Goal: Information Seeking & Learning: Learn about a topic

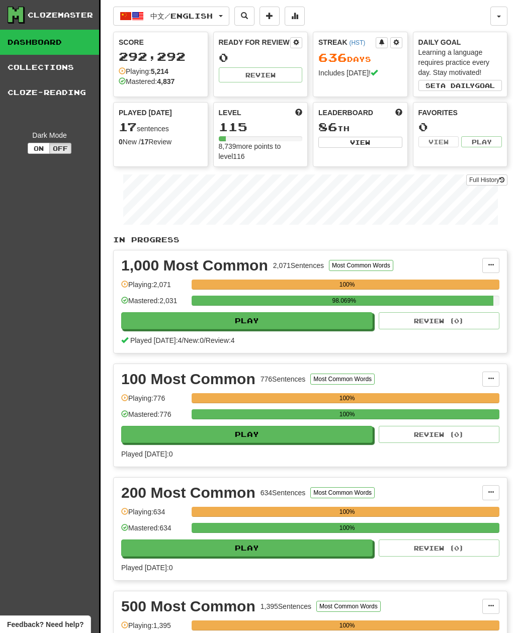
click at [169, 20] on span "中文 / English" at bounding box center [181, 16] width 62 height 9
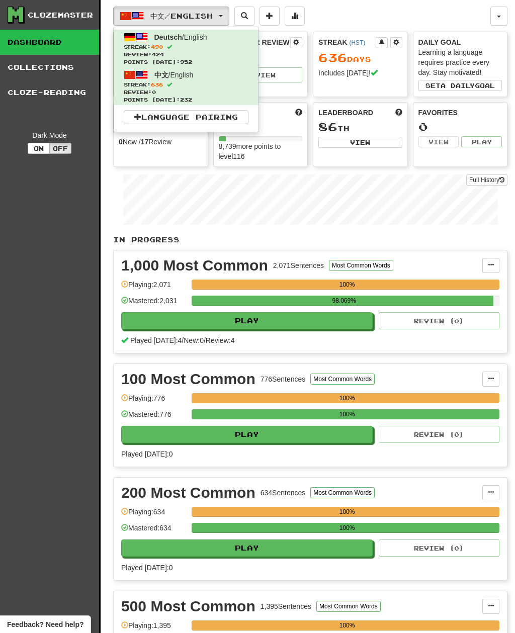
click at [139, 55] on span "Review: 424" at bounding box center [186, 55] width 125 height 8
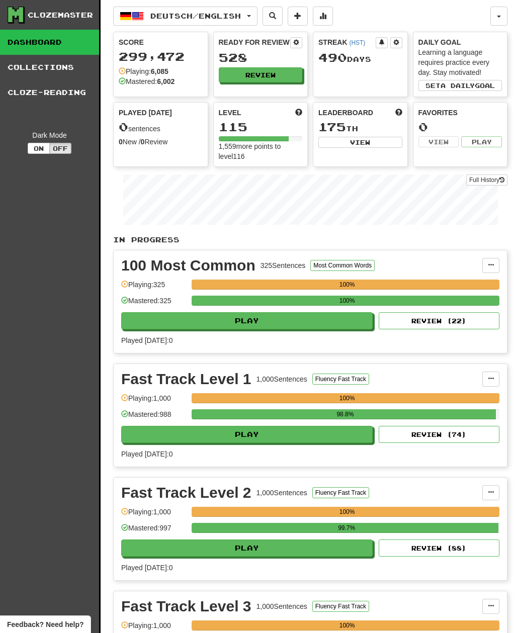
click at [231, 73] on button "Review" at bounding box center [261, 74] width 84 height 15
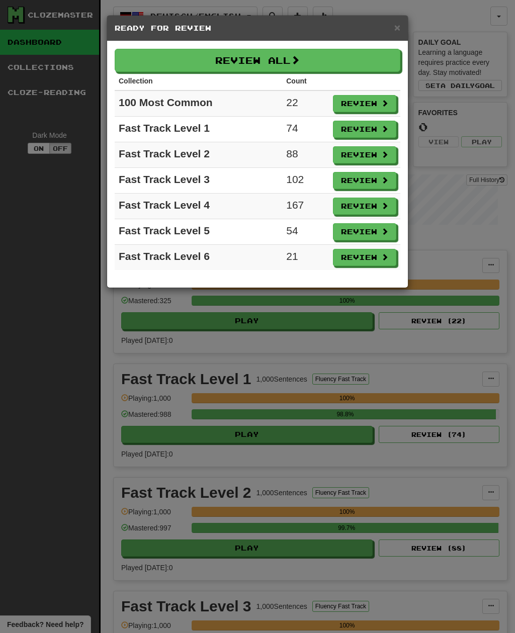
click at [147, 60] on button "Review All" at bounding box center [258, 60] width 286 height 23
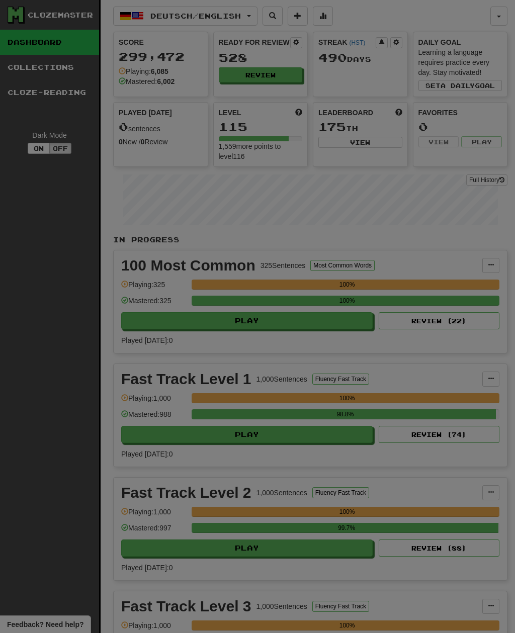
select select "**"
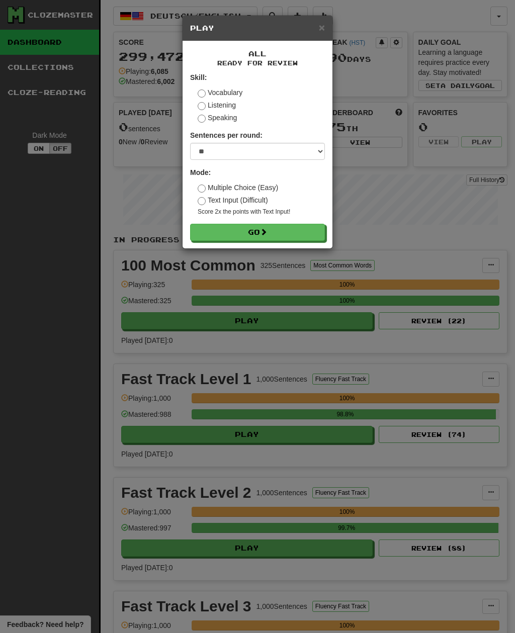
click at [212, 236] on button "Go" at bounding box center [257, 232] width 135 height 17
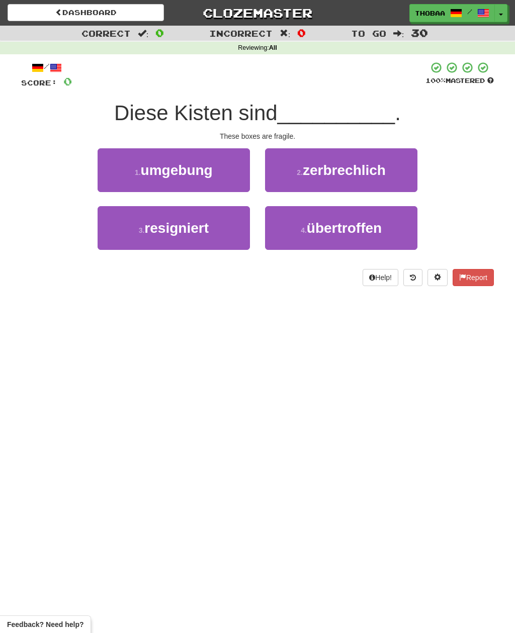
click at [397, 176] on button "2 . zerbrechlich" at bounding box center [341, 170] width 152 height 44
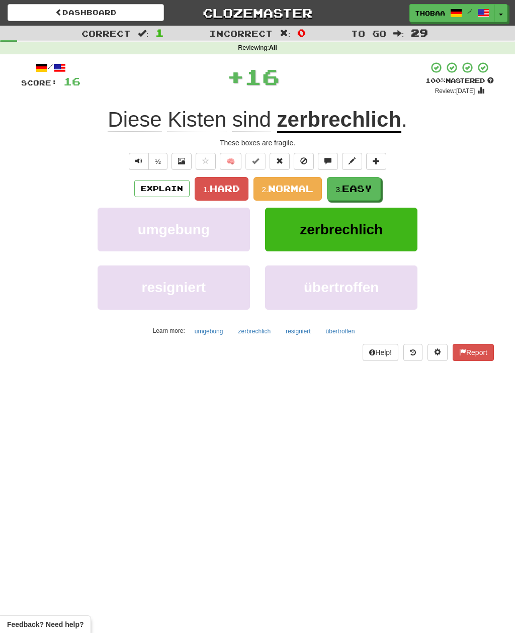
click at [377, 195] on button "3. Easy" at bounding box center [354, 189] width 54 height 24
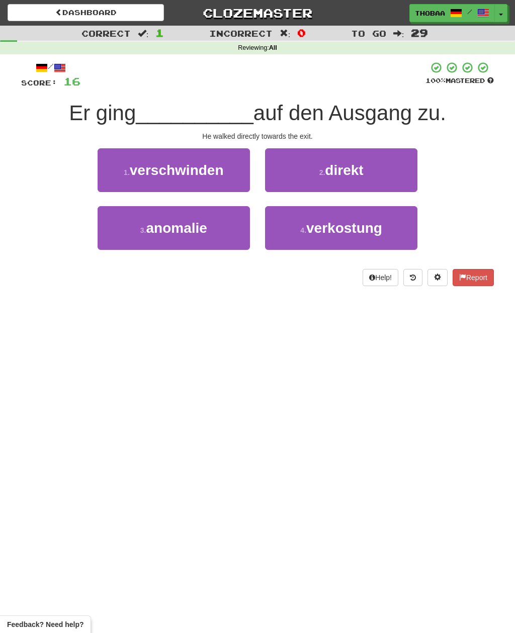
click at [408, 169] on button "2 . direkt" at bounding box center [341, 170] width 152 height 44
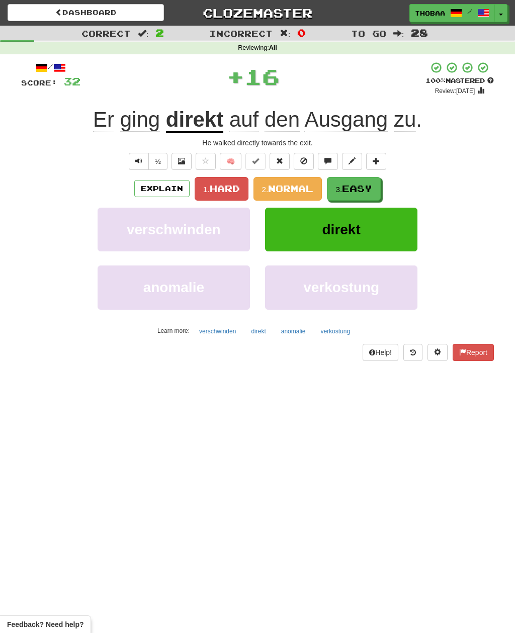
click at [380, 187] on button "3. Easy" at bounding box center [354, 189] width 54 height 24
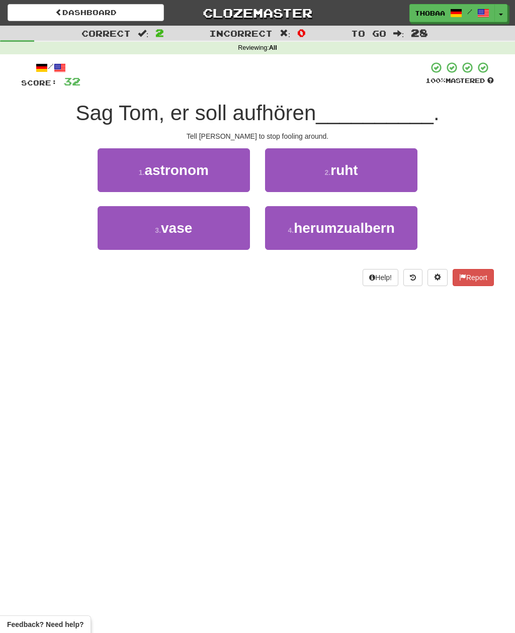
click at [384, 240] on button "4 . herumzualbern" at bounding box center [341, 228] width 152 height 44
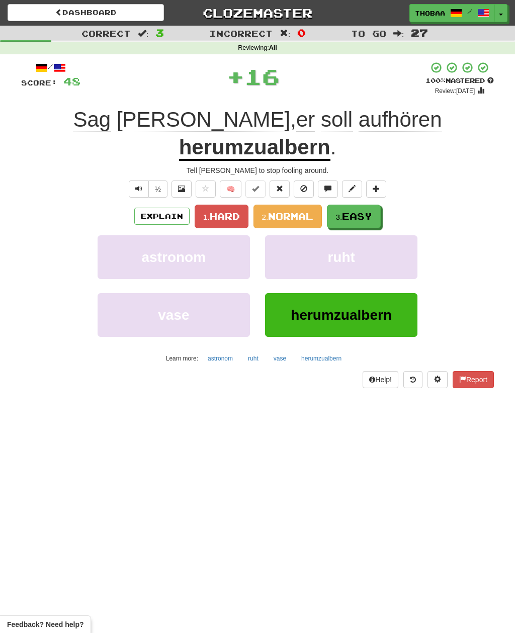
click at [371, 211] on span "Easy" at bounding box center [357, 216] width 30 height 11
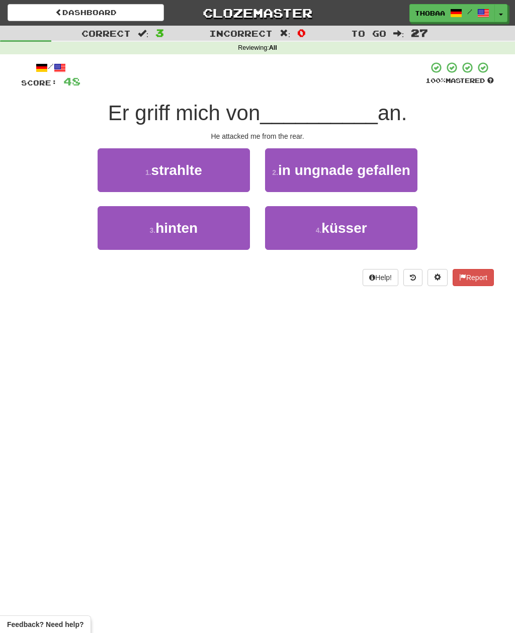
click at [112, 242] on button "3 . hinten" at bounding box center [174, 228] width 152 height 44
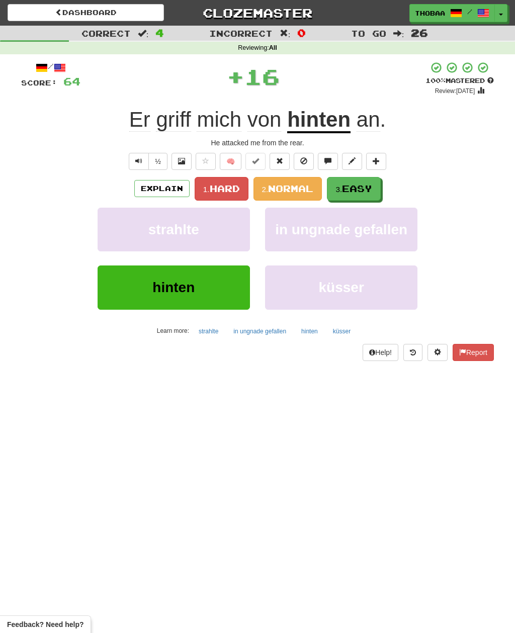
click at [380, 186] on button "3. Easy" at bounding box center [354, 189] width 54 height 24
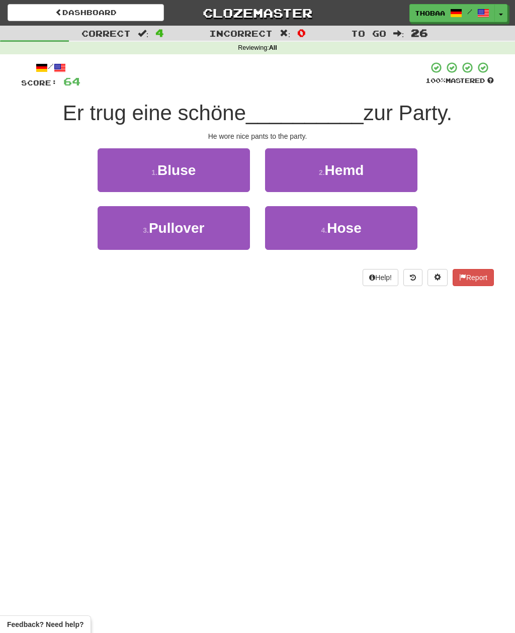
click at [406, 165] on button "2 . Hemd" at bounding box center [341, 170] width 152 height 44
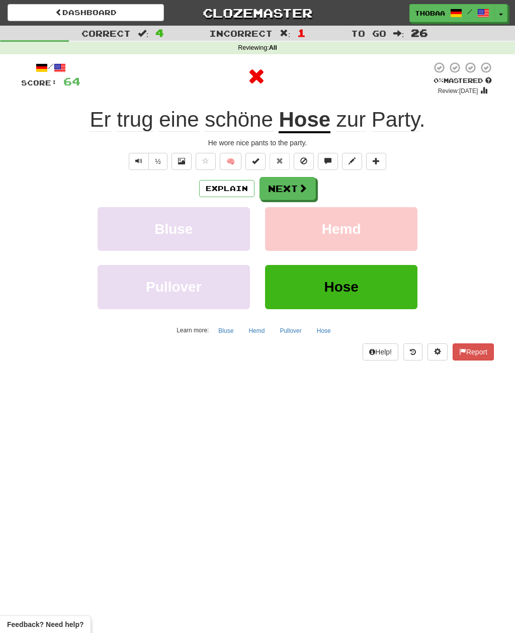
click at [382, 236] on button "Hemd" at bounding box center [341, 229] width 152 height 44
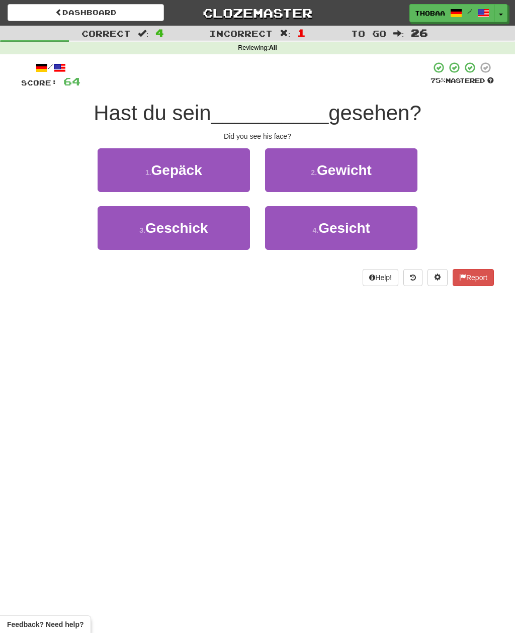
click at [388, 231] on button "4 . Gesicht" at bounding box center [341, 228] width 152 height 44
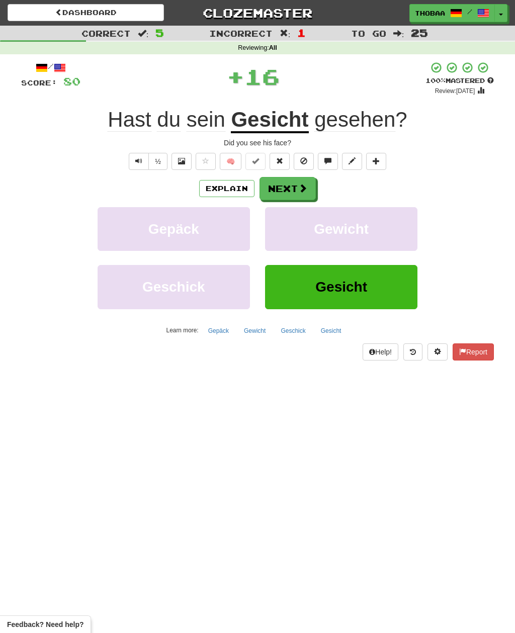
click at [381, 236] on button "Gewicht" at bounding box center [341, 229] width 152 height 44
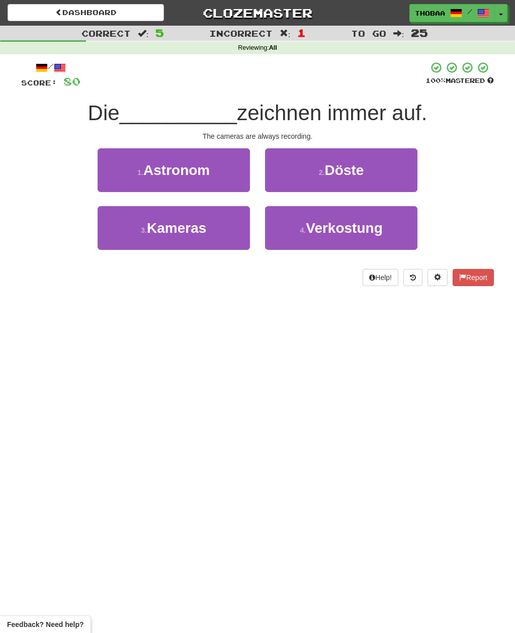
click at [121, 237] on button "3 . Kameras" at bounding box center [174, 228] width 152 height 44
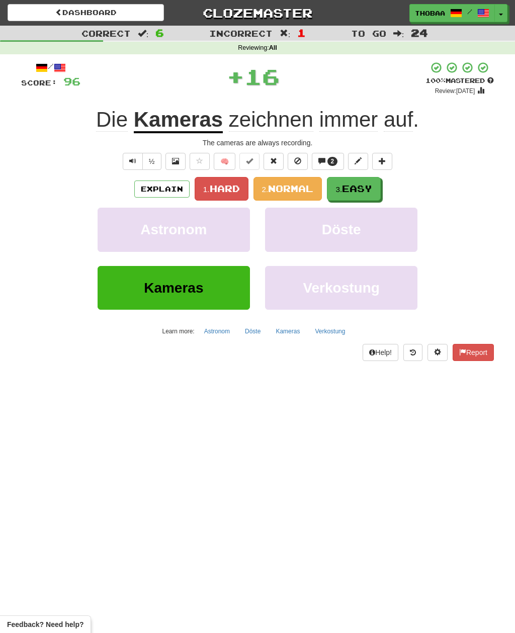
click at [381, 187] on button "3. Easy" at bounding box center [354, 189] width 54 height 24
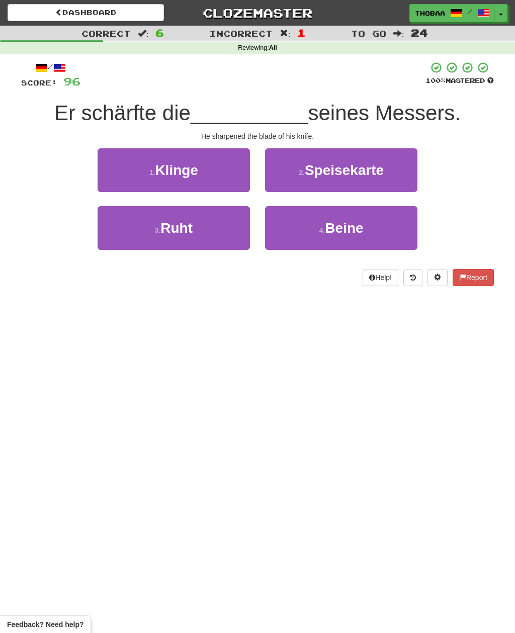
click at [118, 170] on button "1 . Klinge" at bounding box center [174, 170] width 152 height 44
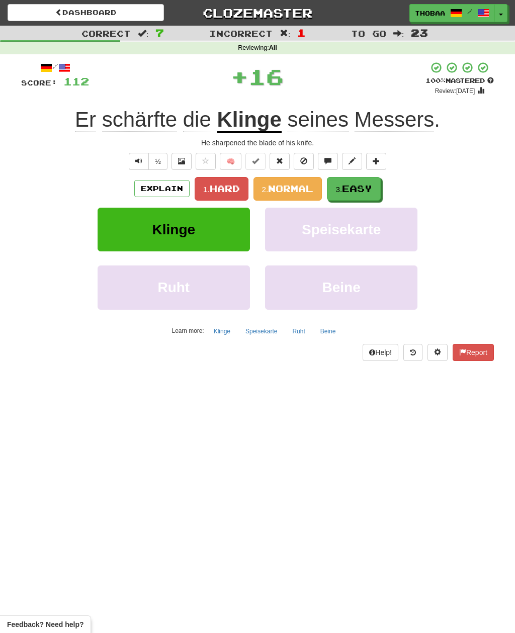
click at [377, 193] on button "3. Easy" at bounding box center [354, 189] width 54 height 24
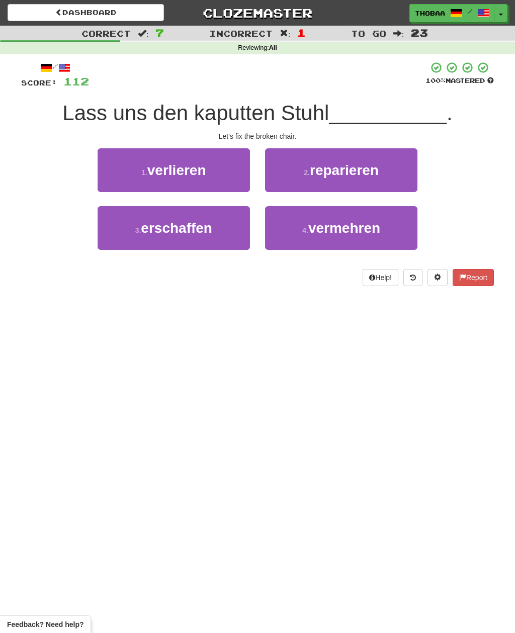
click at [402, 173] on button "2 . reparieren" at bounding box center [341, 170] width 152 height 44
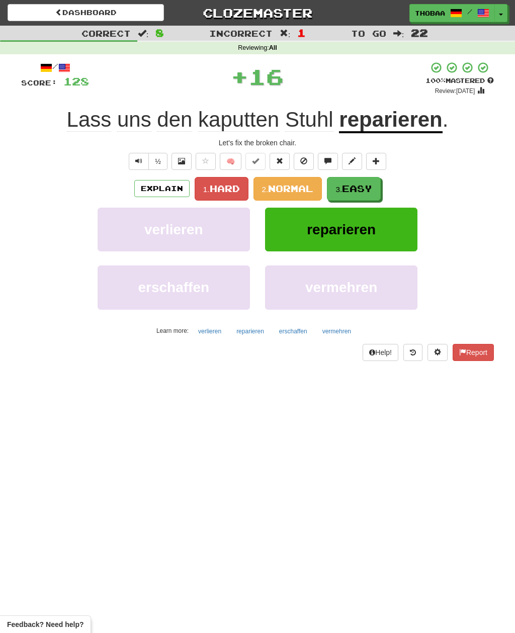
click at [375, 187] on button "3. Easy" at bounding box center [354, 189] width 54 height 24
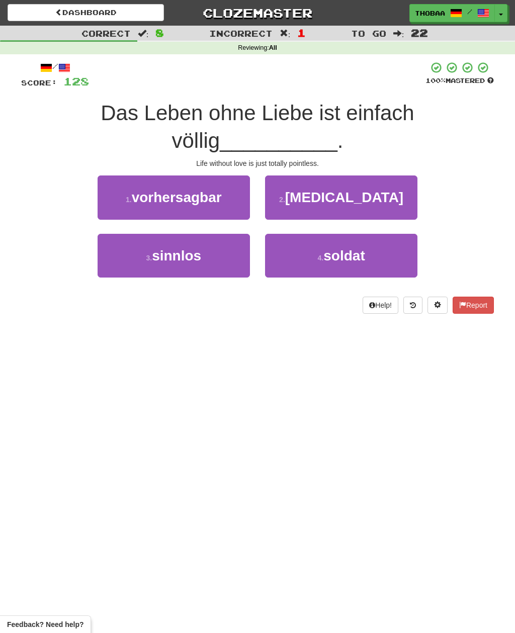
click at [113, 269] on button "3 . sinnlos" at bounding box center [174, 256] width 152 height 44
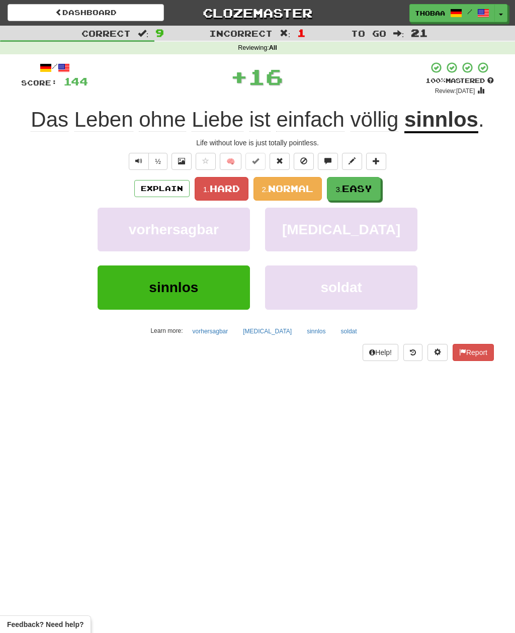
click at [375, 184] on button "3. Easy" at bounding box center [354, 189] width 54 height 24
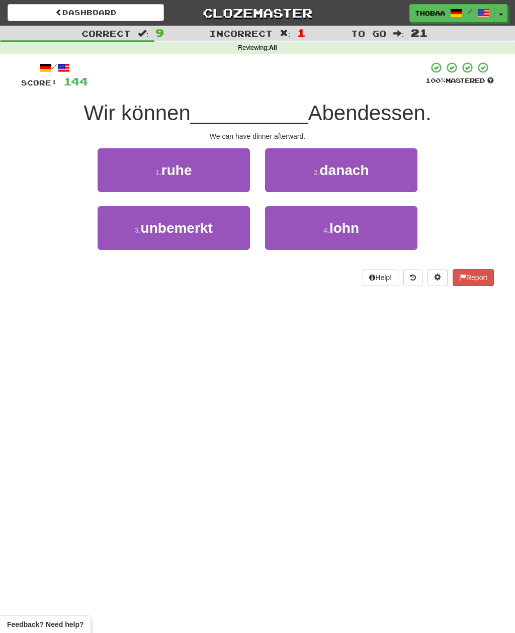
click at [415, 167] on button "2 . danach" at bounding box center [341, 170] width 152 height 44
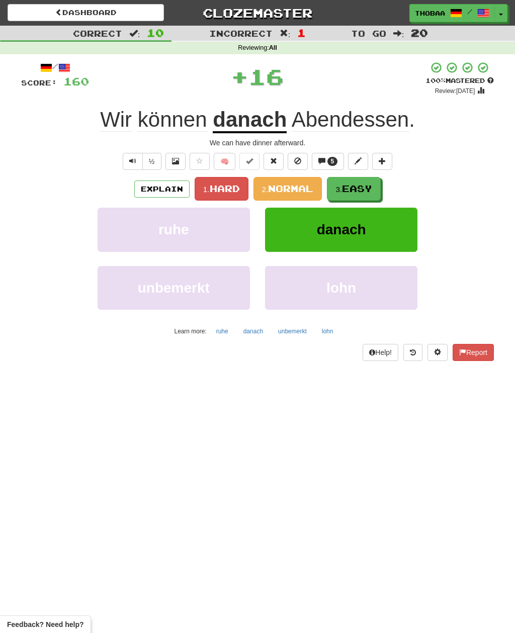
click at [379, 190] on button "3. Easy" at bounding box center [354, 189] width 54 height 24
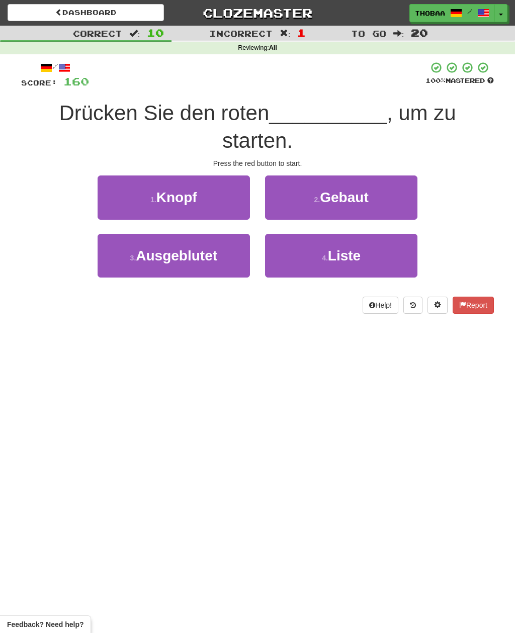
click at [116, 175] on button "1 . Knopf" at bounding box center [174, 197] width 152 height 44
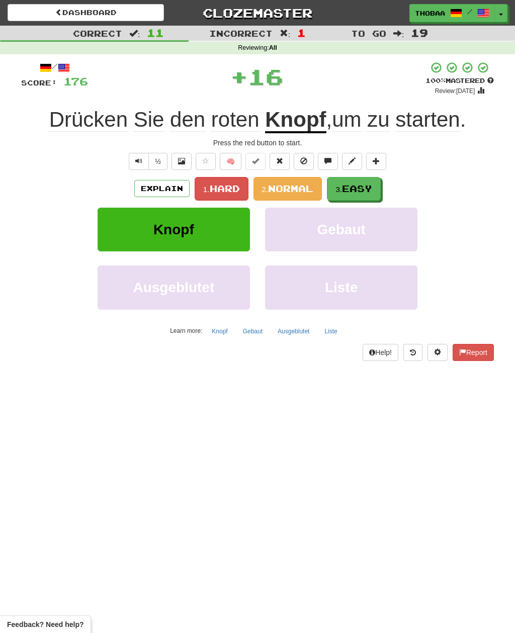
click at [378, 189] on button "3. Easy" at bounding box center [354, 189] width 54 height 24
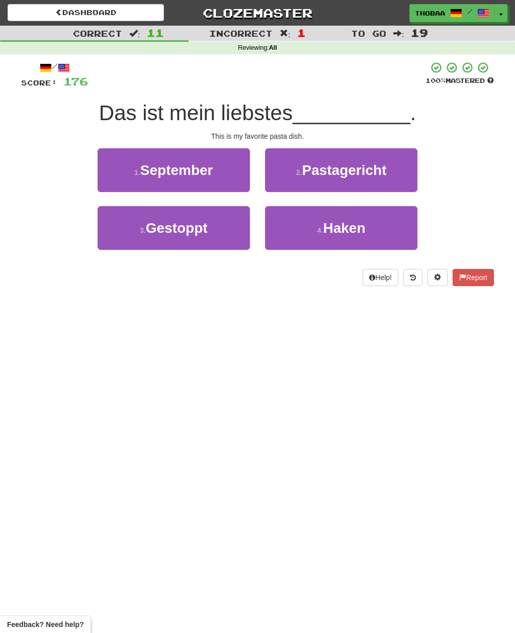
click at [401, 170] on button "2 . Pastagericht" at bounding box center [341, 170] width 152 height 44
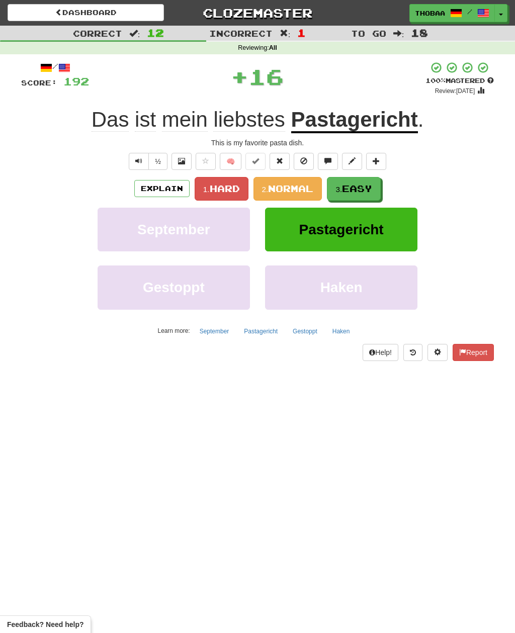
click at [375, 194] on button "3. Easy" at bounding box center [354, 189] width 54 height 24
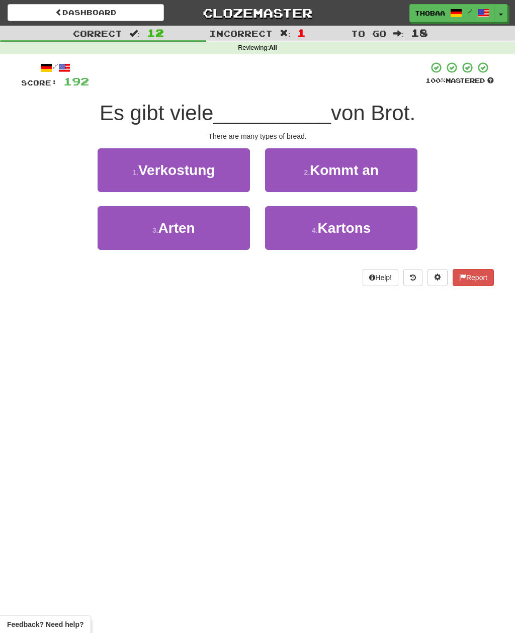
click at [119, 241] on button "3 . Arten" at bounding box center [174, 228] width 152 height 44
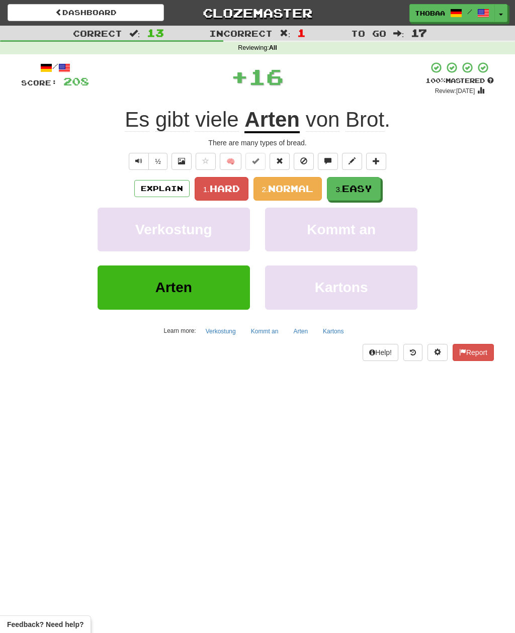
click at [378, 192] on button "3. Easy" at bounding box center [354, 189] width 54 height 24
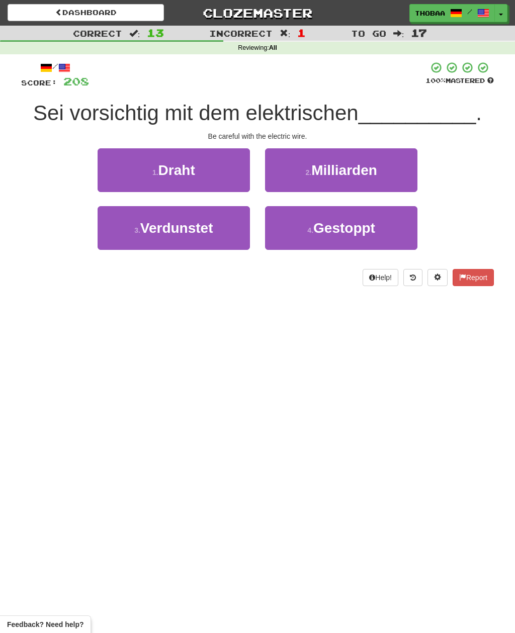
click at [116, 174] on button "1 . Draht" at bounding box center [174, 170] width 152 height 44
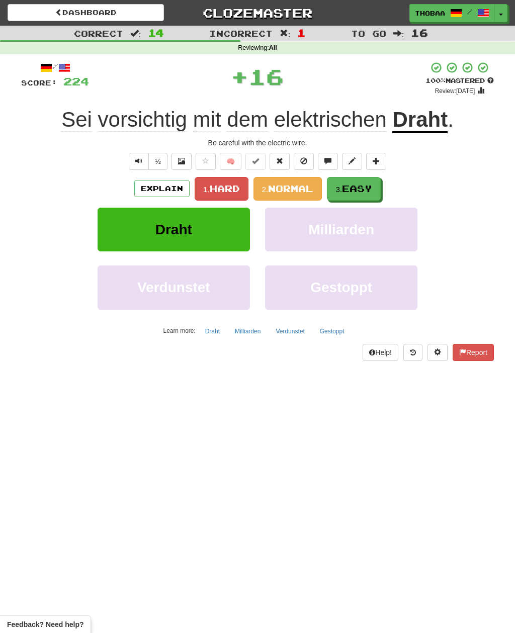
click at [381, 189] on button "3. Easy" at bounding box center [354, 189] width 54 height 24
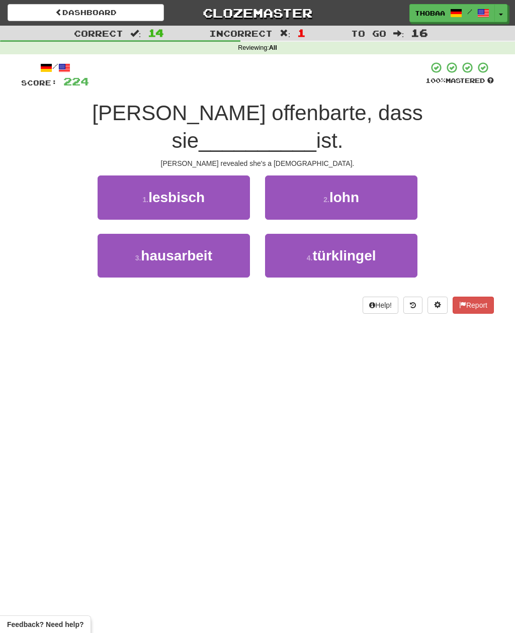
click at [117, 175] on button "1 . lesbisch" at bounding box center [174, 197] width 152 height 44
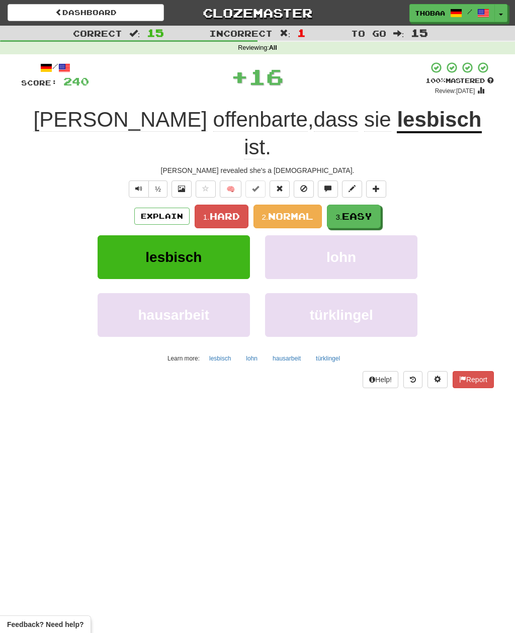
click at [372, 211] on span "Easy" at bounding box center [357, 216] width 30 height 11
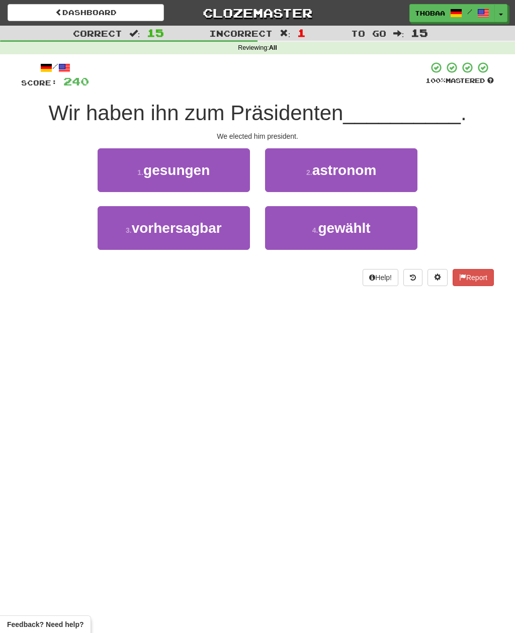
click at [379, 233] on button "4 . gewählt" at bounding box center [341, 228] width 152 height 44
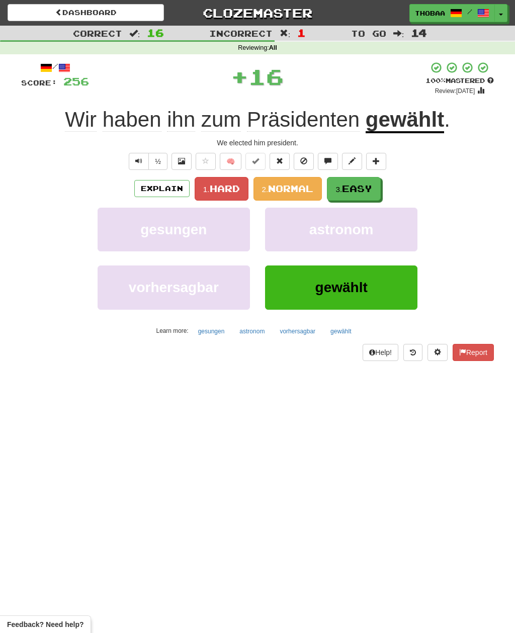
click at [379, 187] on button "3. Easy" at bounding box center [354, 189] width 54 height 24
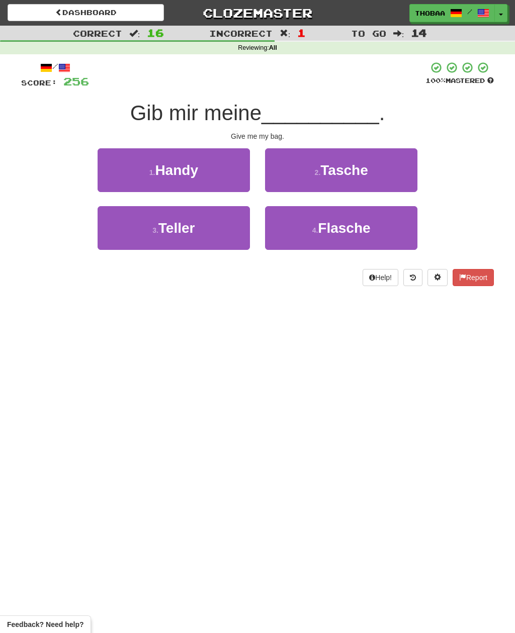
click at [411, 171] on button "2 . Tasche" at bounding box center [341, 170] width 152 height 44
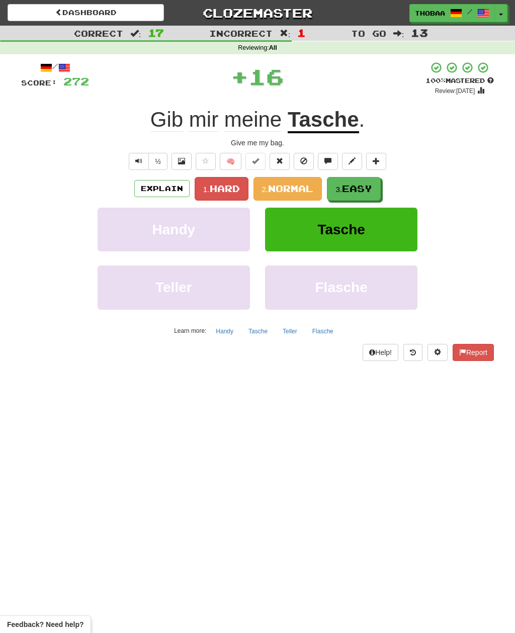
click at [378, 191] on button "3. Easy" at bounding box center [354, 189] width 54 height 24
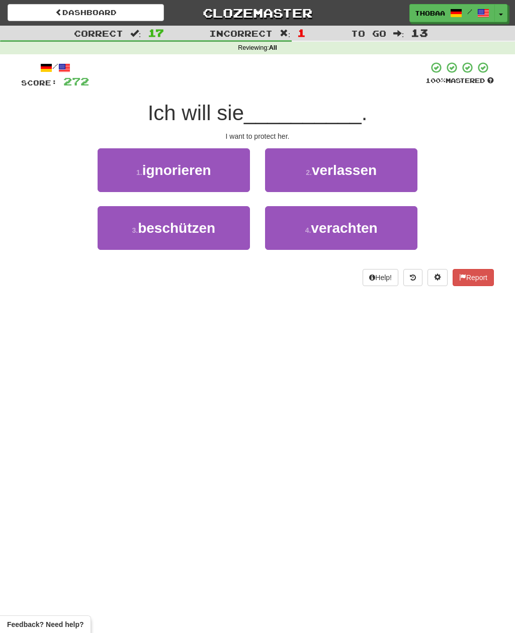
click at [112, 242] on button "3 . beschützen" at bounding box center [174, 228] width 152 height 44
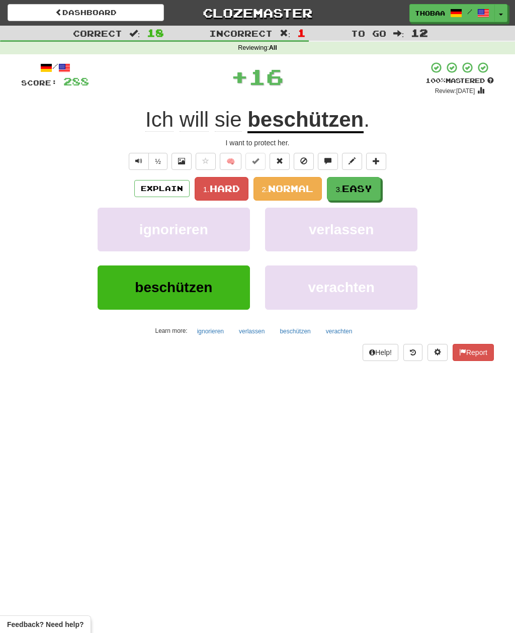
click at [381, 186] on button "3. Easy" at bounding box center [354, 189] width 54 height 24
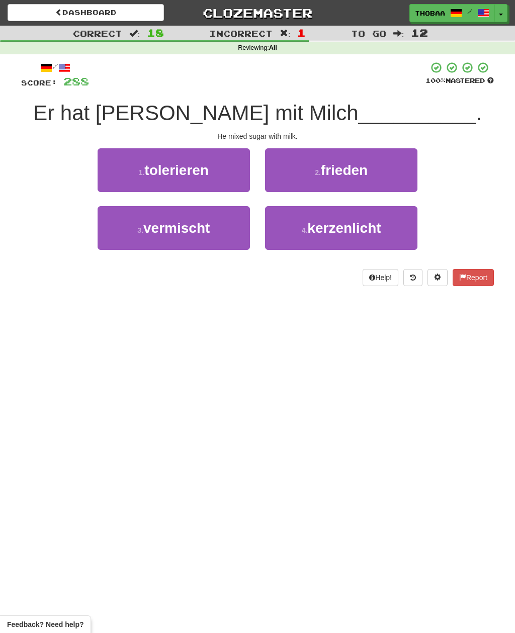
click at [117, 236] on button "3 . vermischt" at bounding box center [174, 228] width 152 height 44
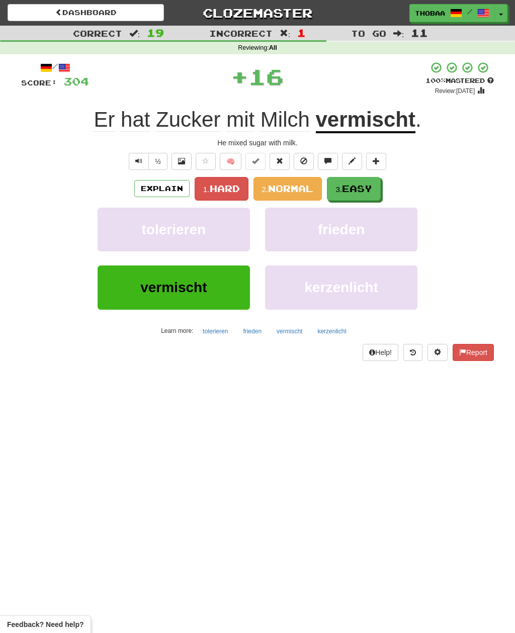
click at [372, 188] on span "Easy" at bounding box center [357, 188] width 30 height 11
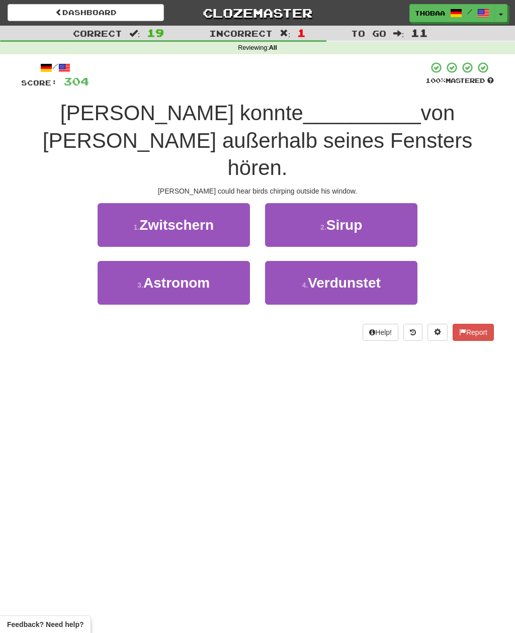
click at [120, 203] on button "1 . Zwitschern" at bounding box center [174, 225] width 152 height 44
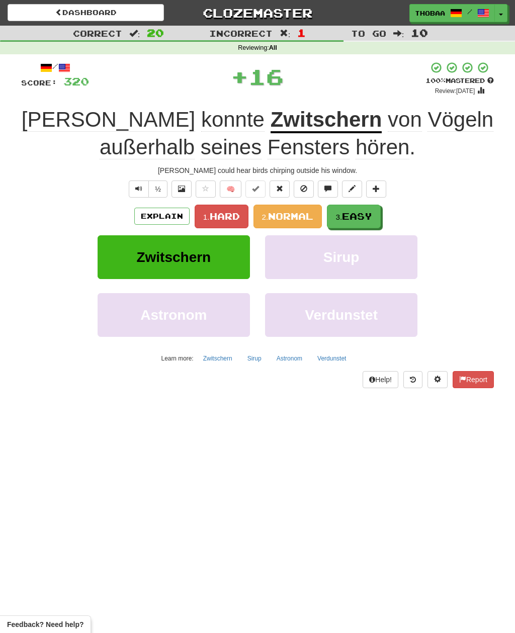
click at [372, 214] on span "Easy" at bounding box center [357, 216] width 30 height 11
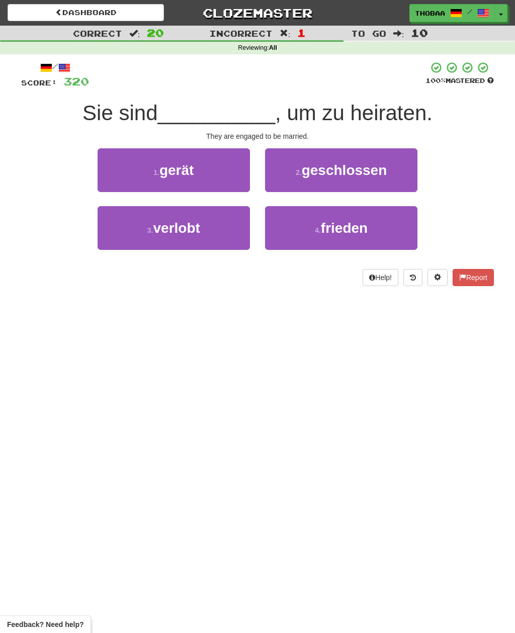
click at [133, 241] on button "3 . verlobt" at bounding box center [174, 228] width 152 height 44
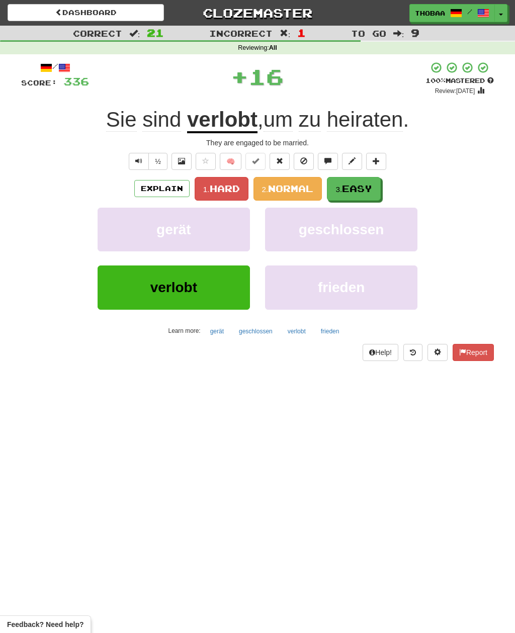
click at [377, 193] on button "3. Easy" at bounding box center [354, 189] width 54 height 24
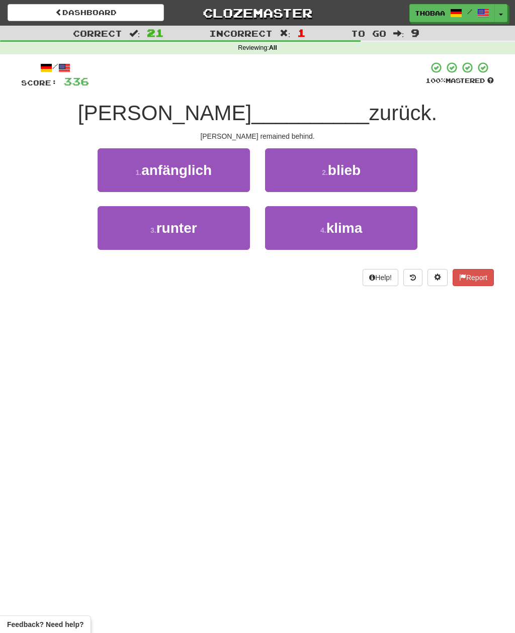
click at [406, 171] on button "2 . blieb" at bounding box center [341, 170] width 152 height 44
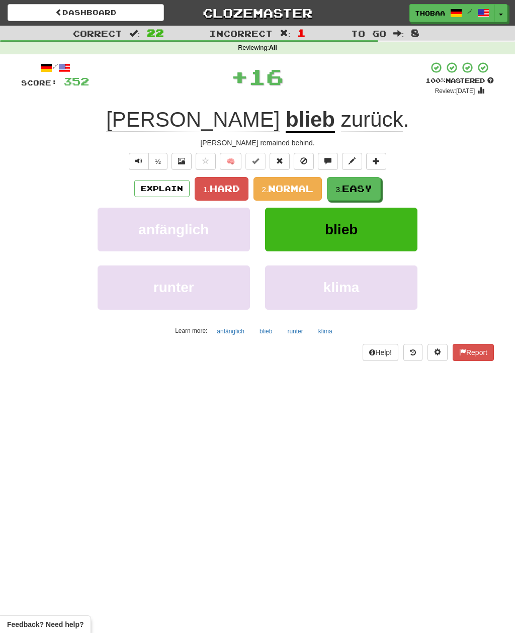
click at [372, 189] on span "Easy" at bounding box center [357, 188] width 30 height 11
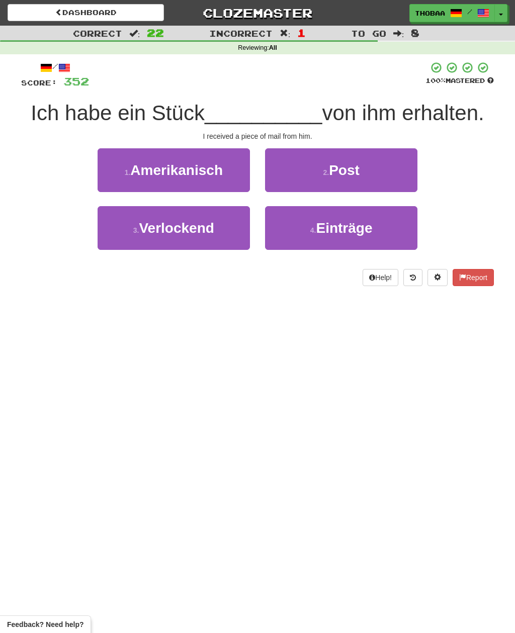
click at [407, 173] on button "2 . Post" at bounding box center [341, 170] width 152 height 44
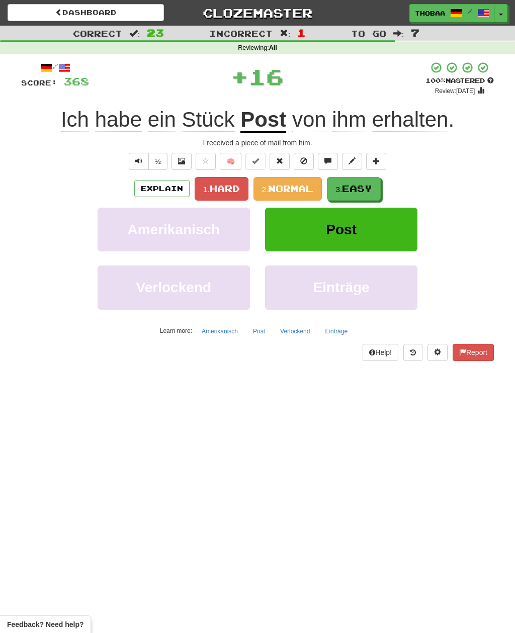
click at [379, 186] on button "3. Easy" at bounding box center [354, 189] width 54 height 24
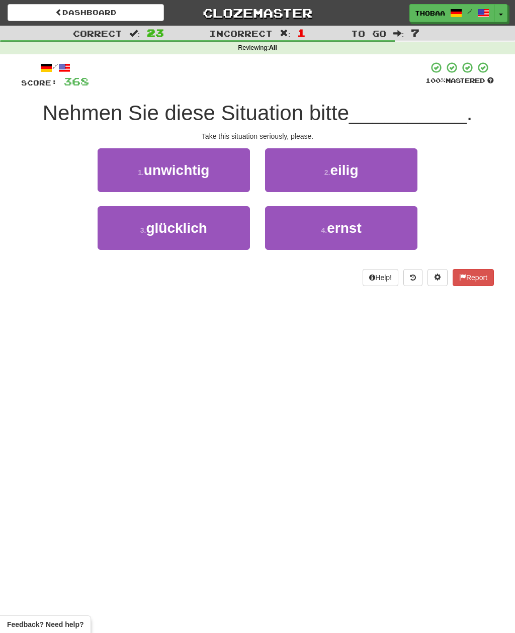
click at [395, 228] on button "4 . ernst" at bounding box center [341, 228] width 152 height 44
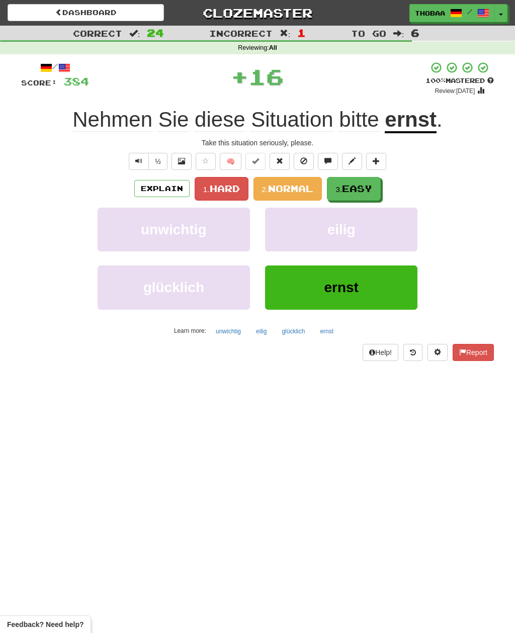
click at [375, 193] on button "3. Easy" at bounding box center [354, 189] width 54 height 24
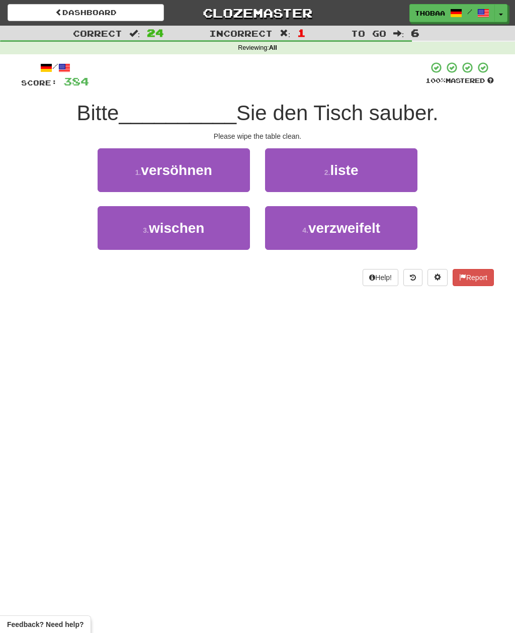
click at [117, 237] on button "3 . wischen" at bounding box center [174, 228] width 152 height 44
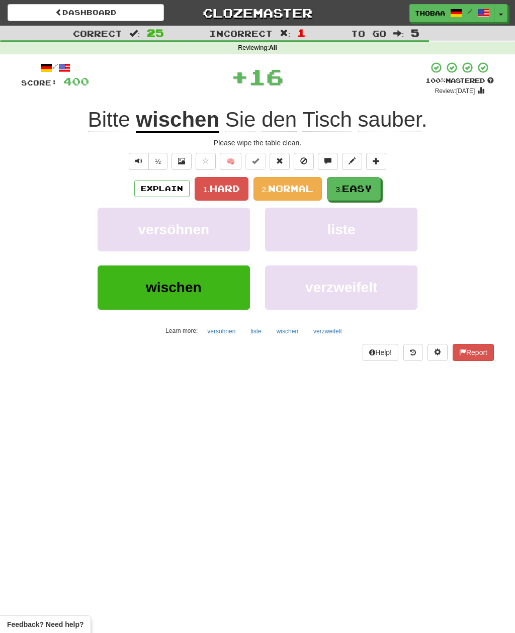
click at [372, 192] on span "Easy" at bounding box center [357, 188] width 30 height 11
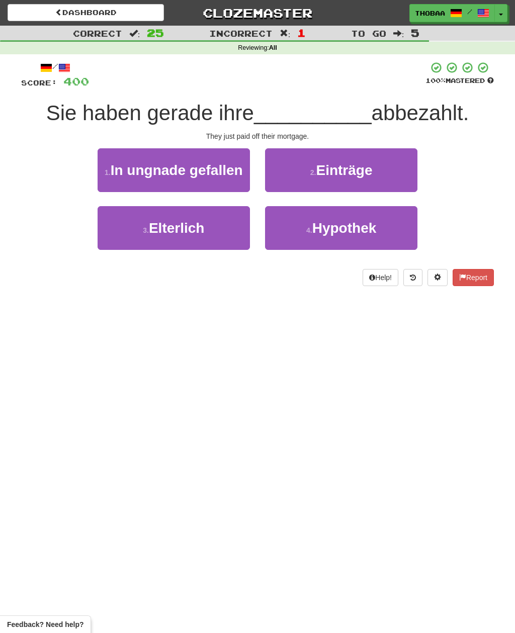
click at [388, 222] on button "4 . Hypothek" at bounding box center [341, 228] width 152 height 44
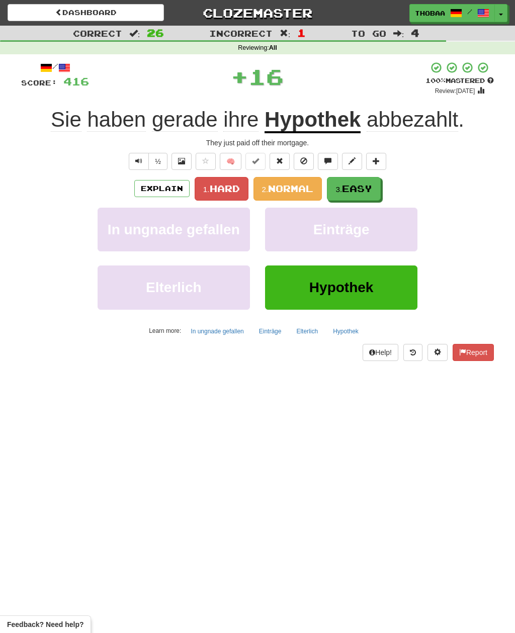
click at [370, 189] on span "Easy" at bounding box center [357, 188] width 30 height 11
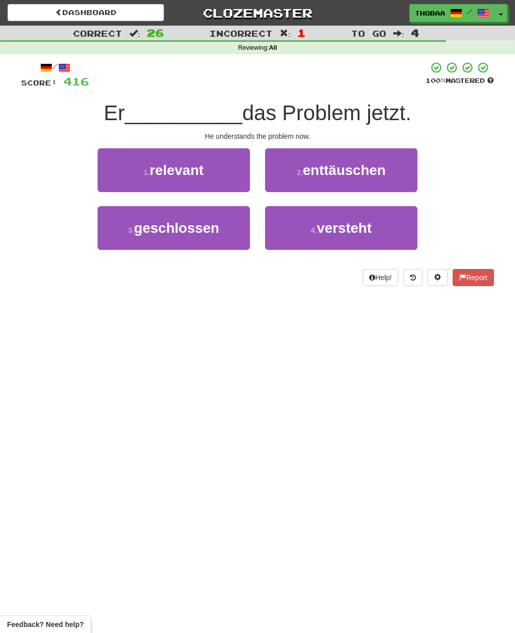
click at [388, 226] on button "4 . versteht" at bounding box center [341, 228] width 152 height 44
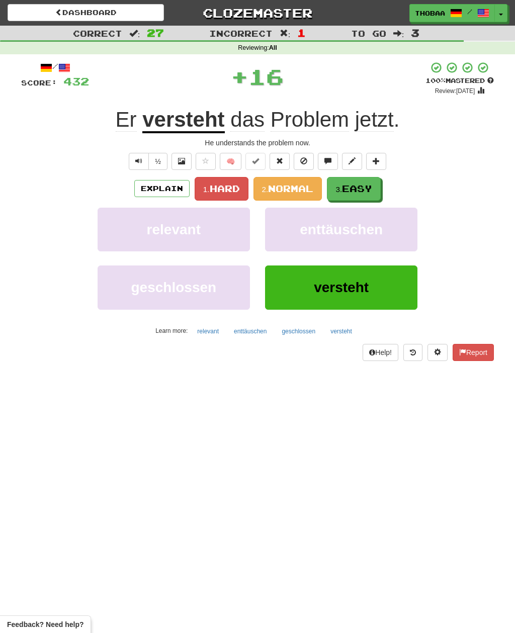
click at [370, 191] on span "Easy" at bounding box center [357, 188] width 30 height 11
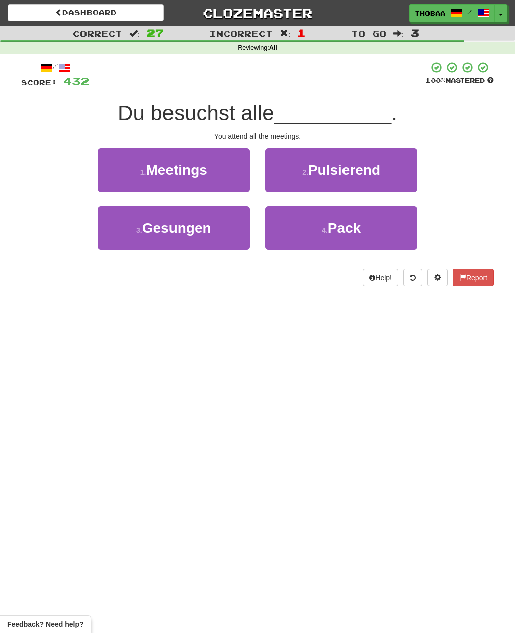
click at [112, 177] on button "1 . Meetings" at bounding box center [174, 170] width 152 height 44
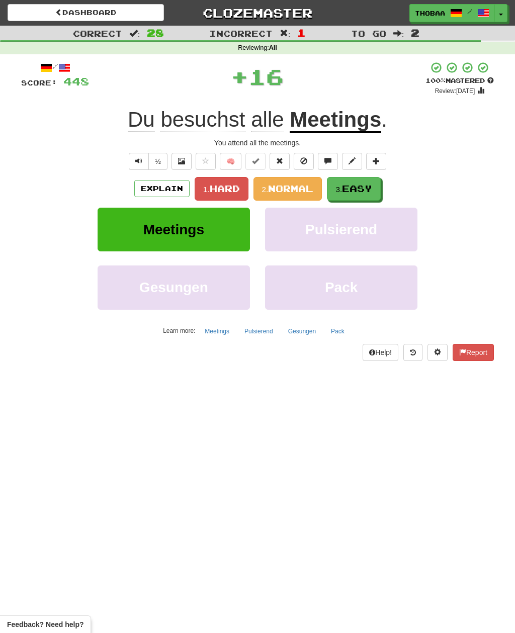
click at [370, 190] on span "Easy" at bounding box center [357, 188] width 30 height 11
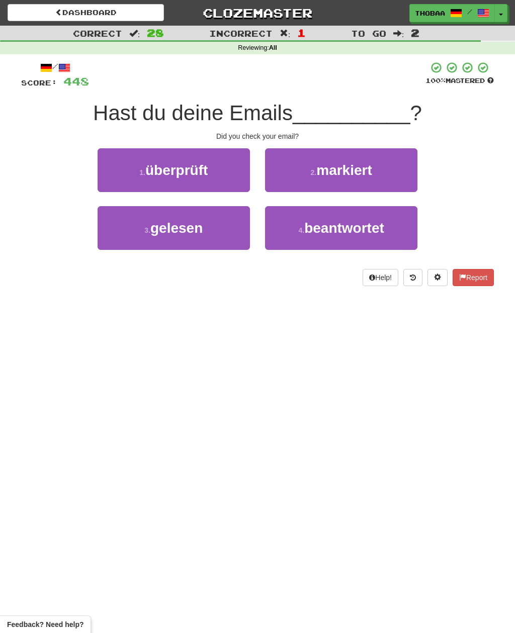
click at [107, 175] on button "1 . überprüft" at bounding box center [174, 170] width 152 height 44
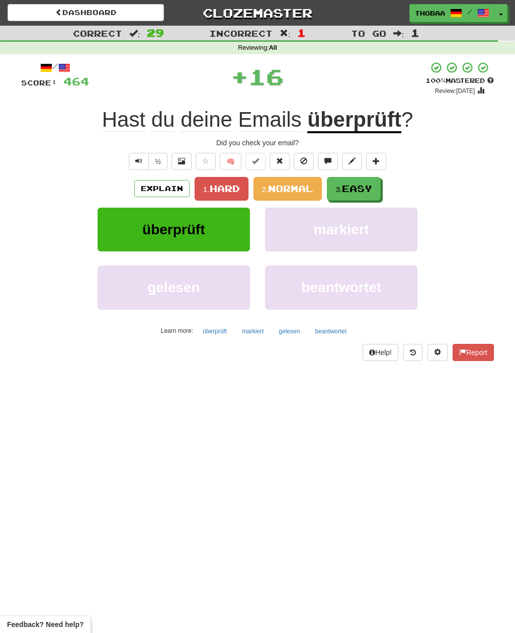
click at [371, 193] on button "3. Easy" at bounding box center [354, 189] width 54 height 24
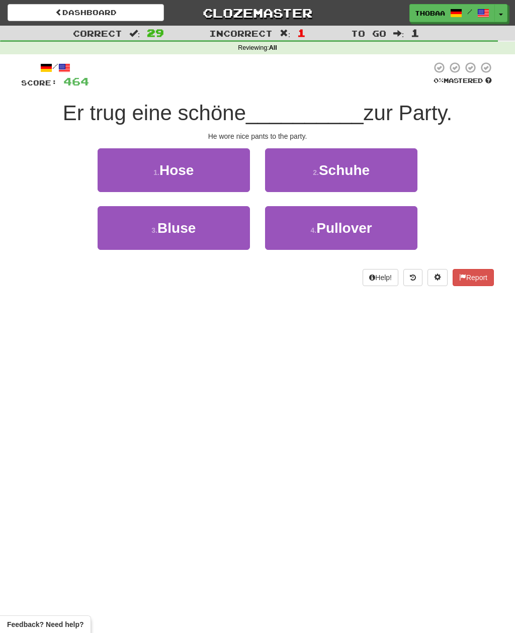
click at [118, 174] on button "1 . Hose" at bounding box center [174, 170] width 152 height 44
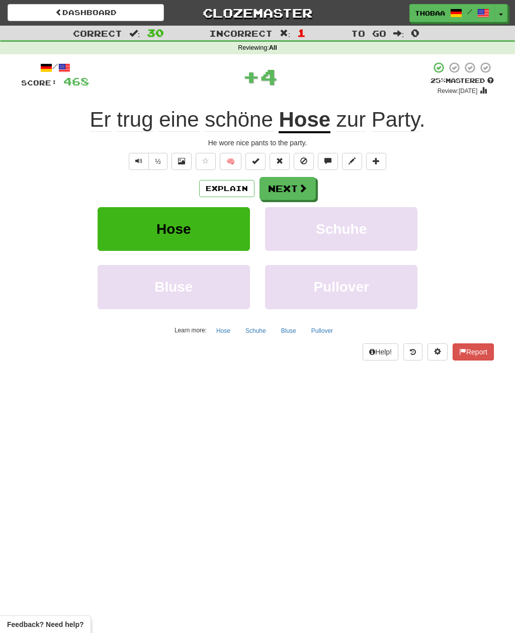
click at [388, 236] on button "Schuhe" at bounding box center [341, 229] width 152 height 44
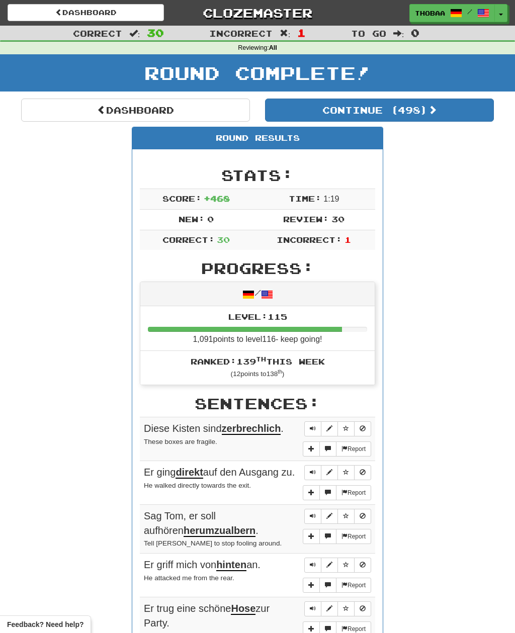
click at [39, 107] on link "Dashboard" at bounding box center [135, 110] width 229 height 23
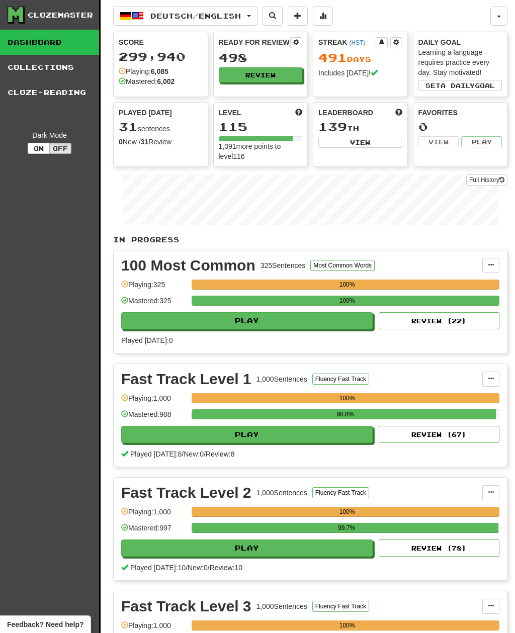
click at [490, 179] on link "Full History" at bounding box center [486, 179] width 41 height 11
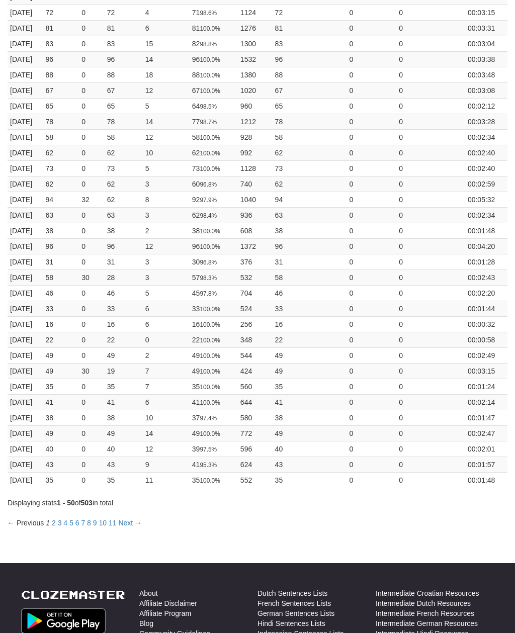
scroll to position [505, 0]
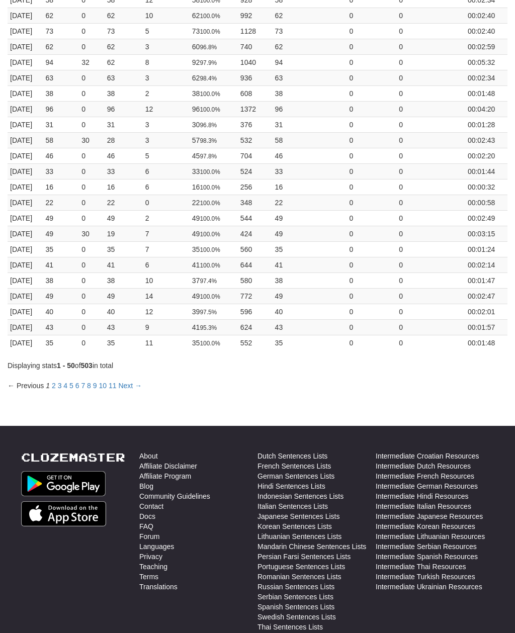
click at [128, 387] on link "Next →" at bounding box center [130, 386] width 24 height 8
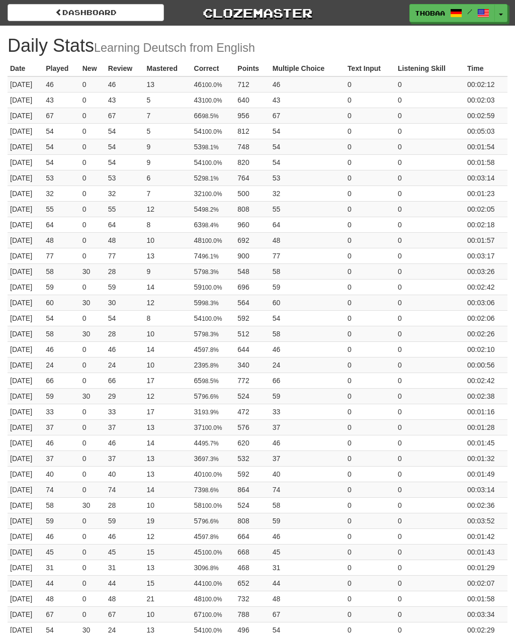
click at [49, 20] on link "Dashboard" at bounding box center [86, 12] width 156 height 17
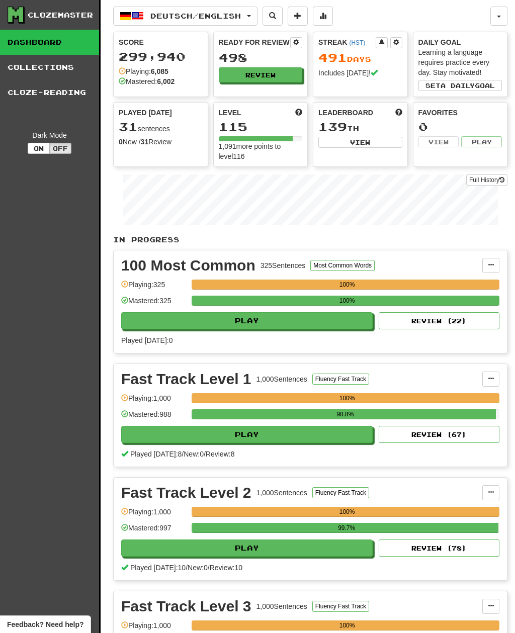
click at [282, 76] on button "Review" at bounding box center [261, 74] width 84 height 15
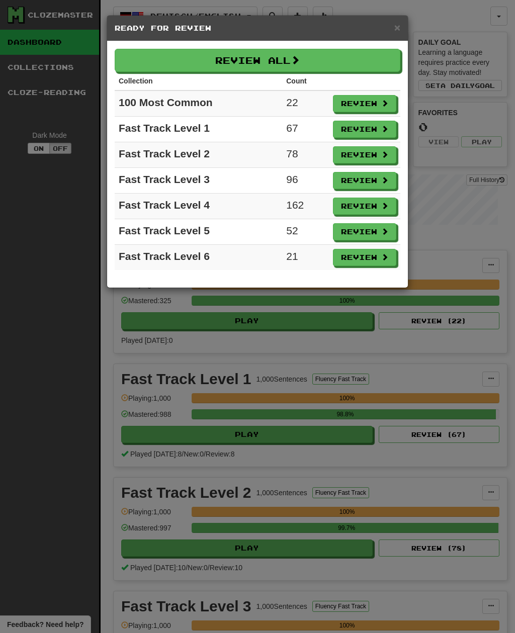
click at [326, 59] on button "Review All" at bounding box center [258, 60] width 286 height 23
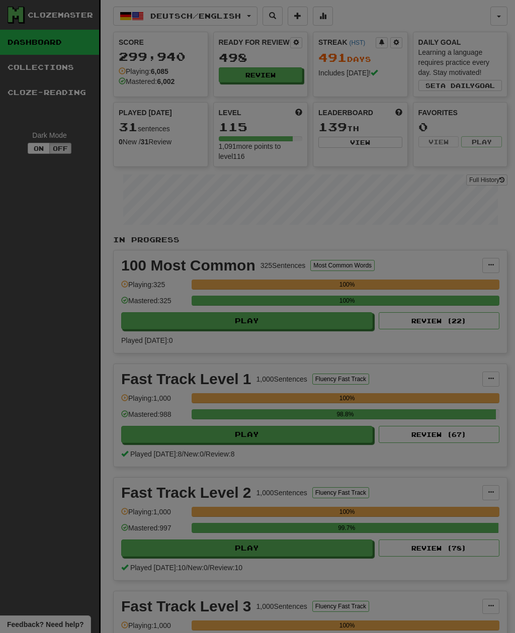
select select "**"
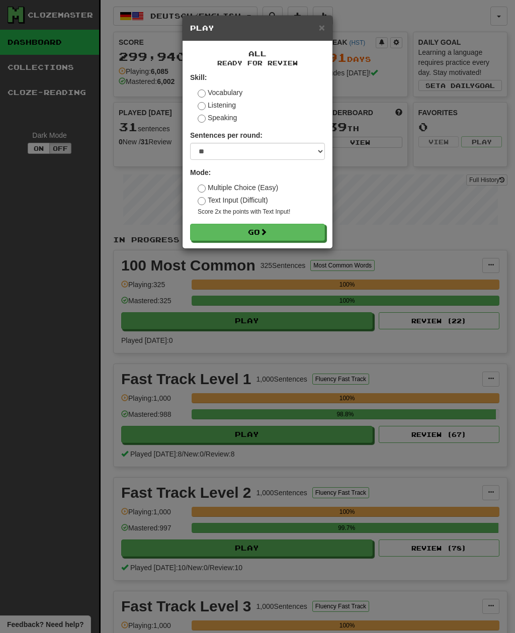
click at [307, 232] on button "Go" at bounding box center [257, 232] width 135 height 17
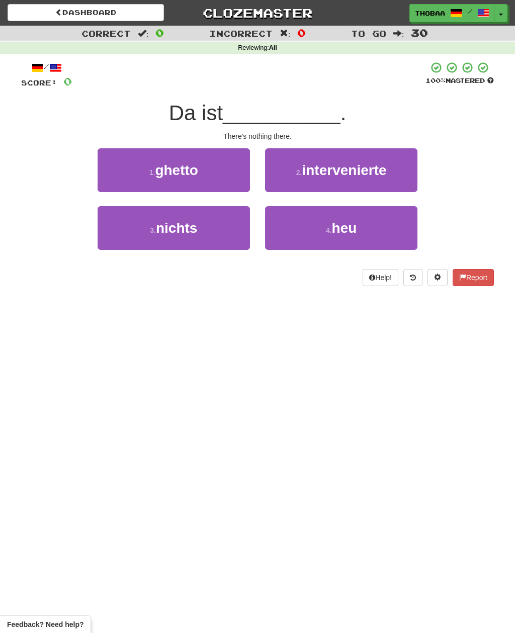
click at [120, 244] on button "3 . nichts" at bounding box center [174, 228] width 152 height 44
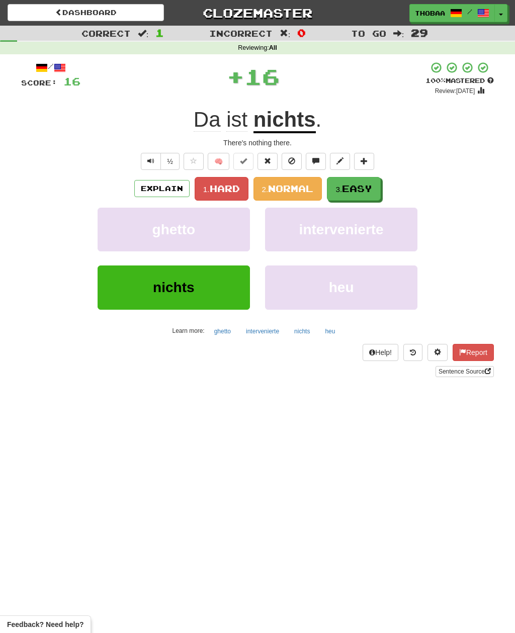
click at [371, 187] on span "Easy" at bounding box center [357, 188] width 30 height 11
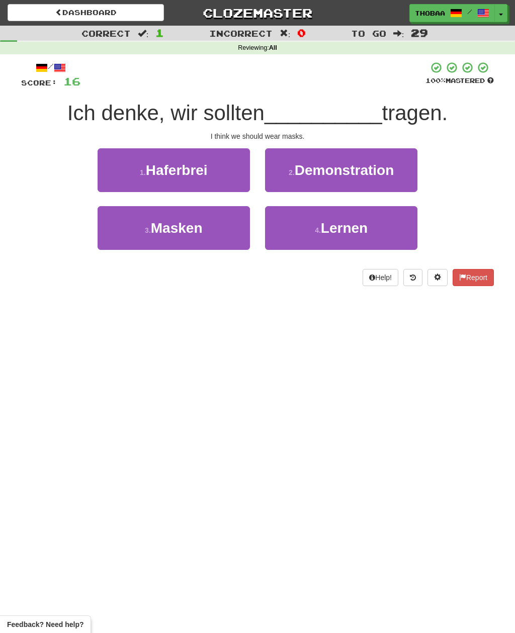
click at [113, 246] on button "3 . Masken" at bounding box center [174, 228] width 152 height 44
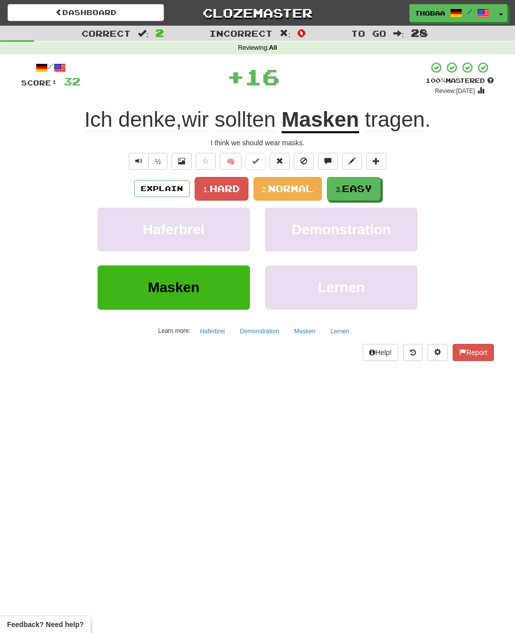
click at [368, 193] on span "Easy" at bounding box center [357, 188] width 30 height 11
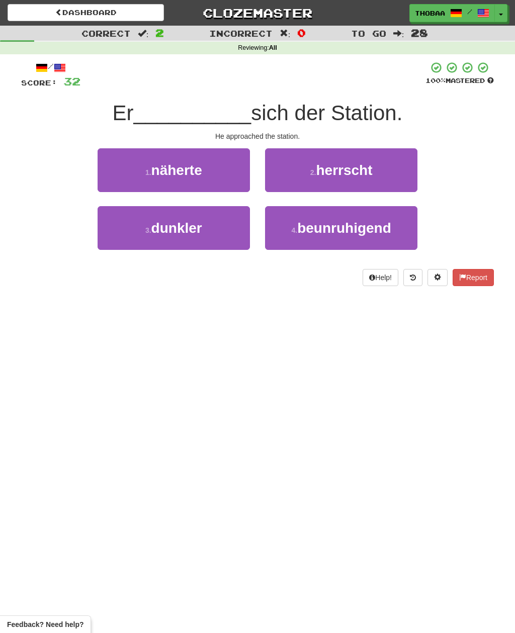
click at [113, 175] on button "1 . näherte" at bounding box center [174, 170] width 152 height 44
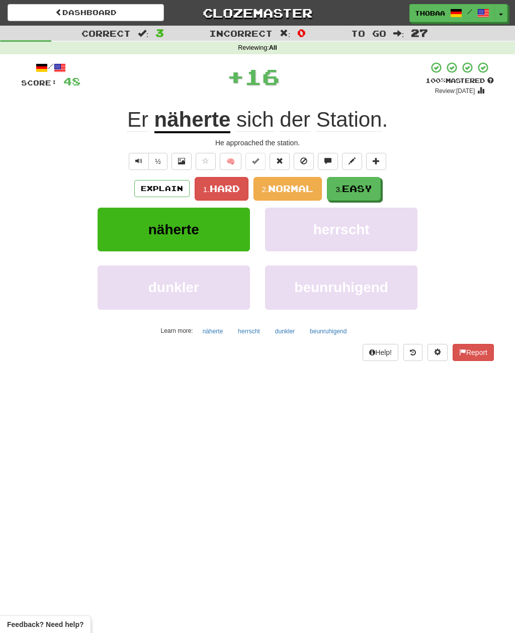
click at [372, 184] on span "Easy" at bounding box center [357, 188] width 30 height 11
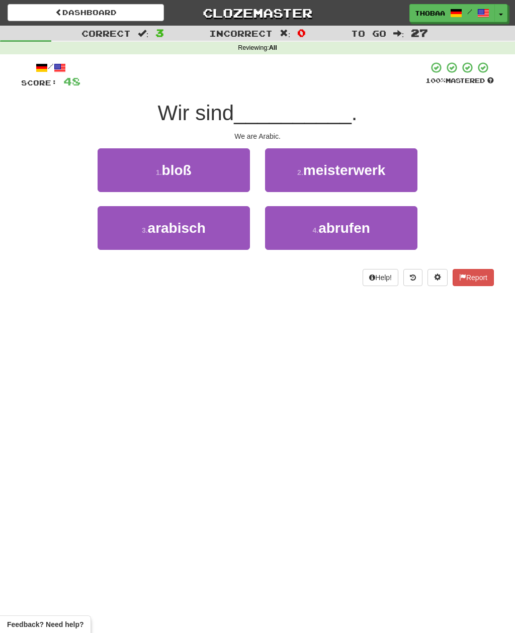
click at [116, 232] on button "3 . arabisch" at bounding box center [174, 228] width 152 height 44
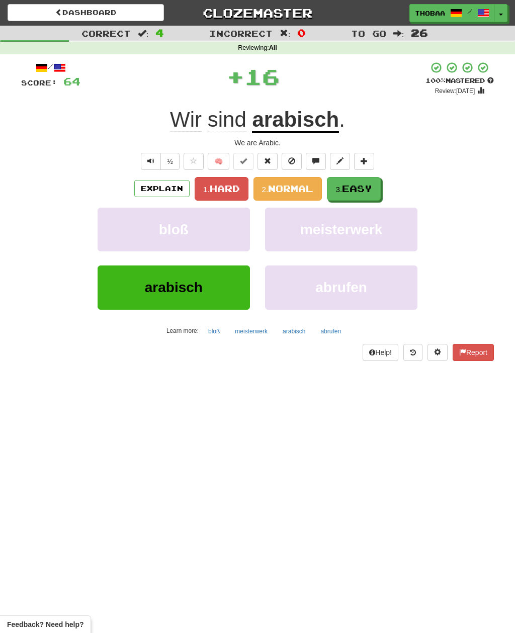
click at [364, 191] on span "Easy" at bounding box center [357, 188] width 30 height 11
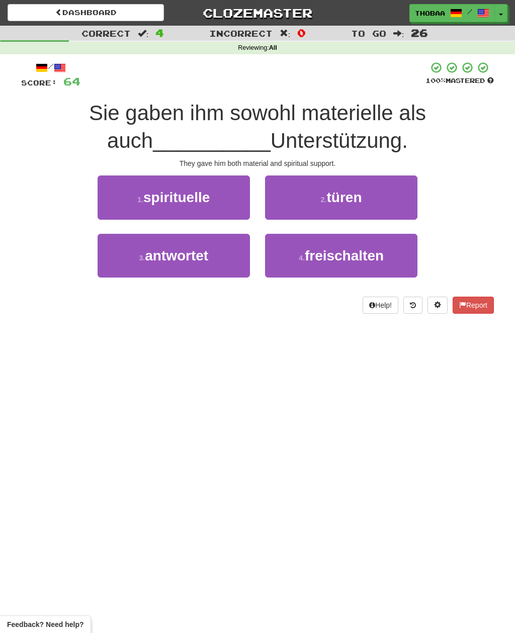
click at [116, 200] on button "1 . spirituelle" at bounding box center [174, 197] width 152 height 44
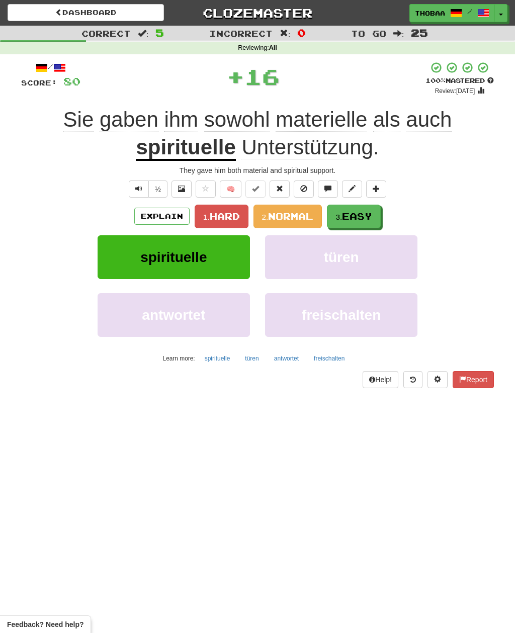
click at [363, 209] on button "3. Easy" at bounding box center [354, 217] width 54 height 24
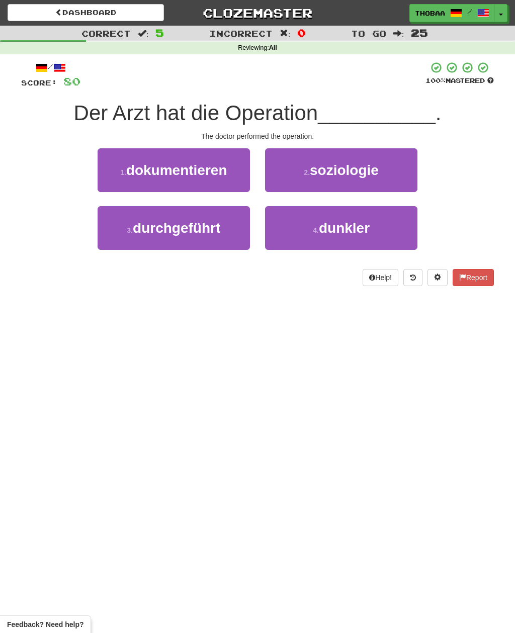
click at [111, 241] on button "3 . durchgeführt" at bounding box center [174, 228] width 152 height 44
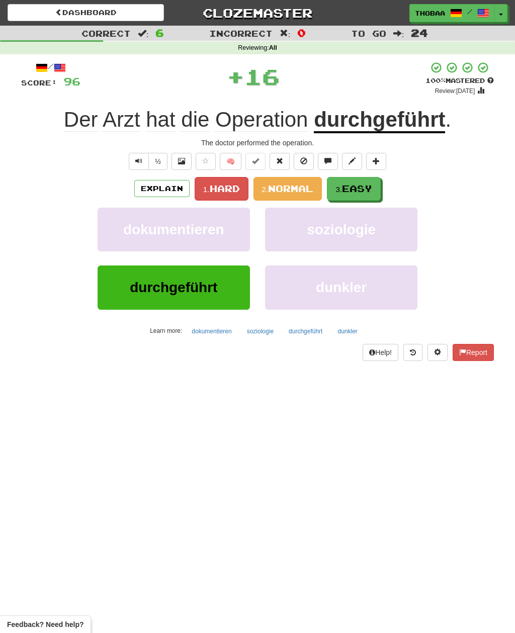
click at [372, 186] on span "Easy" at bounding box center [357, 188] width 30 height 11
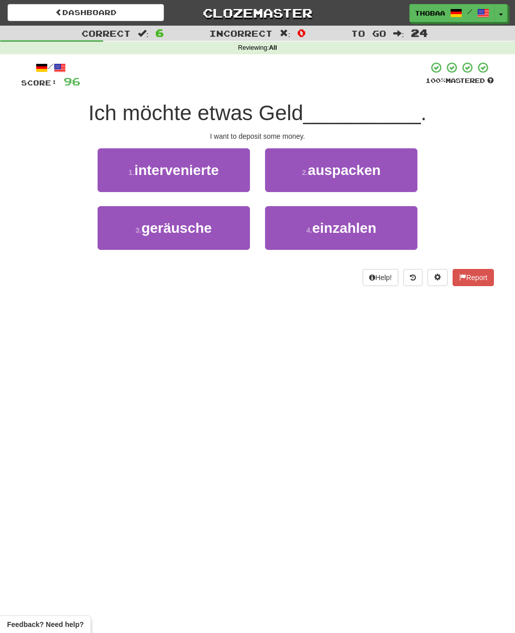
click at [401, 230] on button "4 . einzahlen" at bounding box center [341, 228] width 152 height 44
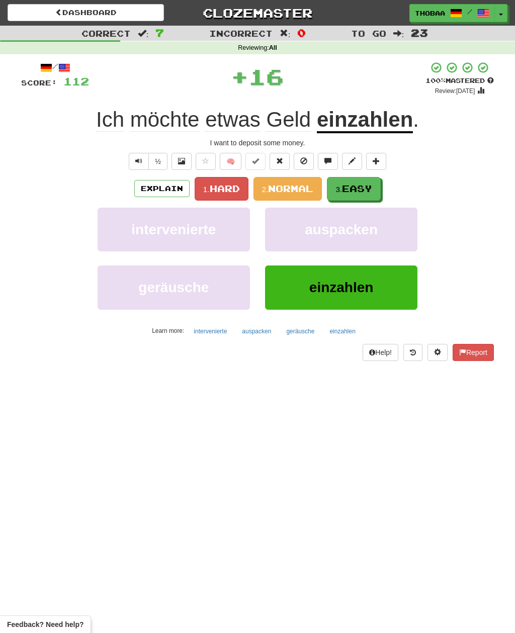
click at [372, 184] on span "Easy" at bounding box center [357, 188] width 30 height 11
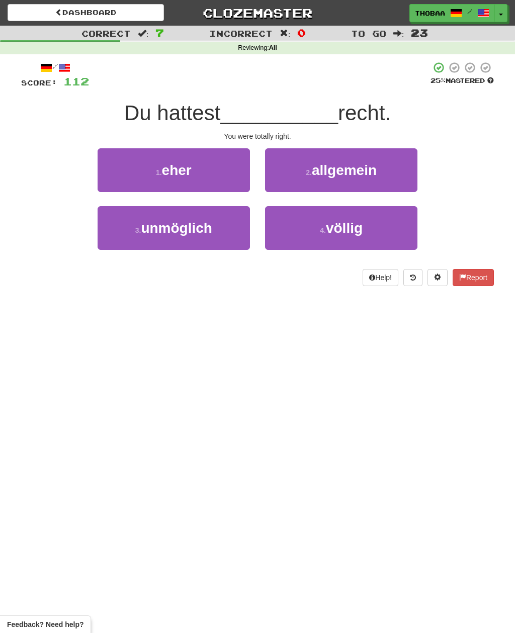
click at [388, 238] on button "4 . völlig" at bounding box center [341, 228] width 152 height 44
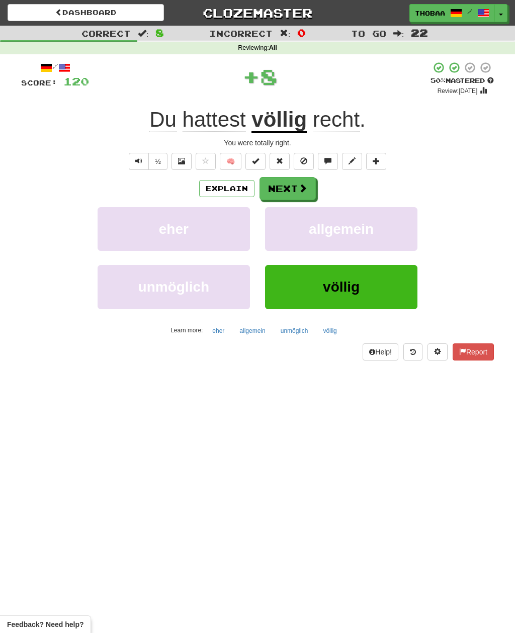
click at [381, 243] on button "allgemein" at bounding box center [341, 229] width 152 height 44
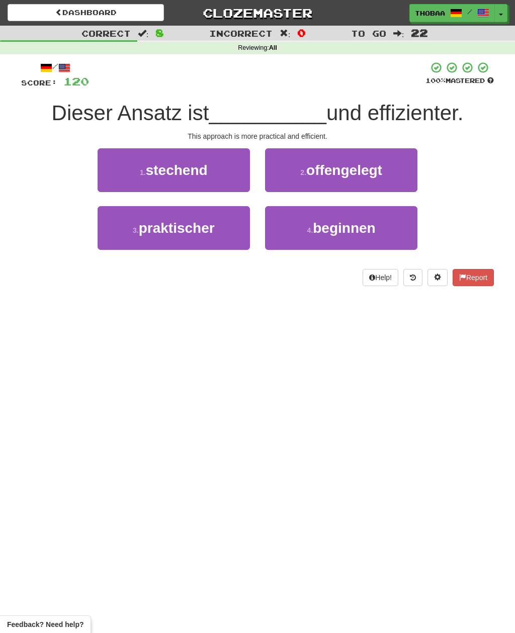
click at [150, 244] on button "3 . praktischer" at bounding box center [174, 228] width 152 height 44
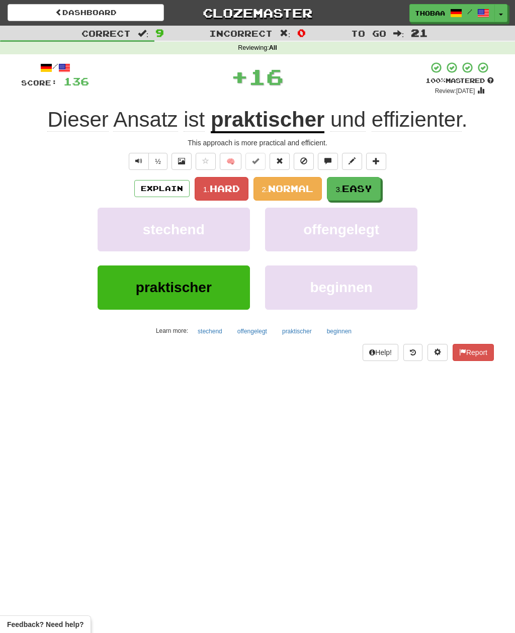
click at [381, 177] on button "3. Easy" at bounding box center [354, 189] width 54 height 24
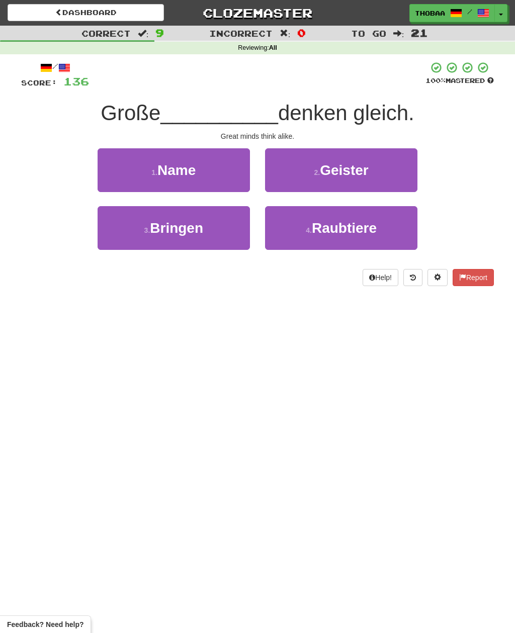
click at [404, 178] on button "2 . Geister" at bounding box center [341, 170] width 152 height 44
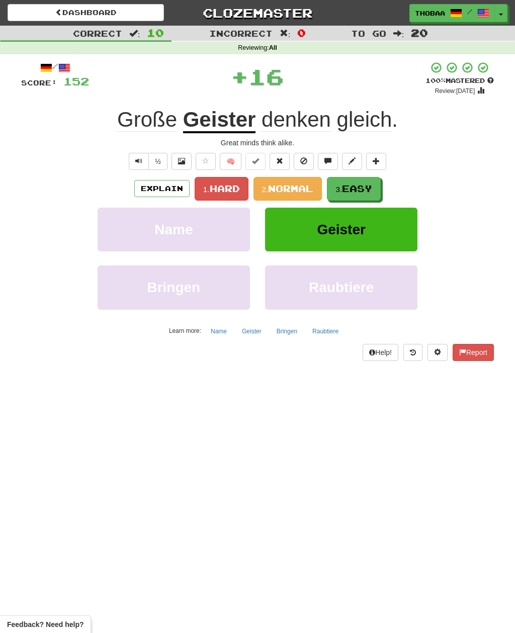
click at [376, 193] on button "3. Easy" at bounding box center [354, 189] width 54 height 24
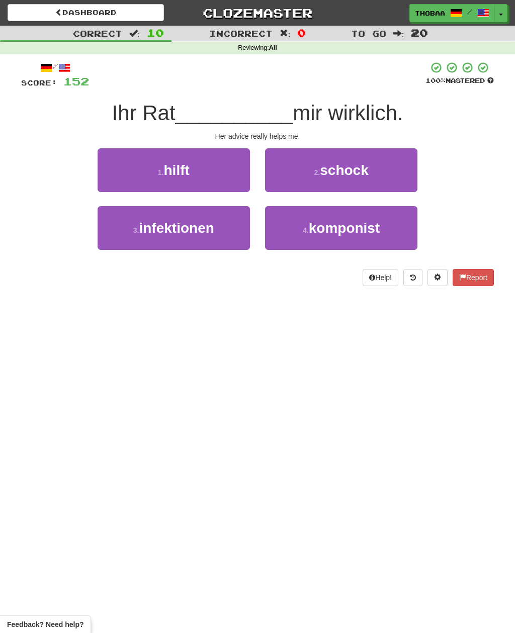
click at [123, 175] on button "1 . hilft" at bounding box center [174, 170] width 152 height 44
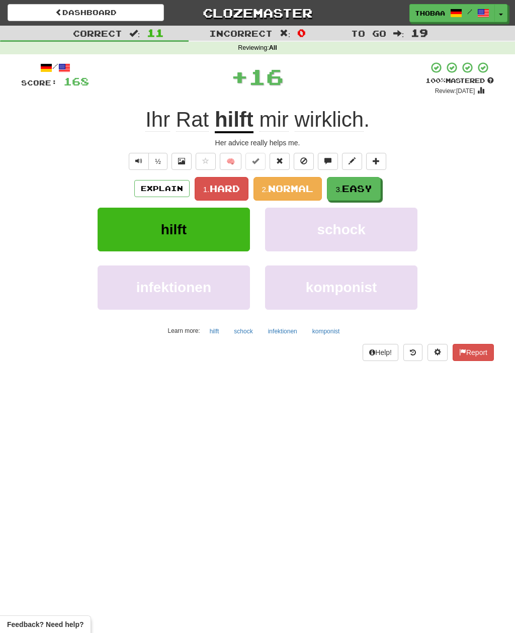
click at [371, 192] on span "Easy" at bounding box center [357, 188] width 30 height 11
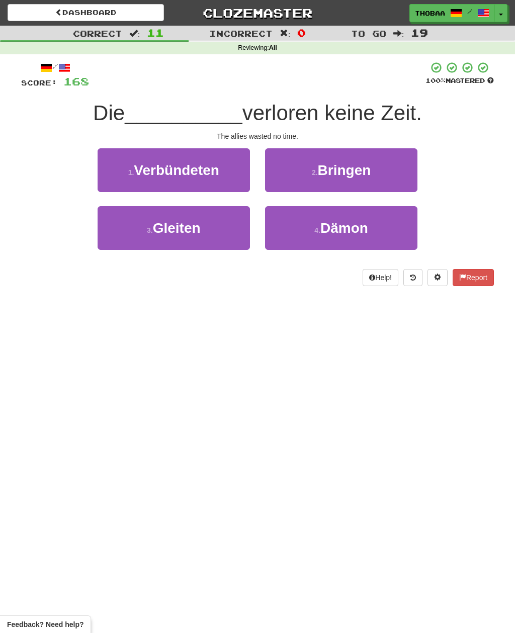
click at [109, 171] on button "1 . Verbündeten" at bounding box center [174, 170] width 152 height 44
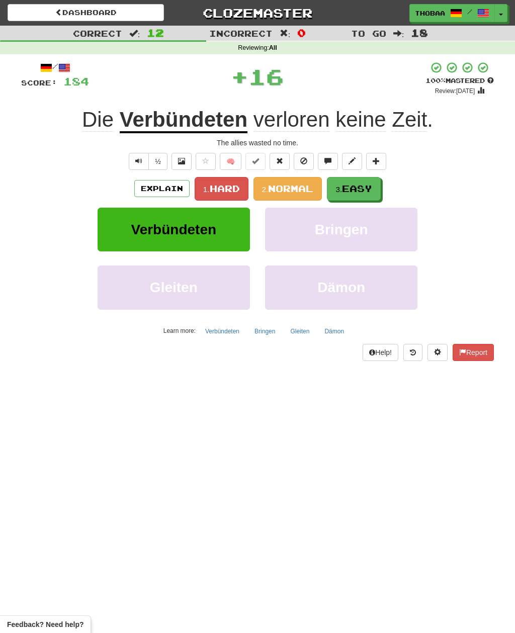
click at [372, 187] on span "Easy" at bounding box center [357, 188] width 30 height 11
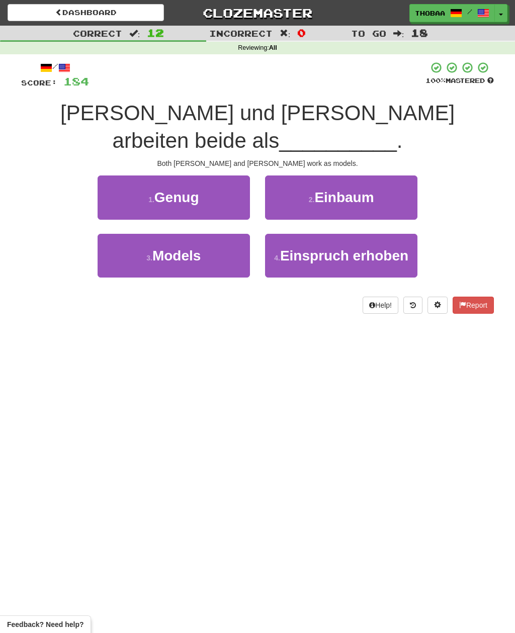
click at [120, 244] on button "3 . Models" at bounding box center [174, 256] width 152 height 44
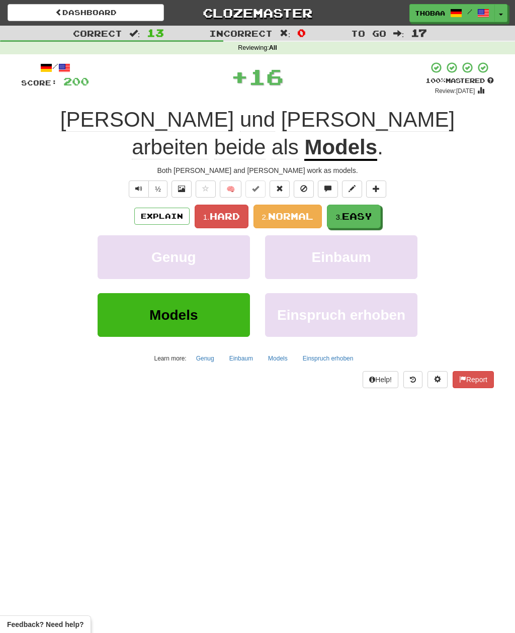
click at [372, 211] on span "Easy" at bounding box center [357, 216] width 30 height 11
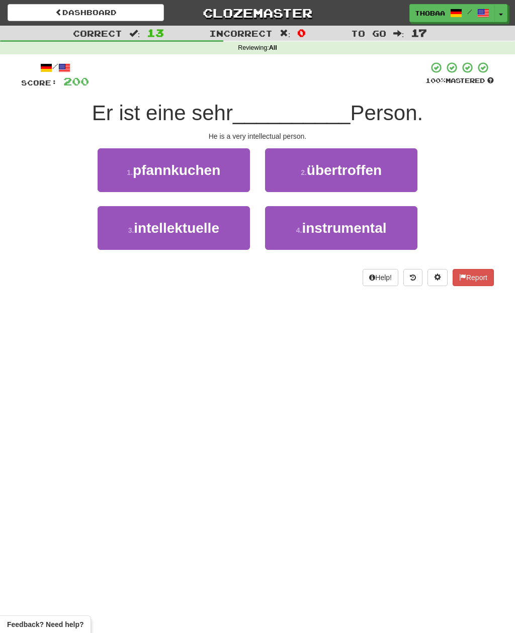
click at [120, 242] on button "3 . intellektuelle" at bounding box center [174, 228] width 152 height 44
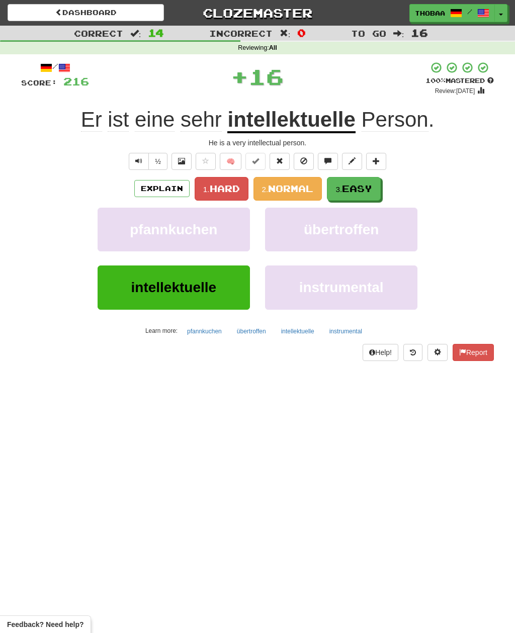
click at [370, 195] on button "3. Easy" at bounding box center [354, 189] width 54 height 24
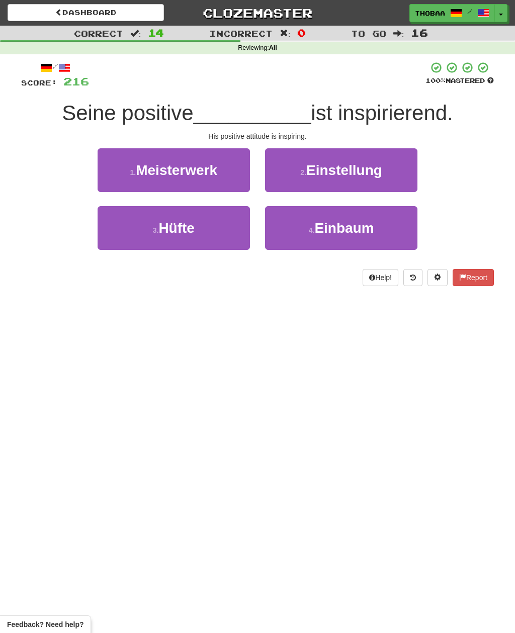
click at [400, 174] on button "2 . Einstellung" at bounding box center [341, 170] width 152 height 44
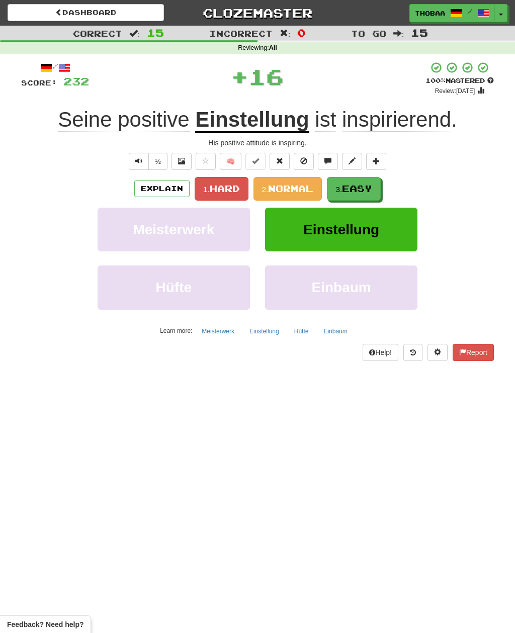
click at [377, 185] on button "3. Easy" at bounding box center [354, 189] width 54 height 24
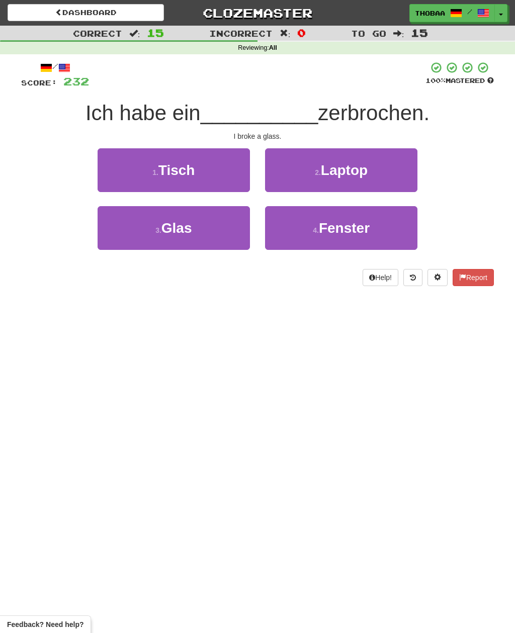
click at [121, 247] on button "3 . Glas" at bounding box center [174, 228] width 152 height 44
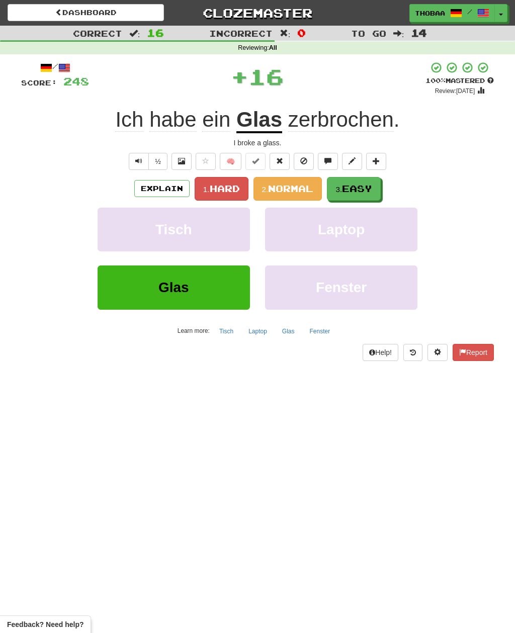
click at [371, 192] on span "Easy" at bounding box center [357, 188] width 30 height 11
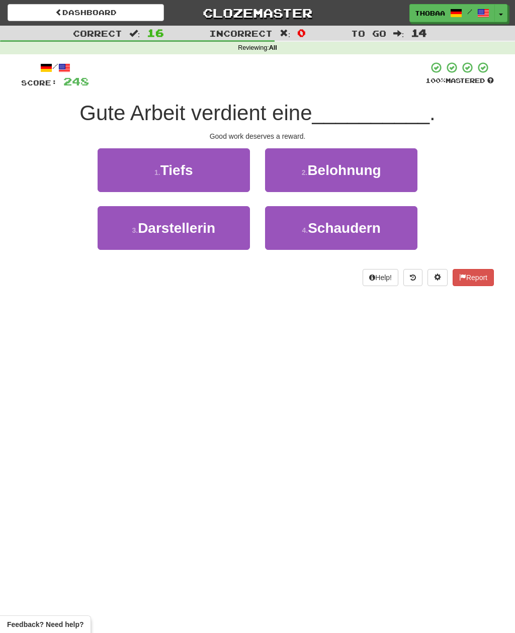
click at [408, 177] on button "2 . Belohnung" at bounding box center [341, 170] width 152 height 44
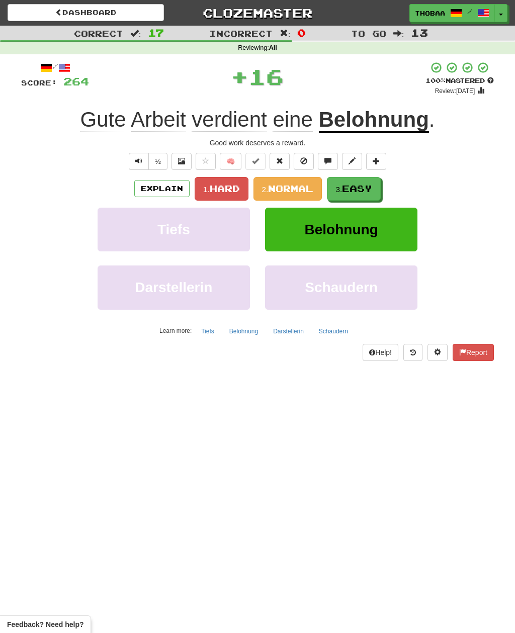
click at [370, 188] on span "Easy" at bounding box center [357, 188] width 30 height 11
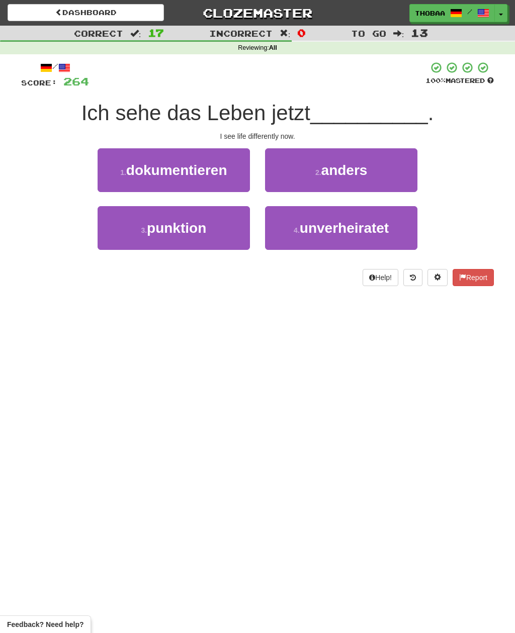
click at [401, 175] on button "2 . anders" at bounding box center [341, 170] width 152 height 44
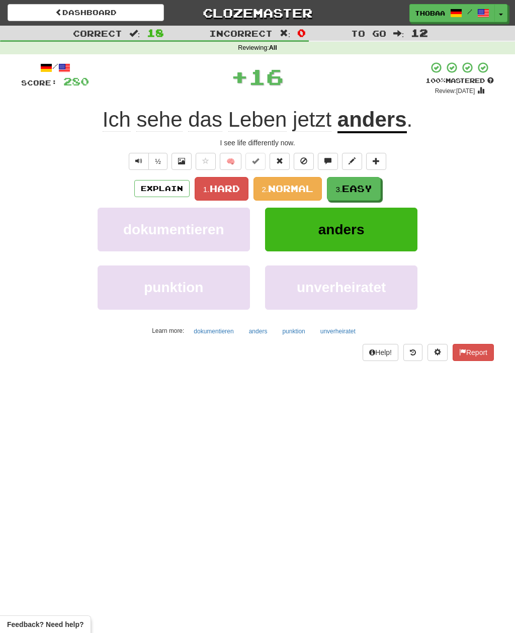
click at [371, 189] on span "Easy" at bounding box center [357, 188] width 30 height 11
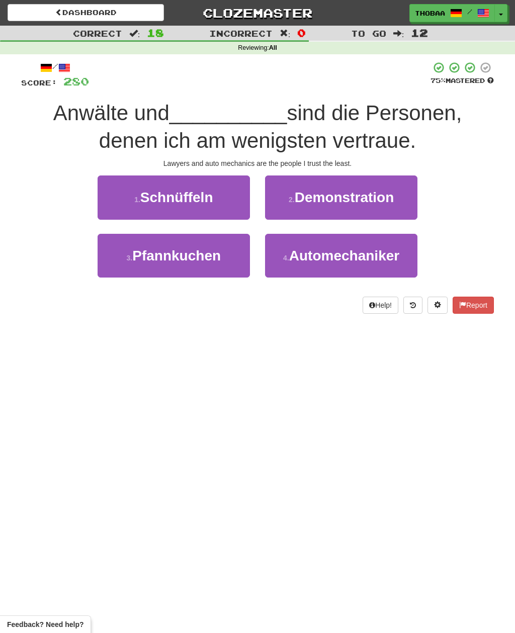
click at [391, 265] on button "4 . Automechaniker" at bounding box center [341, 256] width 152 height 44
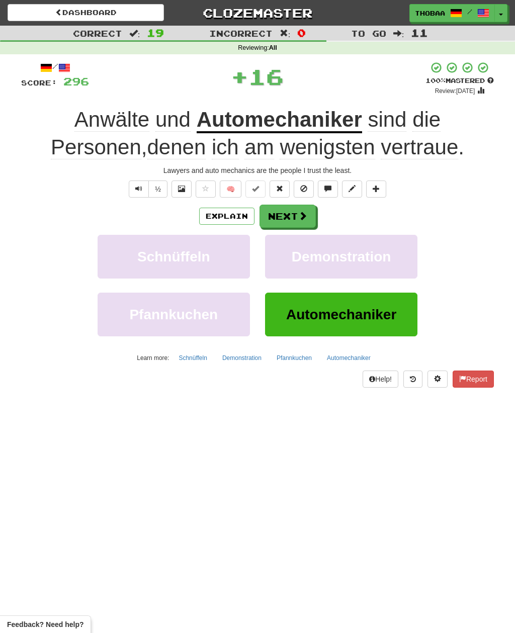
click at [392, 268] on button "Demonstration" at bounding box center [341, 257] width 152 height 44
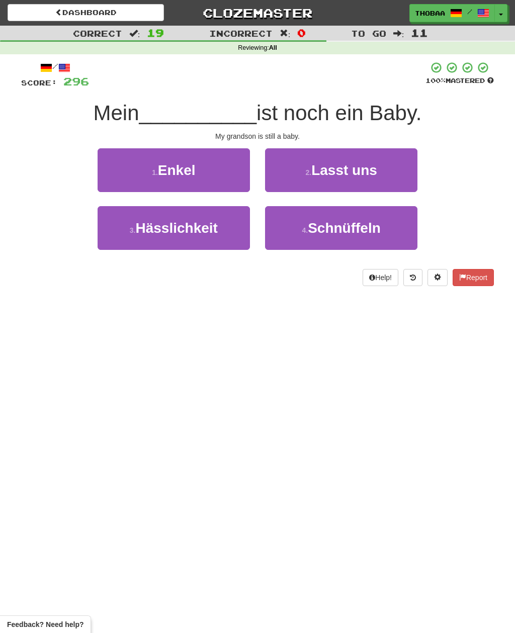
click at [108, 174] on button "1 . Enkel" at bounding box center [174, 170] width 152 height 44
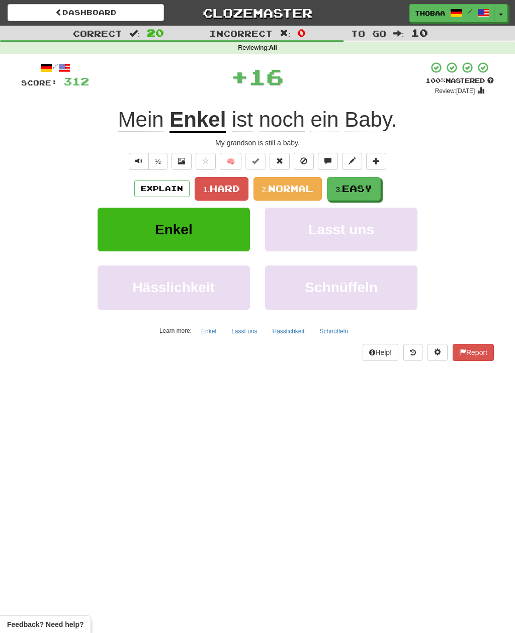
click at [381, 185] on button "3. Easy" at bounding box center [354, 189] width 54 height 24
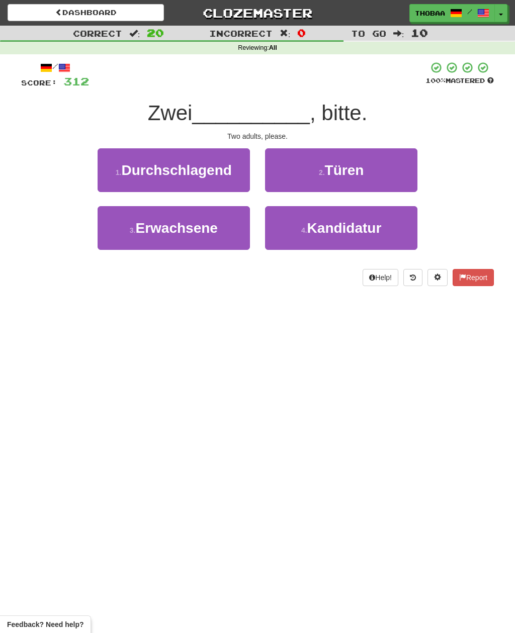
click at [110, 239] on button "3 . Erwachsene" at bounding box center [174, 228] width 152 height 44
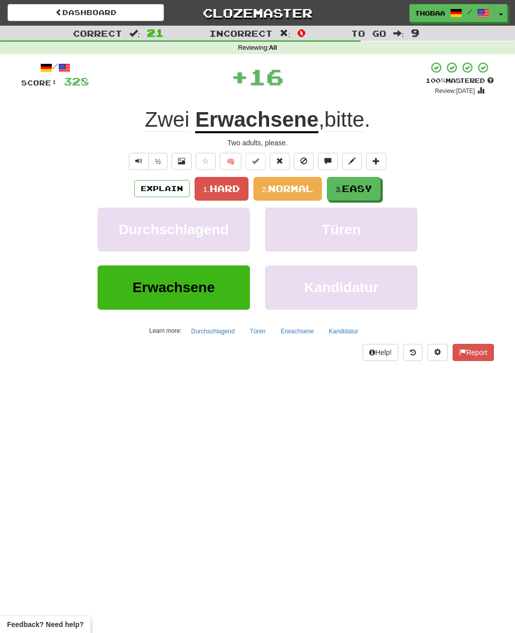
click at [372, 184] on span "Easy" at bounding box center [357, 188] width 30 height 11
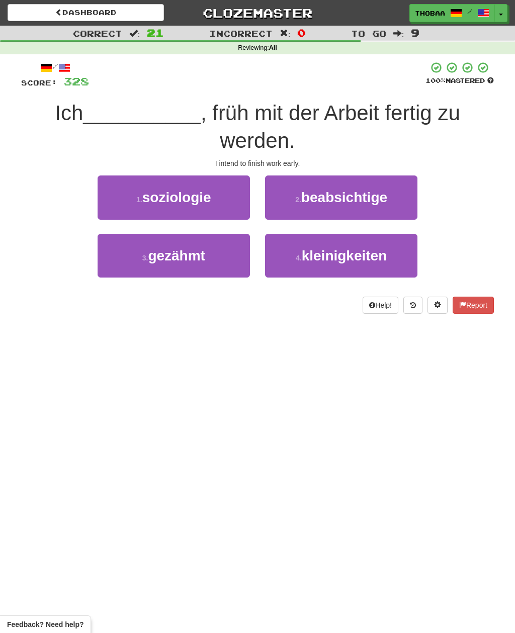
click at [405, 205] on button "2 . beabsichtige" at bounding box center [341, 197] width 152 height 44
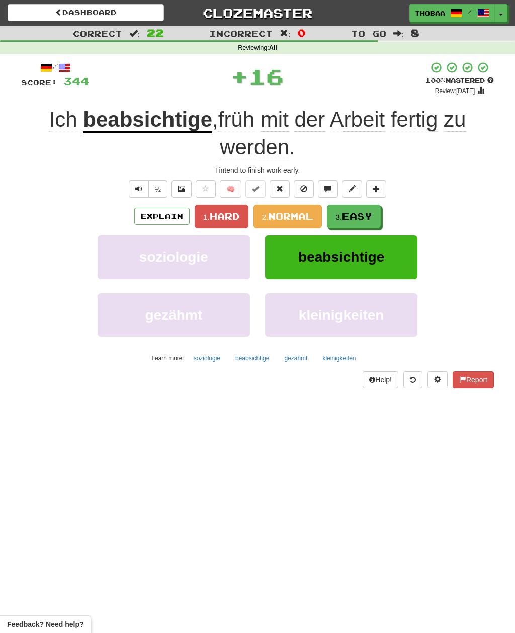
click at [372, 215] on span "Easy" at bounding box center [357, 216] width 30 height 11
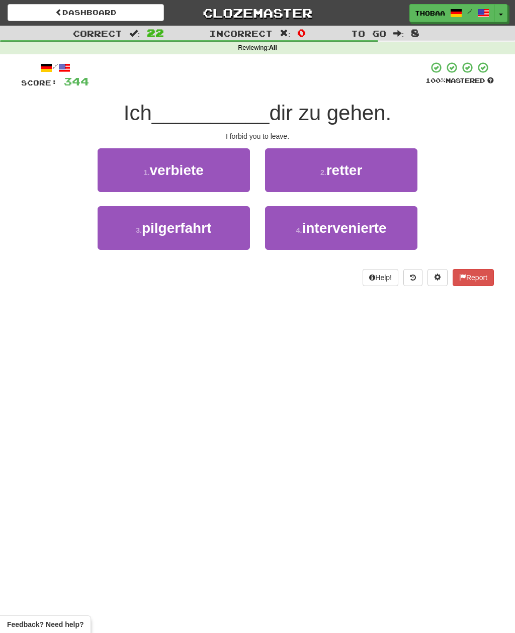
click at [105, 161] on button "1 . verbiete" at bounding box center [174, 170] width 152 height 44
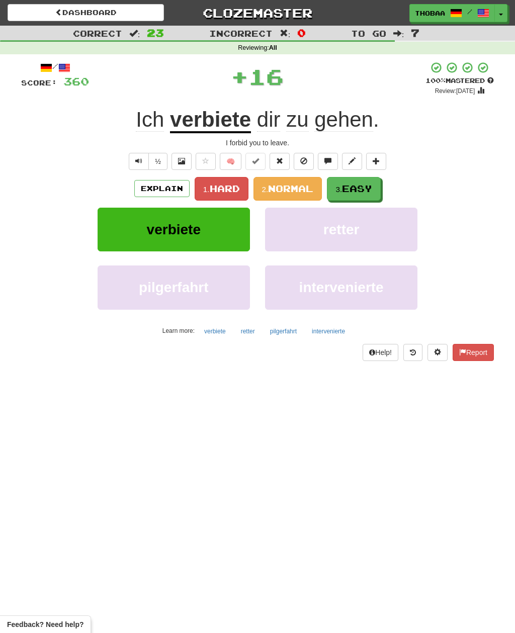
click at [378, 196] on button "3. Easy" at bounding box center [354, 189] width 54 height 24
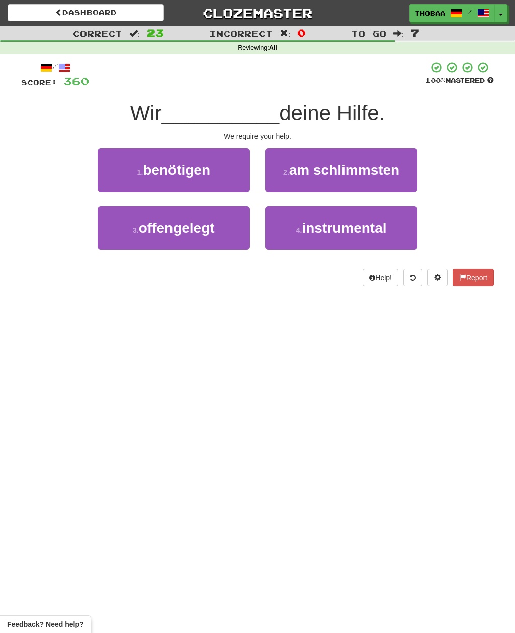
click at [116, 172] on button "1 . benötigen" at bounding box center [174, 170] width 152 height 44
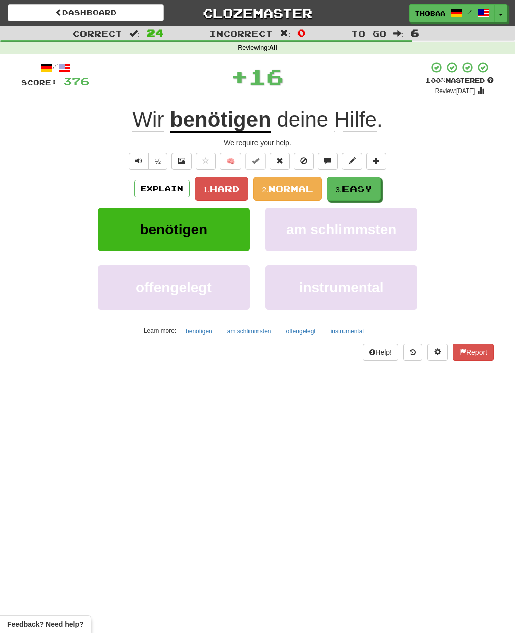
click at [381, 188] on button "3. Easy" at bounding box center [354, 189] width 54 height 24
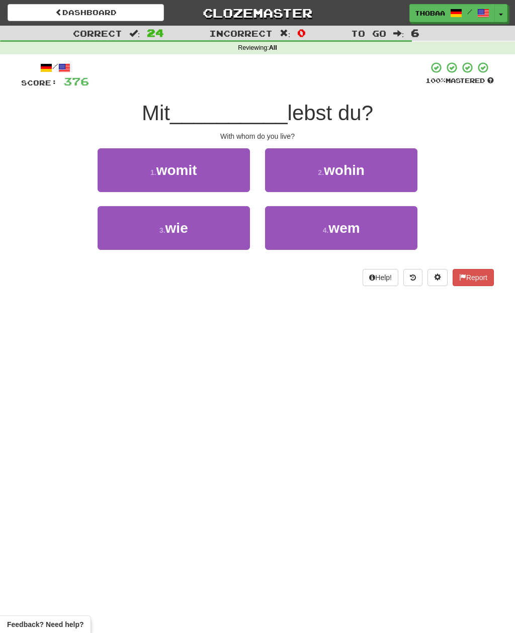
click at [391, 232] on button "4 . wem" at bounding box center [341, 228] width 152 height 44
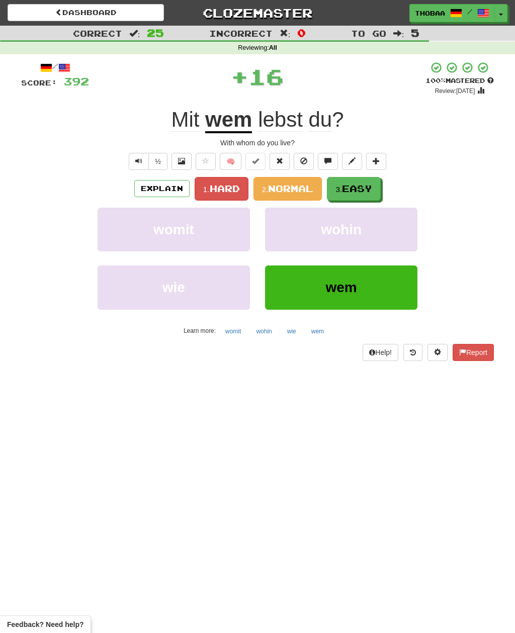
click at [381, 188] on button "3. Easy" at bounding box center [354, 189] width 54 height 24
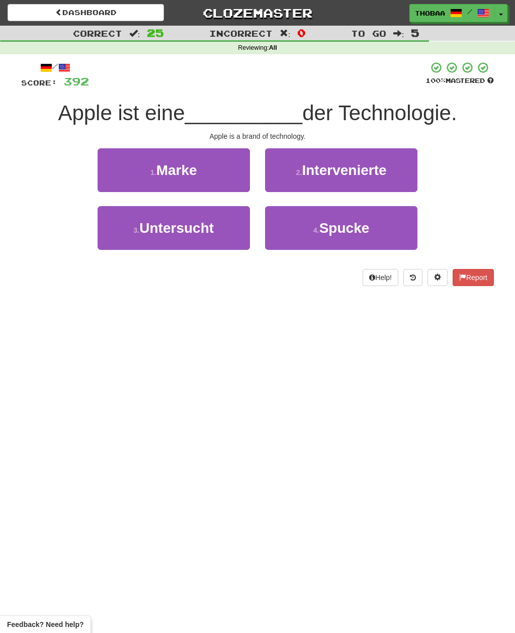
click at [105, 173] on button "1 . Marke" at bounding box center [174, 170] width 152 height 44
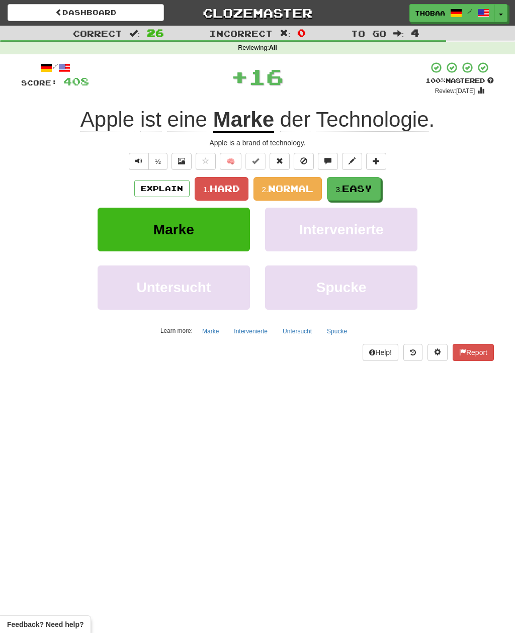
click at [376, 194] on button "3. Easy" at bounding box center [354, 189] width 54 height 24
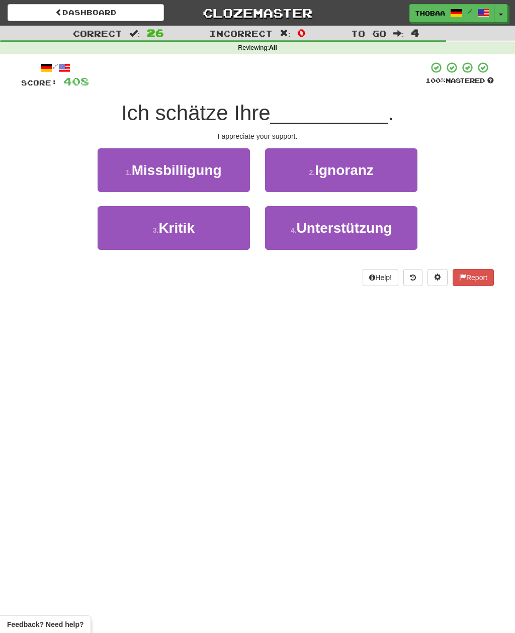
click at [384, 236] on button "4 . Unterstützung" at bounding box center [341, 228] width 152 height 44
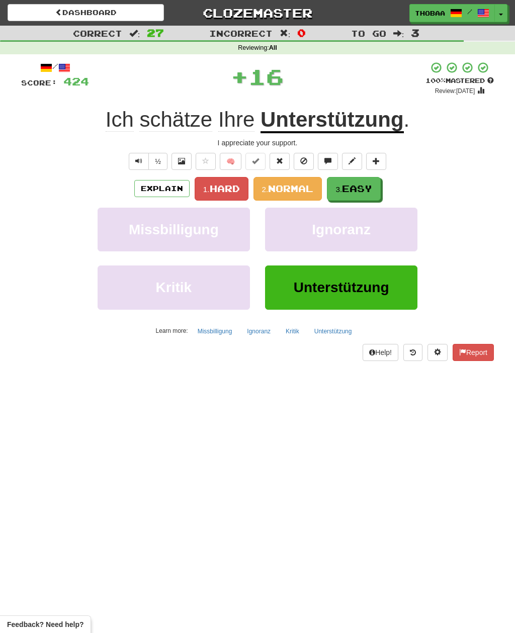
click at [376, 188] on button "3. Easy" at bounding box center [354, 189] width 54 height 24
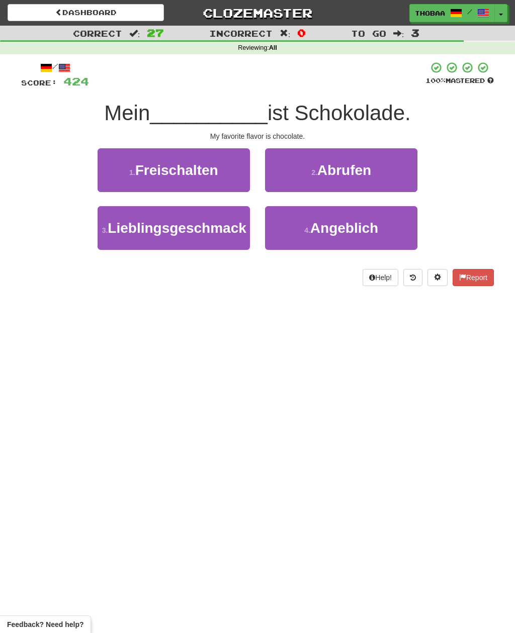
click at [125, 236] on span "Lieblingsgeschmack" at bounding box center [177, 228] width 138 height 16
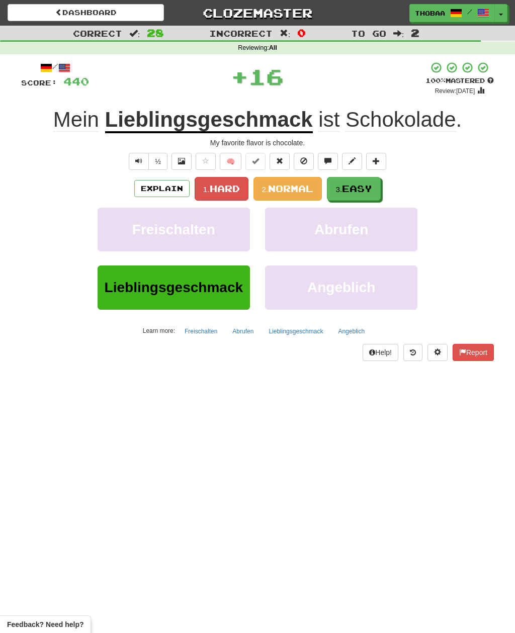
click at [376, 189] on button "3. Easy" at bounding box center [354, 189] width 54 height 24
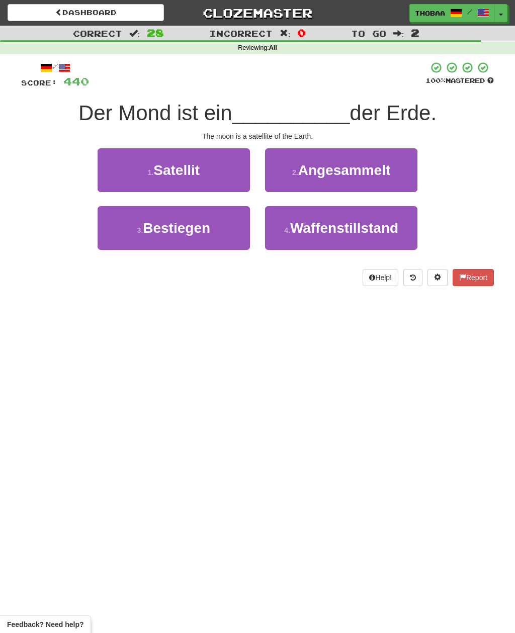
click at [117, 174] on button "1 . Satellit" at bounding box center [174, 170] width 152 height 44
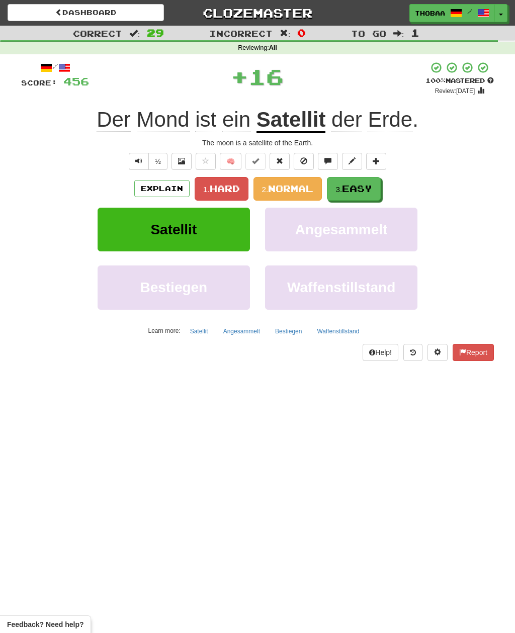
click at [377, 188] on button "3. Easy" at bounding box center [354, 189] width 54 height 24
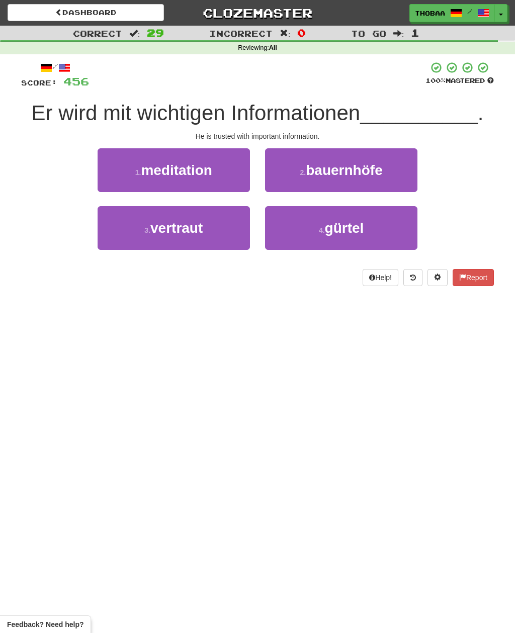
click at [111, 229] on button "3 . vertraut" at bounding box center [174, 228] width 152 height 44
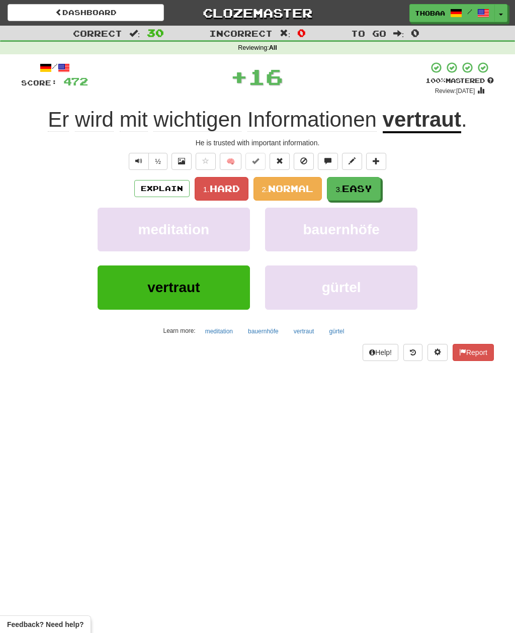
click at [375, 187] on button "3. Easy" at bounding box center [354, 189] width 54 height 24
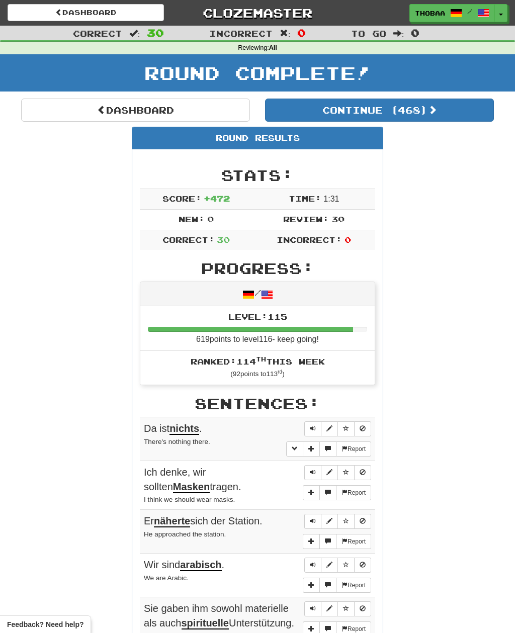
click at [34, 117] on link "Dashboard" at bounding box center [135, 110] width 229 height 23
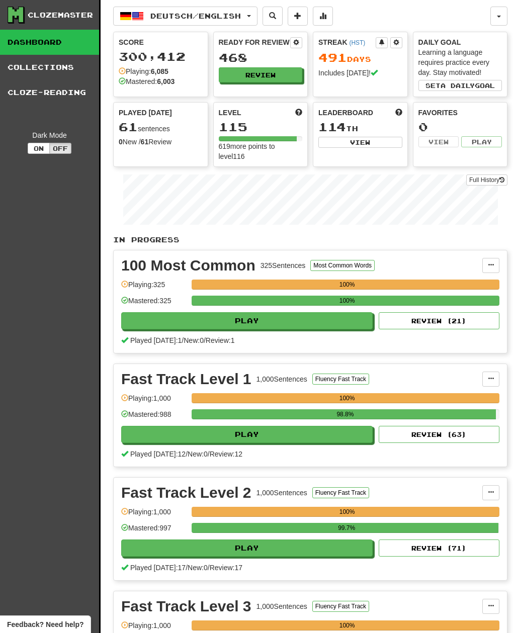
click at [241, 14] on span "Deutsch / English" at bounding box center [195, 16] width 91 height 9
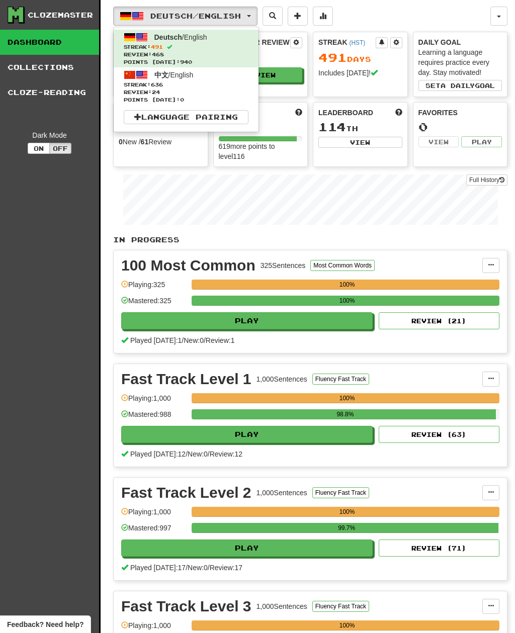
click at [219, 85] on span "Streak: 636" at bounding box center [186, 85] width 125 height 8
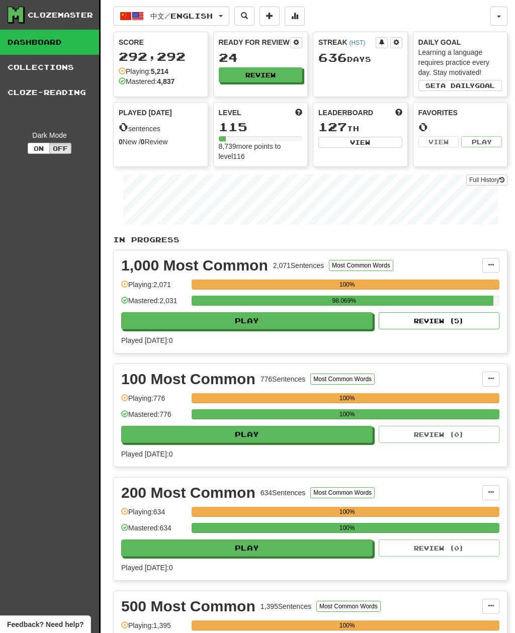
click at [277, 73] on button "Review" at bounding box center [261, 74] width 84 height 15
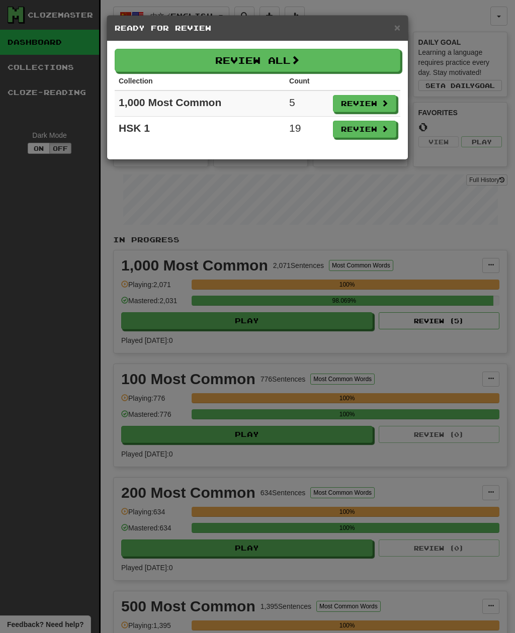
click at [293, 64] on button "Review All" at bounding box center [258, 60] width 286 height 23
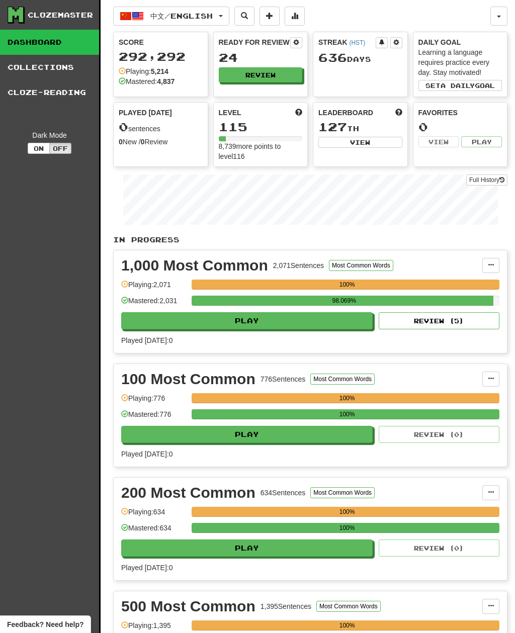
select select "**"
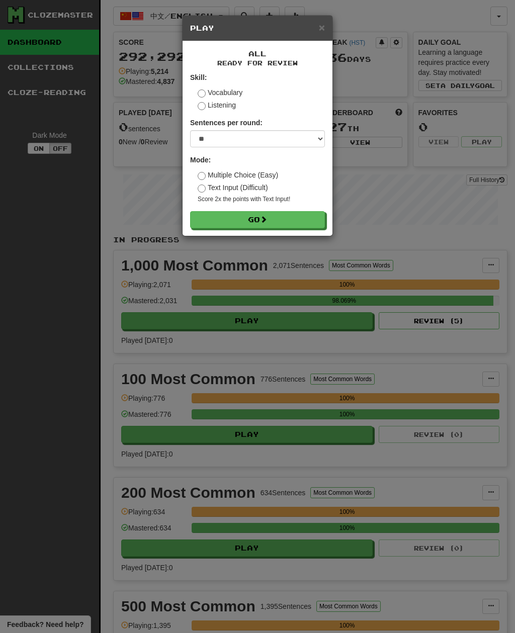
click at [295, 202] on small "Score 2x the points with Text Input !" at bounding box center [261, 199] width 127 height 9
click at [299, 218] on button "Go" at bounding box center [257, 219] width 135 height 17
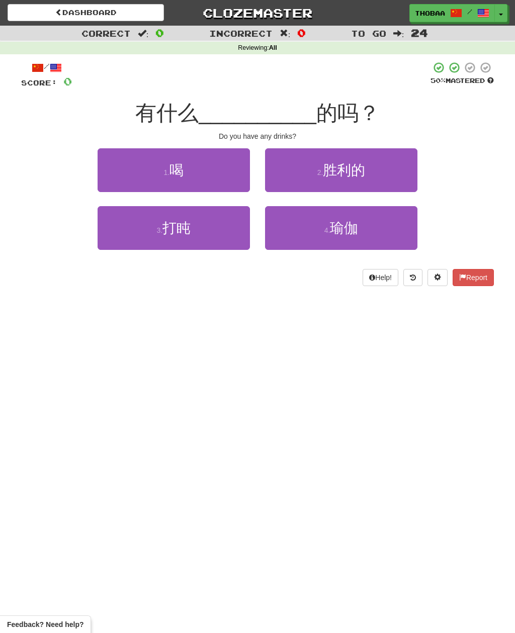
click at [127, 176] on button "1 . 喝" at bounding box center [174, 170] width 152 height 44
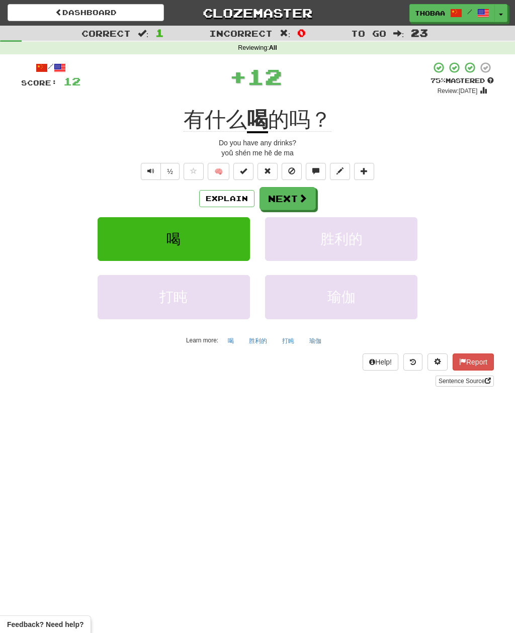
click at [127, 180] on div "/ Score: 12 + 12 75 % Mastered Review: [DATE] 有什么 喝 的吗？ Do you have any drinks?…" at bounding box center [257, 223] width 473 height 325
click at [388, 244] on button "胜利的" at bounding box center [341, 239] width 152 height 44
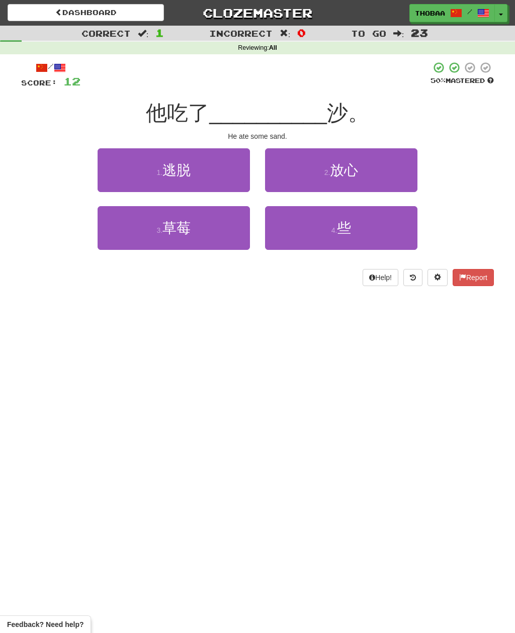
click at [386, 234] on button "4 . 些" at bounding box center [341, 228] width 152 height 44
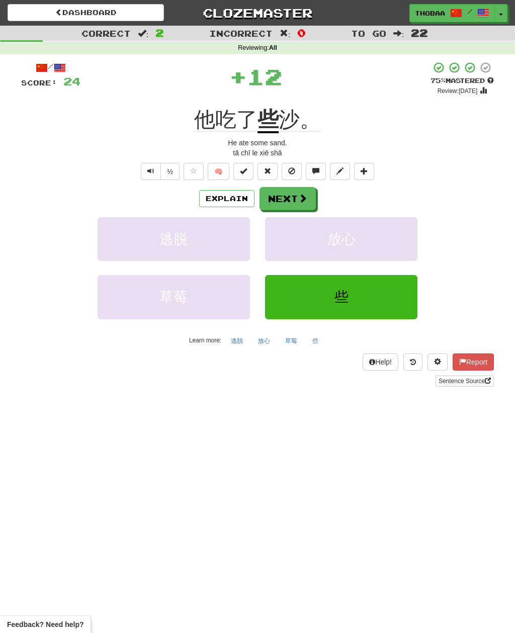
click at [399, 238] on button "放心" at bounding box center [341, 239] width 152 height 44
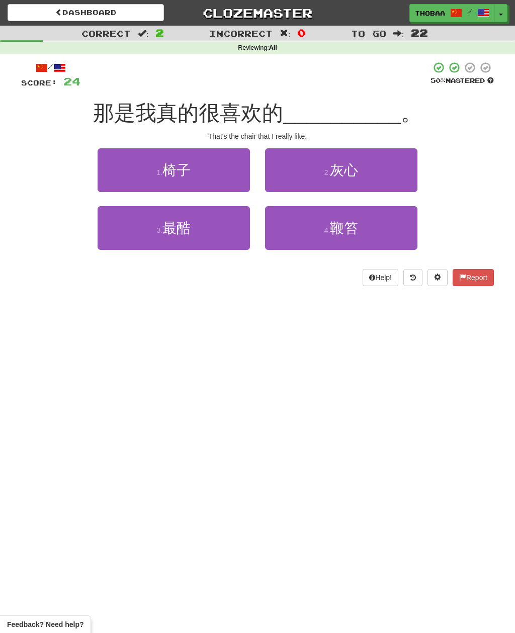
click at [112, 173] on button "1 . 椅子" at bounding box center [174, 170] width 152 height 44
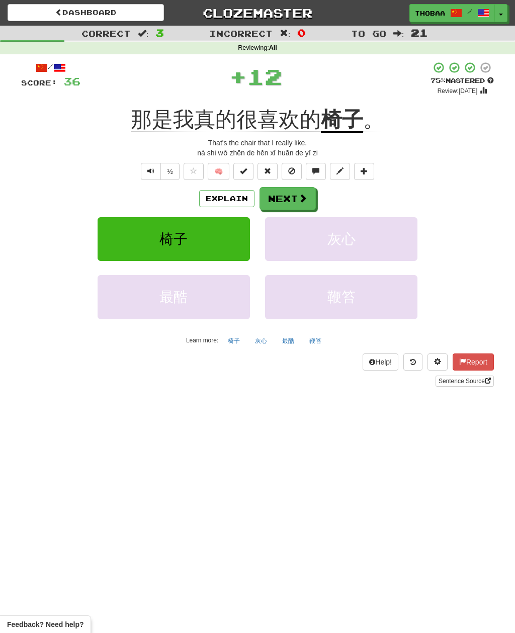
click at [382, 250] on button "灰心" at bounding box center [341, 239] width 152 height 44
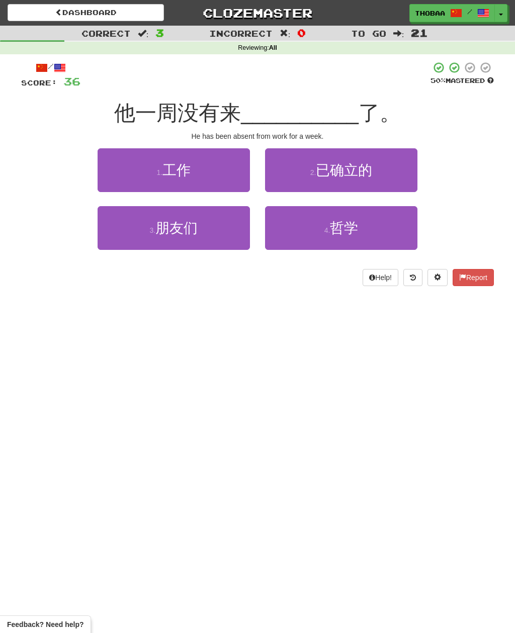
click at [113, 164] on button "1 . 工作" at bounding box center [174, 170] width 152 height 44
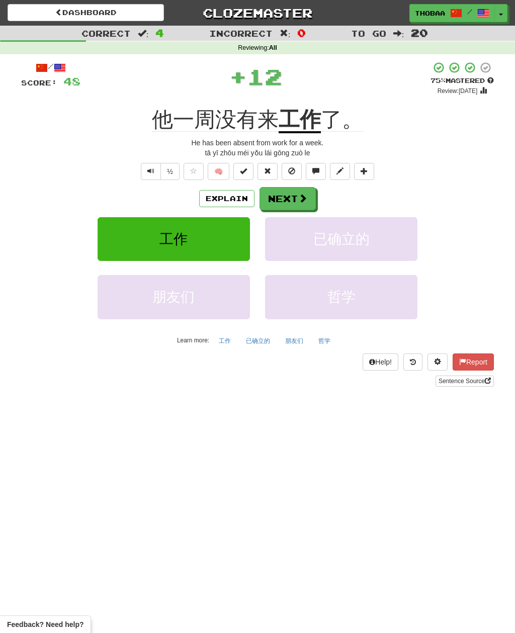
click at [392, 234] on button "已确立的" at bounding box center [341, 239] width 152 height 44
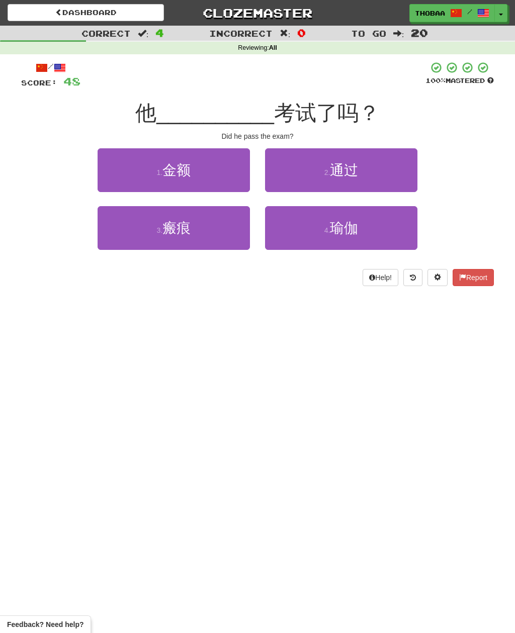
click at [417, 157] on button "2 . 通过" at bounding box center [341, 170] width 152 height 44
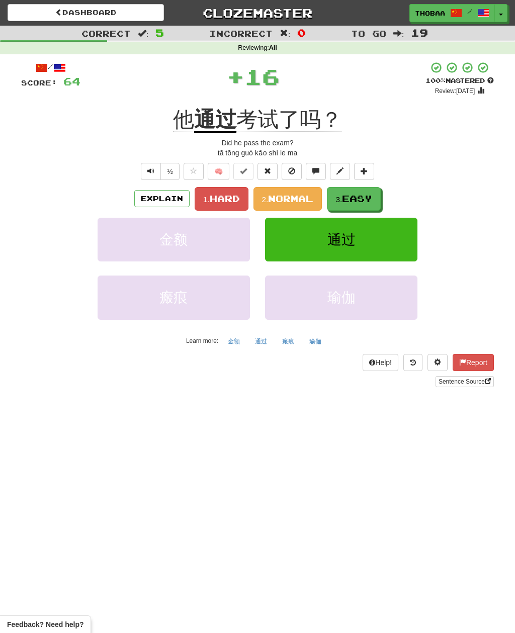
click at [302, 198] on span "Normal" at bounding box center [290, 198] width 45 height 11
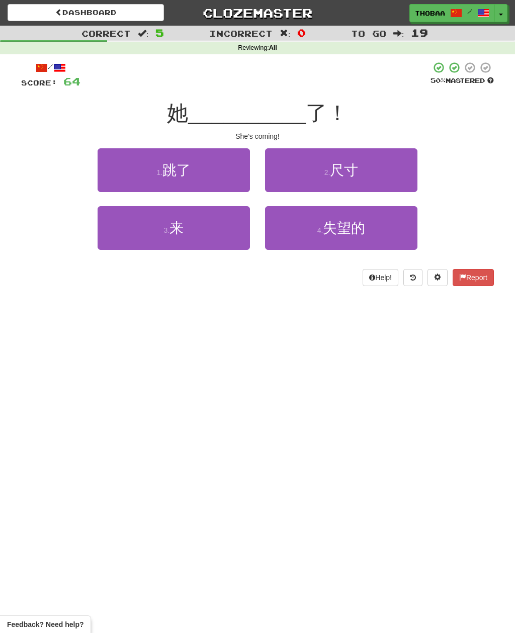
click at [116, 244] on button "3 . 来" at bounding box center [174, 228] width 152 height 44
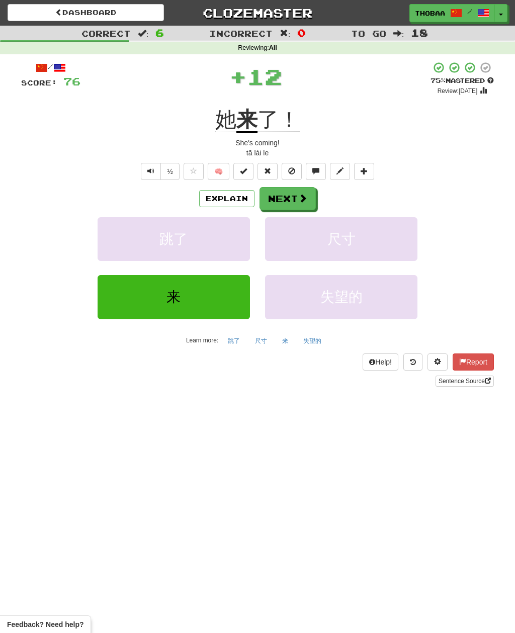
click at [396, 240] on button "尺寸" at bounding box center [341, 239] width 152 height 44
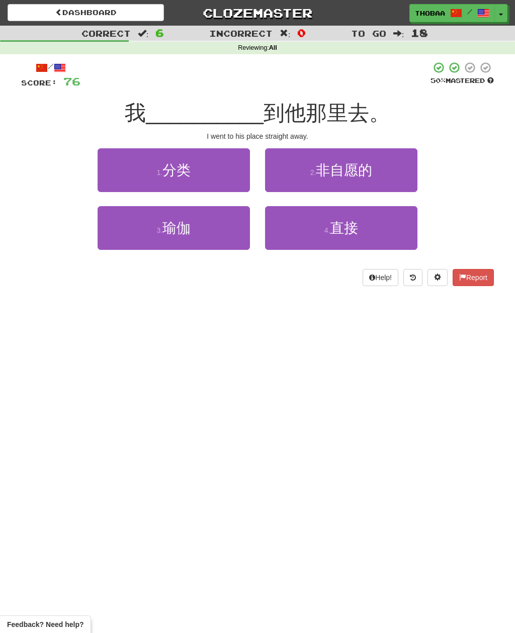
click at [382, 235] on button "4 . 直接" at bounding box center [341, 228] width 152 height 44
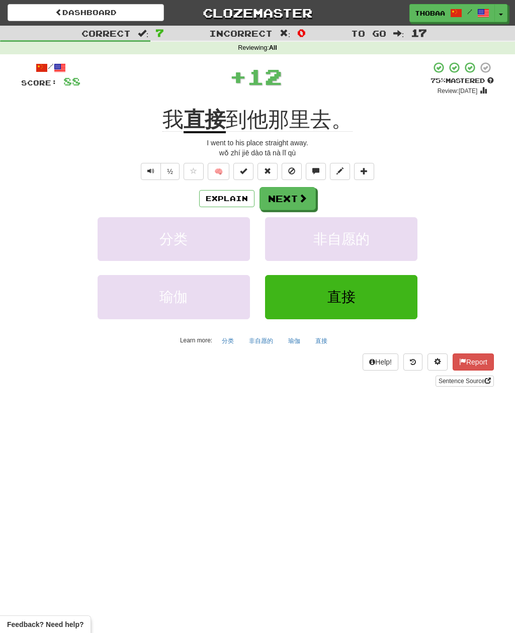
click at [386, 242] on button "非自愿的" at bounding box center [341, 239] width 152 height 44
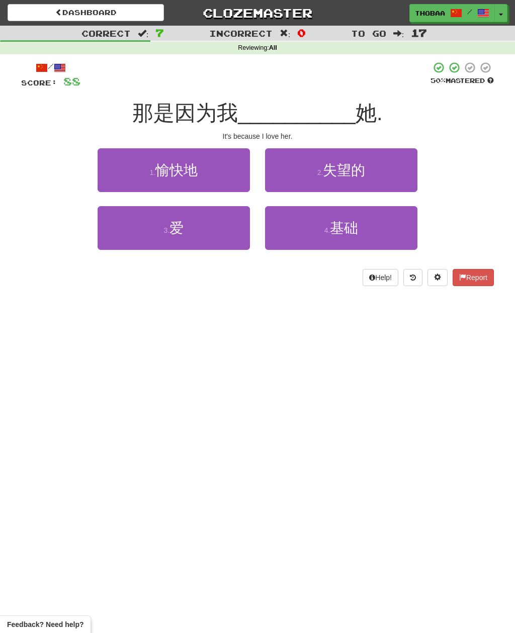
click at [114, 247] on button "3 . 爱" at bounding box center [174, 228] width 152 height 44
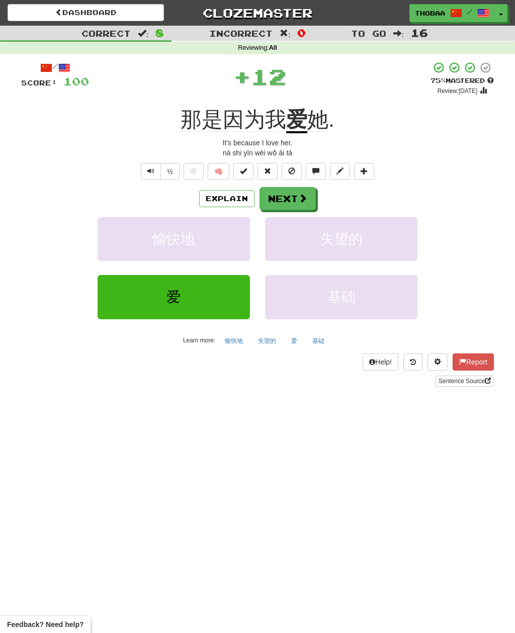
click at [392, 237] on button "失望的" at bounding box center [341, 239] width 152 height 44
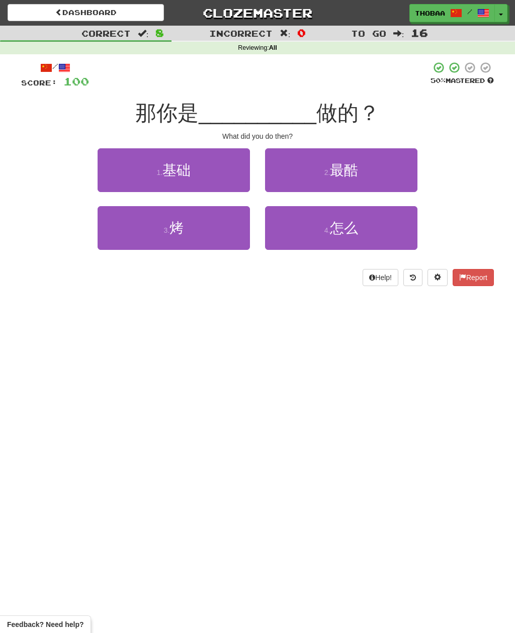
click at [397, 233] on button "4 . 怎么" at bounding box center [341, 228] width 152 height 44
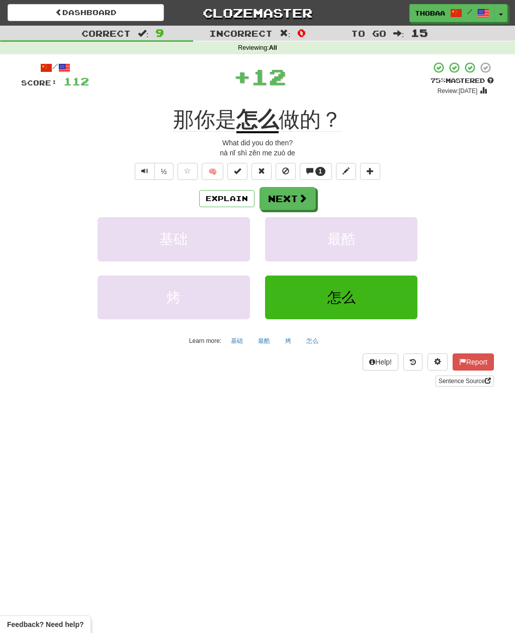
click at [397, 233] on button "最酷" at bounding box center [341, 239] width 152 height 44
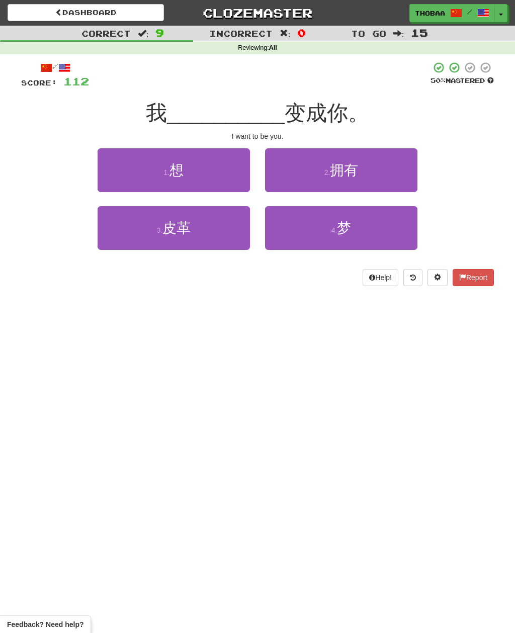
click at [120, 172] on button "1 . 想" at bounding box center [174, 170] width 152 height 44
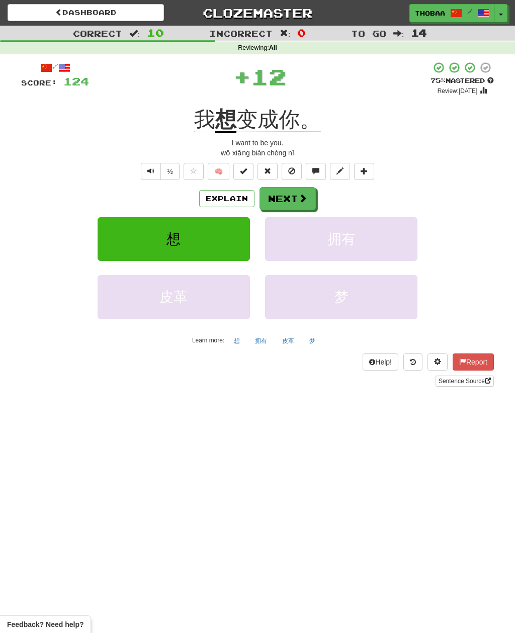
click at [381, 233] on button "拥有" at bounding box center [341, 239] width 152 height 44
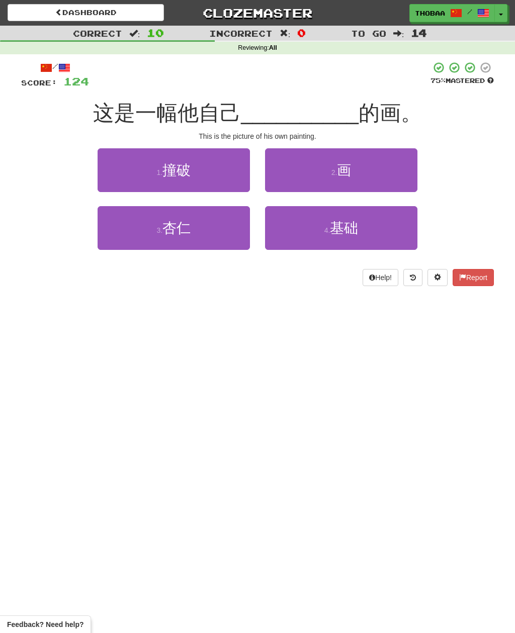
click at [412, 174] on button "2 . 画" at bounding box center [341, 170] width 152 height 44
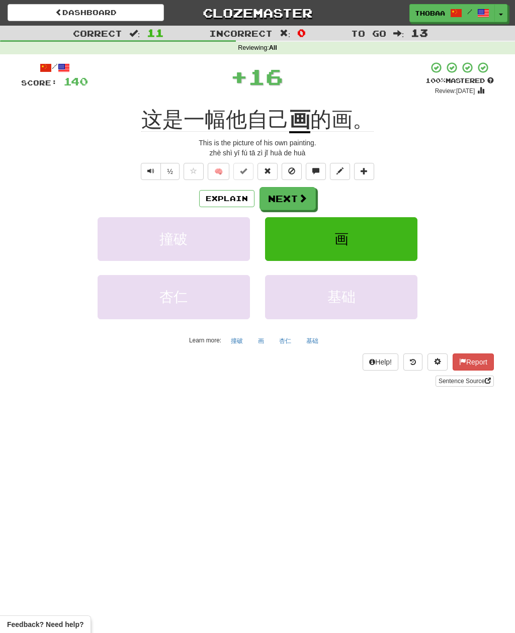
click at [399, 231] on button "画" at bounding box center [341, 239] width 152 height 44
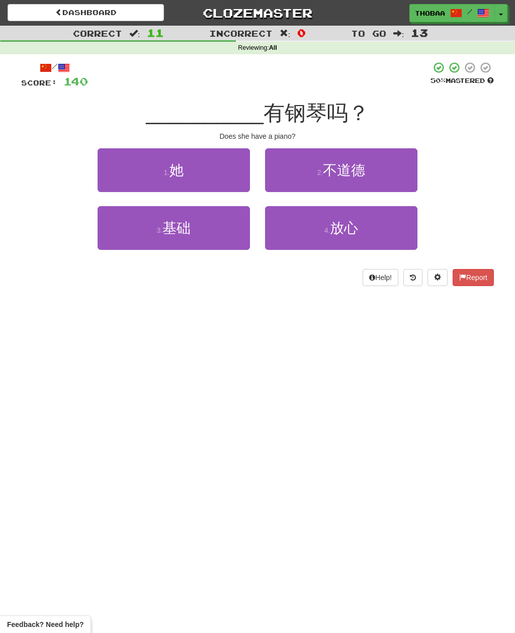
click at [108, 173] on button "1 . 她" at bounding box center [174, 170] width 152 height 44
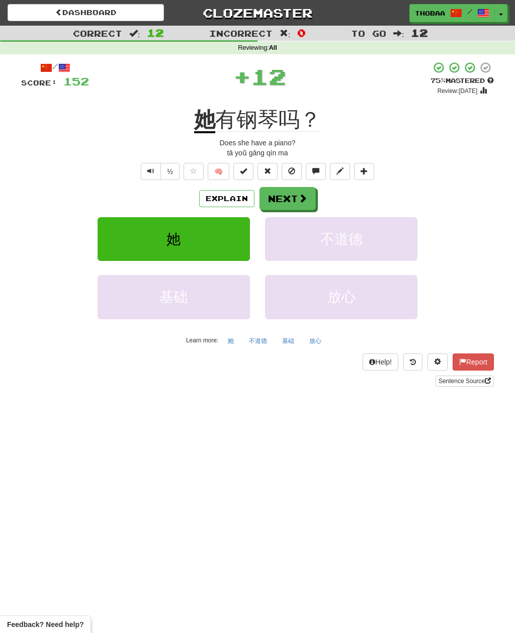
click at [396, 240] on button "不道德" at bounding box center [341, 239] width 152 height 44
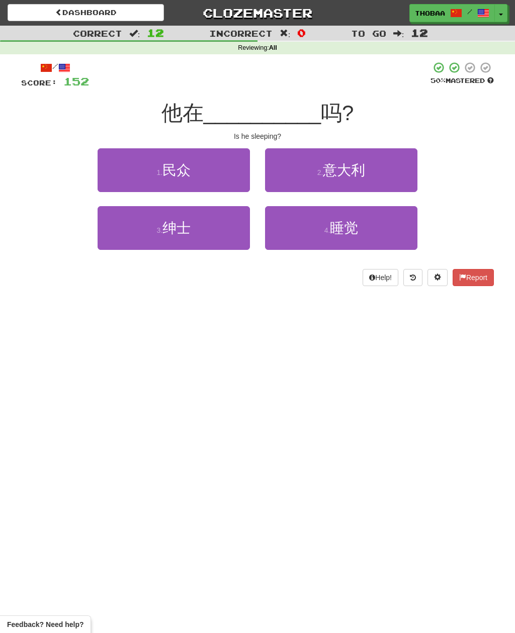
click at [400, 241] on button "4 . 睡觉" at bounding box center [341, 228] width 152 height 44
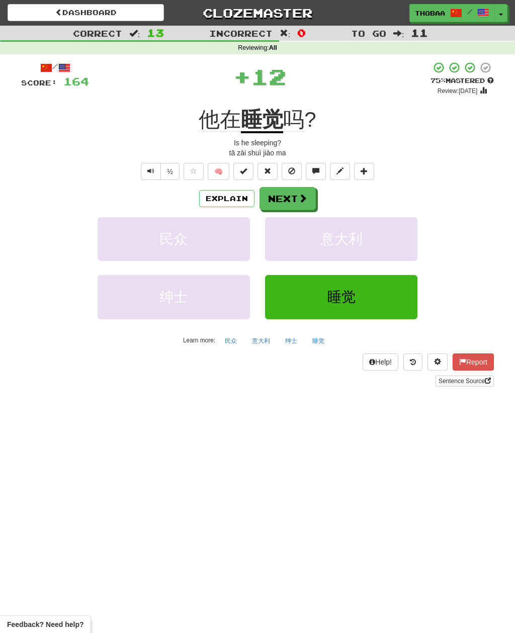
click at [400, 240] on button "意大利" at bounding box center [341, 239] width 152 height 44
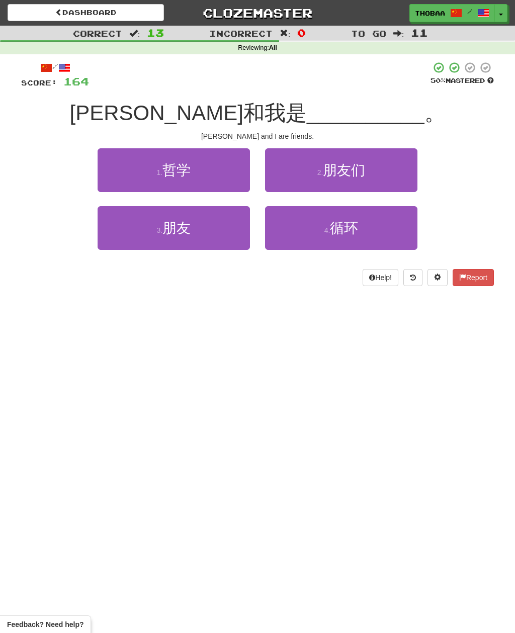
click at [108, 243] on button "3 . 朋友" at bounding box center [174, 228] width 152 height 44
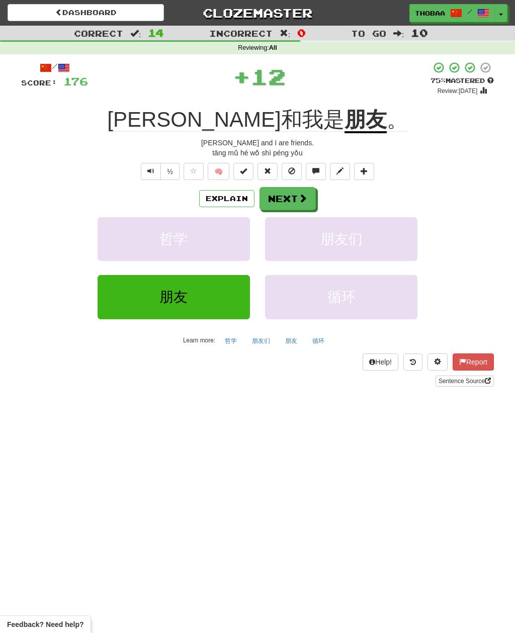
click at [402, 241] on button "朋友们" at bounding box center [341, 239] width 152 height 44
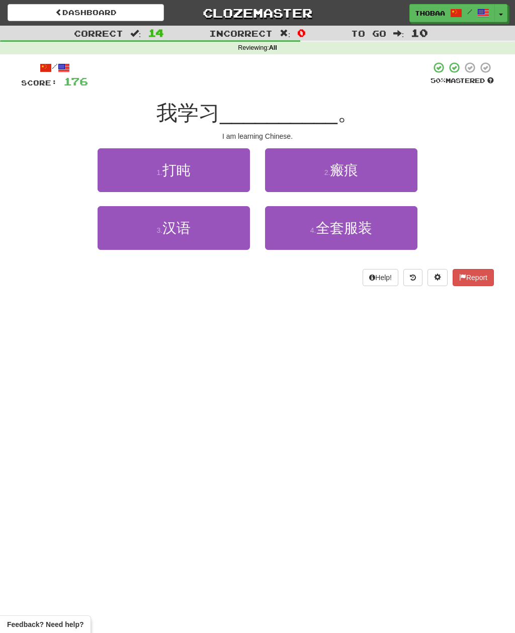
click at [109, 243] on button "3 . 汉语" at bounding box center [174, 228] width 152 height 44
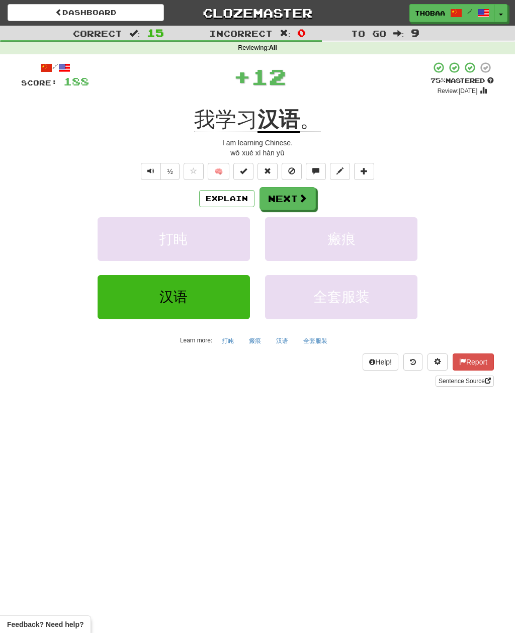
click at [385, 254] on button "瘢痕" at bounding box center [341, 239] width 152 height 44
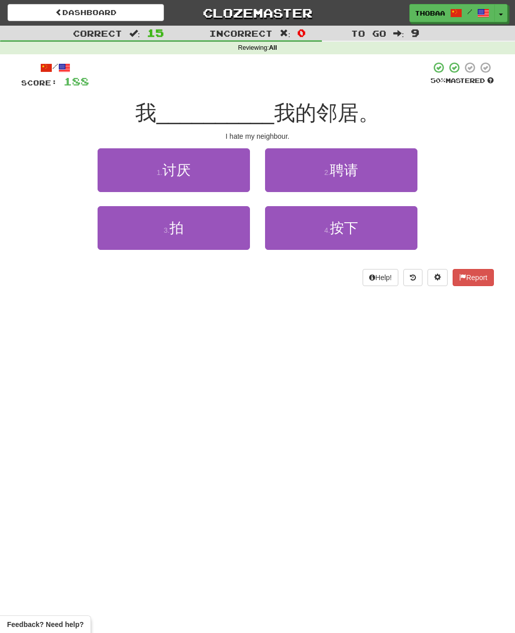
click at [108, 173] on button "1 . 讨厌" at bounding box center [174, 170] width 152 height 44
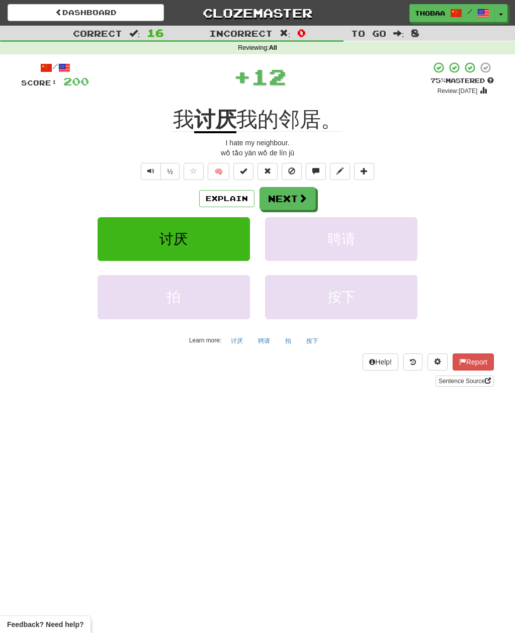
click at [385, 232] on button "聘请" at bounding box center [341, 239] width 152 height 44
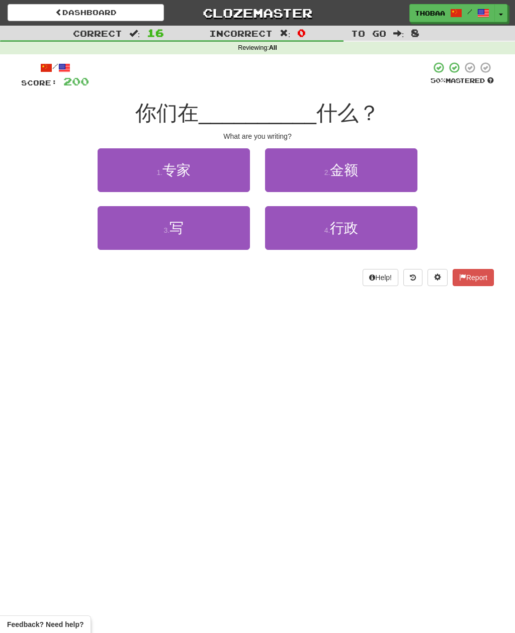
click at [113, 242] on button "3 . 写" at bounding box center [174, 228] width 152 height 44
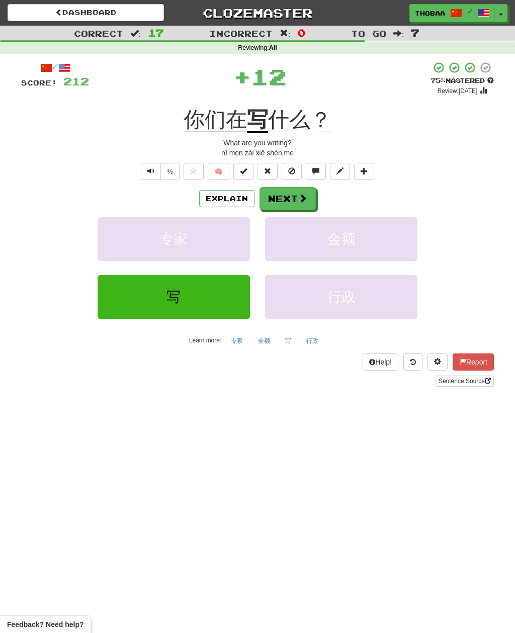
click at [391, 253] on button "金额" at bounding box center [341, 239] width 152 height 44
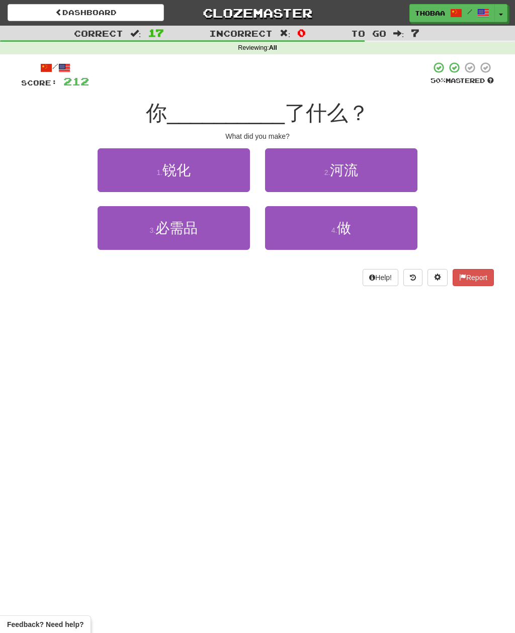
click at [406, 234] on button "4 . 做" at bounding box center [341, 228] width 152 height 44
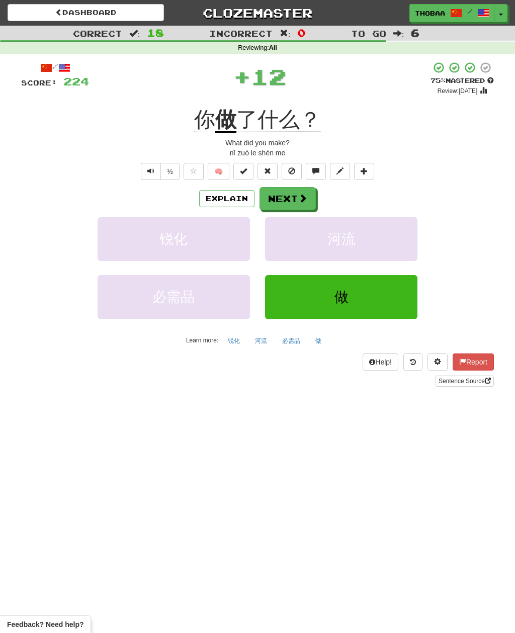
click at [410, 243] on button "河流" at bounding box center [341, 239] width 152 height 44
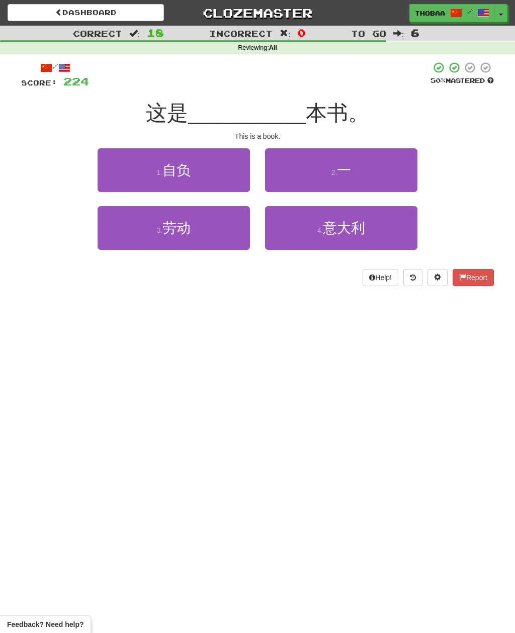
click at [414, 169] on button "2 . 一" at bounding box center [341, 170] width 152 height 44
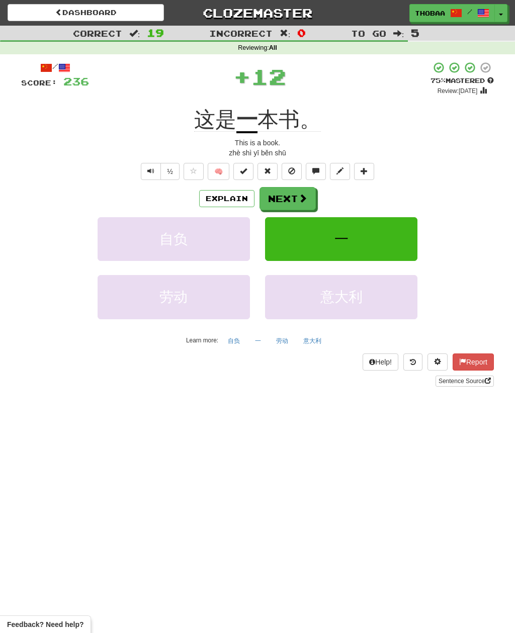
click at [390, 225] on button "一" at bounding box center [341, 239] width 152 height 44
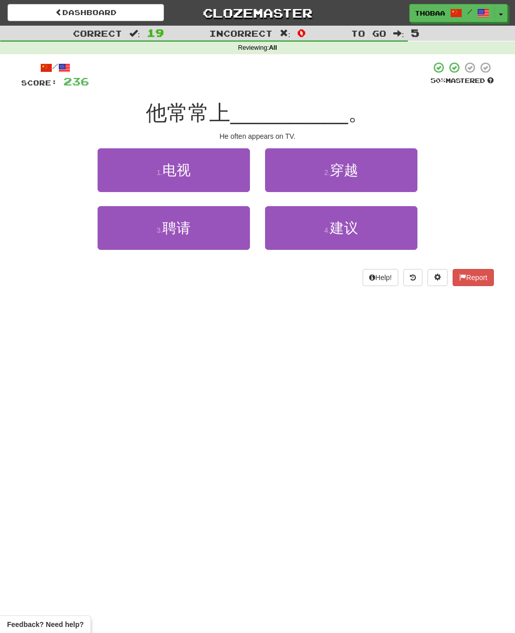
click at [109, 173] on button "1 . 电视" at bounding box center [174, 170] width 152 height 44
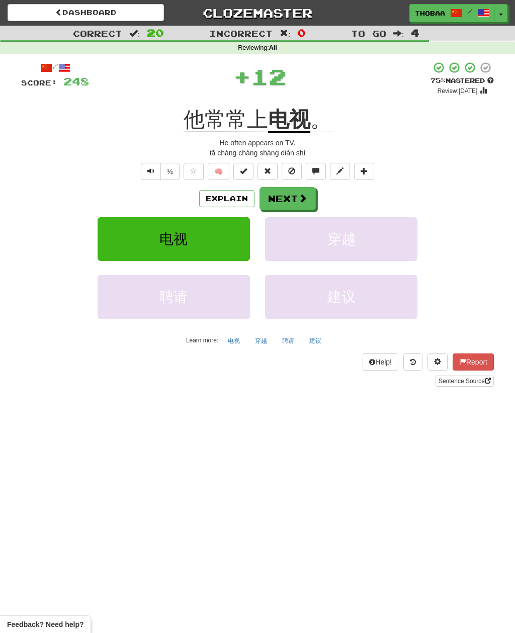
click at [380, 237] on button "穿越" at bounding box center [341, 239] width 152 height 44
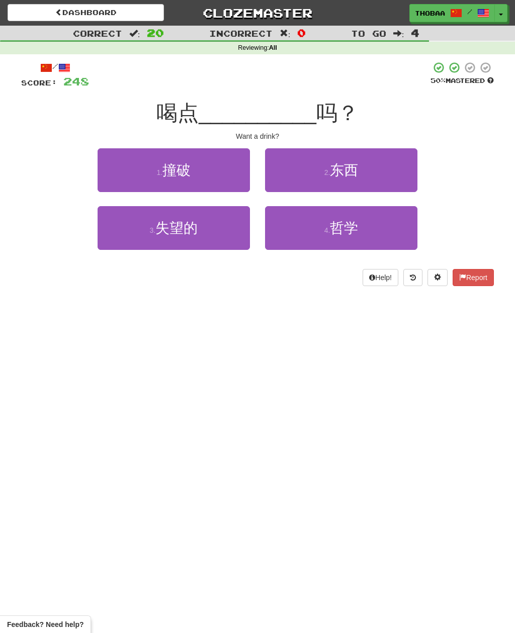
click at [416, 171] on button "2 . 东西" at bounding box center [341, 170] width 152 height 44
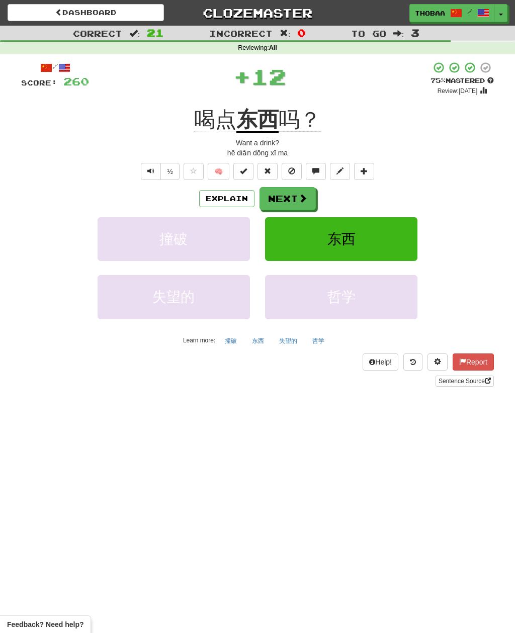
click at [387, 234] on button "东西" at bounding box center [341, 239] width 152 height 44
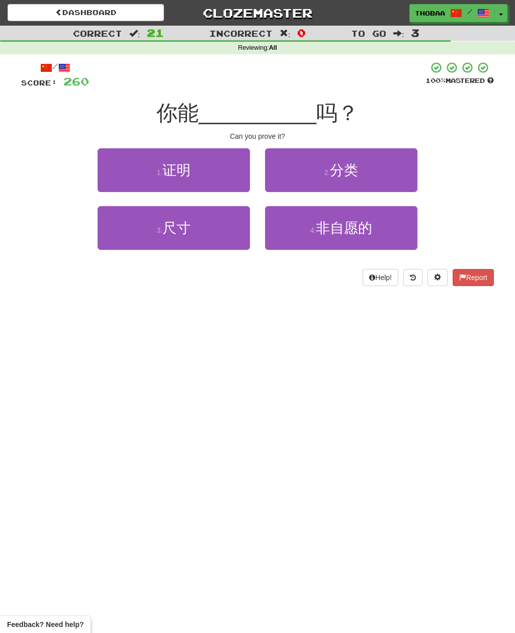
click at [108, 174] on button "1 . 证明" at bounding box center [174, 170] width 152 height 44
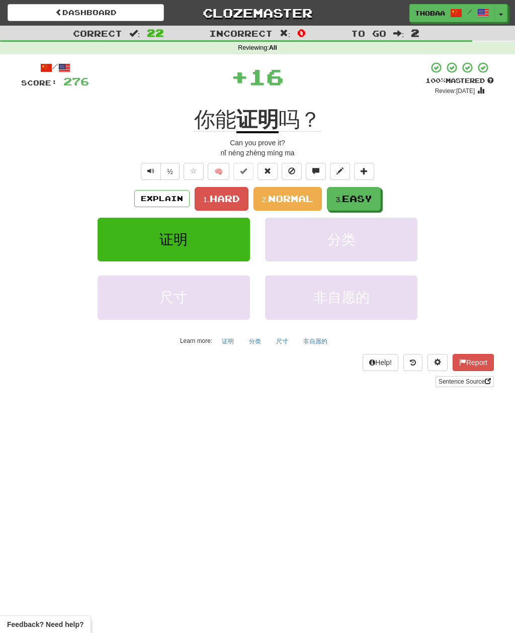
click at [399, 219] on button "分类" at bounding box center [341, 240] width 152 height 44
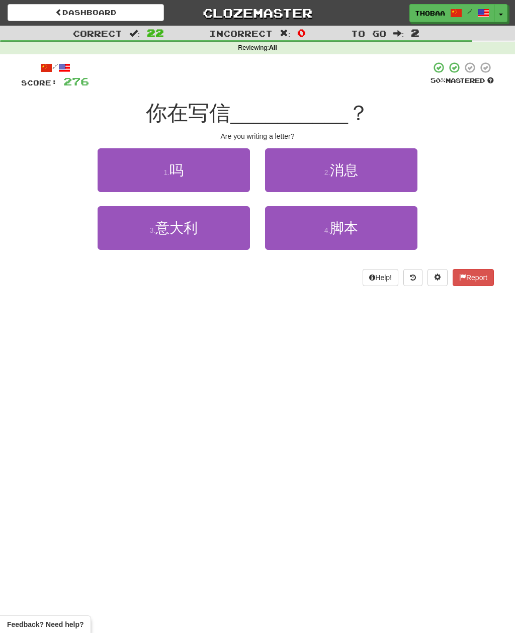
click at [112, 173] on button "1 . 吗" at bounding box center [174, 170] width 152 height 44
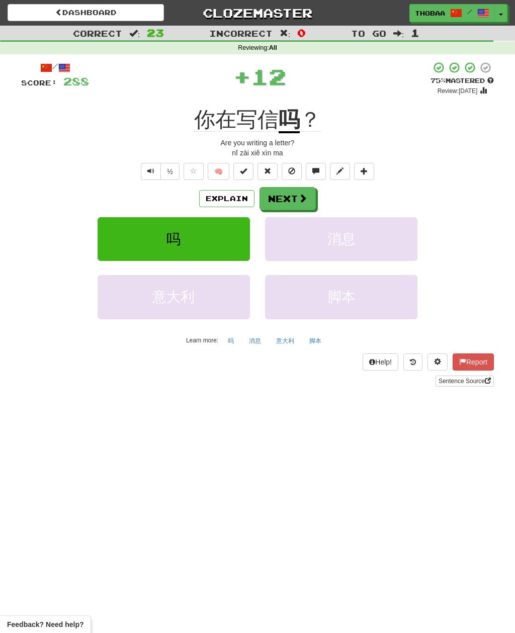
click at [395, 246] on button "消息" at bounding box center [341, 239] width 152 height 44
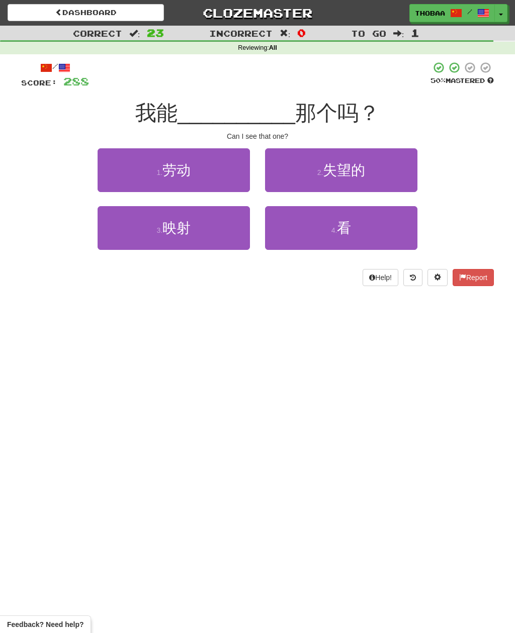
click at [381, 236] on button "4 . 看" at bounding box center [341, 228] width 152 height 44
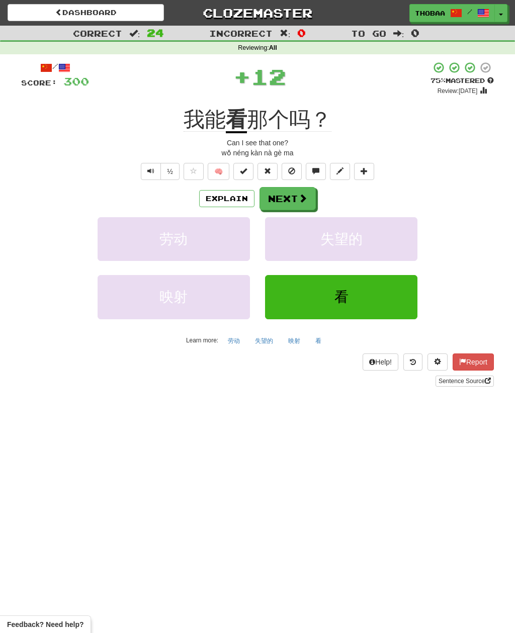
click at [385, 237] on button "失望的" at bounding box center [341, 239] width 152 height 44
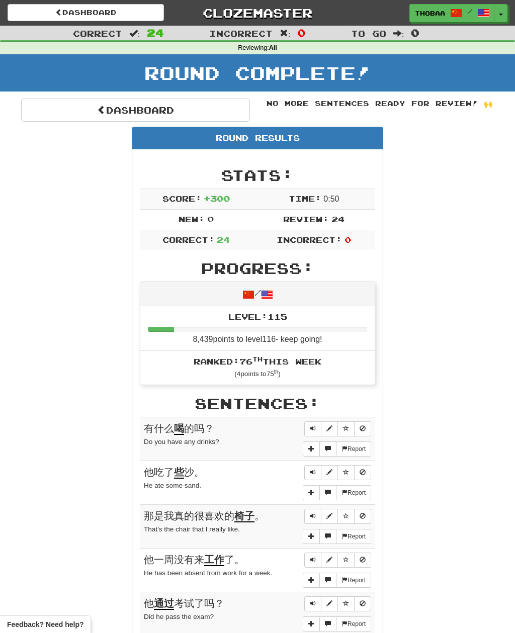
click at [92, 106] on link "Dashboard" at bounding box center [135, 110] width 229 height 23
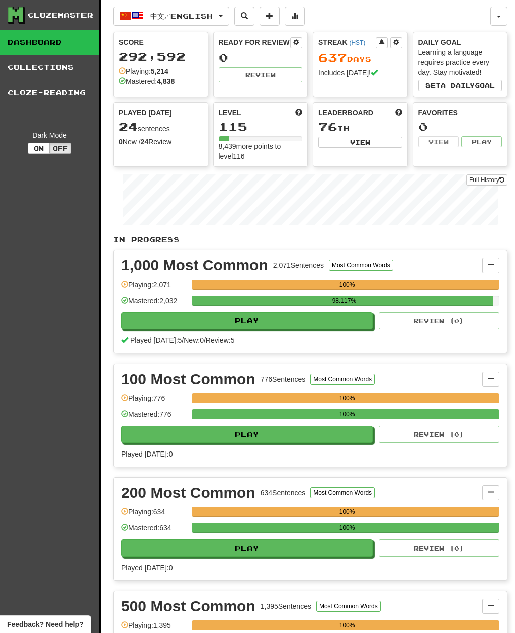
click at [166, 21] on button "中文 / English" at bounding box center [171, 16] width 116 height 19
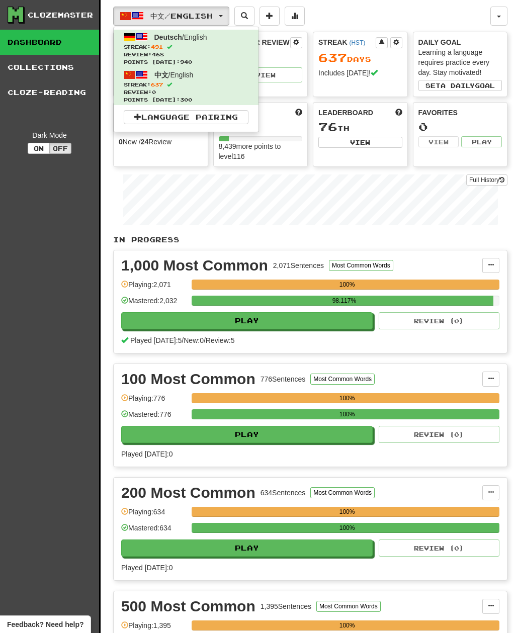
click at [56, 266] on div at bounding box center [257, 316] width 515 height 633
